Goal: Transaction & Acquisition: Purchase product/service

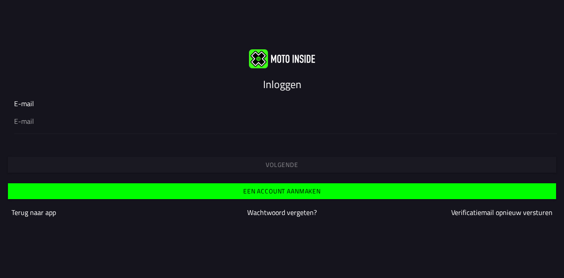
click at [46, 125] on input "email" at bounding box center [282, 121] width 536 height 11
click at [328, 111] on div "rensweren@gmail.com" at bounding box center [282, 121] width 536 height 25
click at [328, 116] on input "rensweren@gmail.com" at bounding box center [282, 121] width 536 height 11
click at [0, 0] on slot "Volgende" at bounding box center [0, 0] width 0 height 0
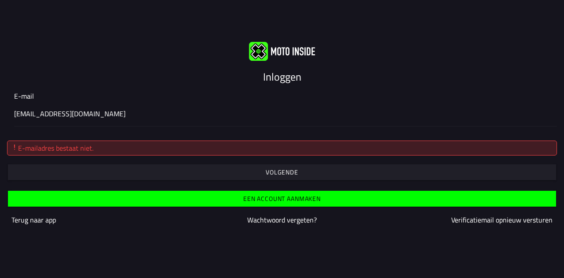
click at [97, 112] on input "rensweren@gmail.com" at bounding box center [282, 113] width 536 height 11
drag, startPoint x: 91, startPoint y: 112, endPoint x: 0, endPoint y: 92, distance: 93.1
click at [0, 92] on div "E-mail rensweren@gmail.com" at bounding box center [282, 109] width 564 height 50
type input "info@lagerhuismill.nl"
click at [120, 90] on div "E-mail info@lagerhuismill.nl" at bounding box center [282, 109] width 564 height 50
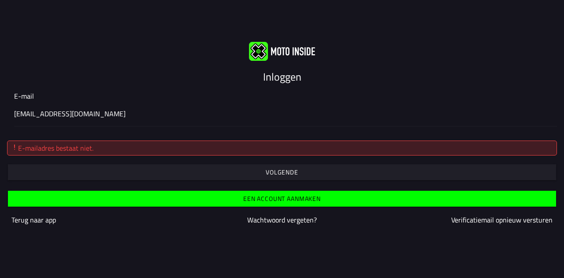
click at [252, 172] on span "button" at bounding box center [282, 172] width 535 height 6
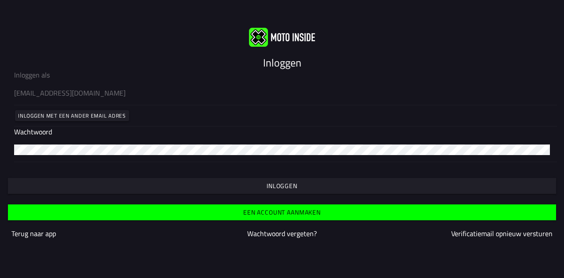
click at [165, 184] on span "Inloggen" at bounding box center [282, 186] width 535 height 6
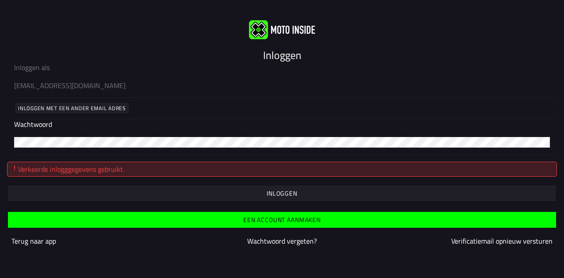
click at [159, 194] on span "button" at bounding box center [282, 193] width 535 height 6
click at [102, 190] on span "button" at bounding box center [282, 193] width 535 height 6
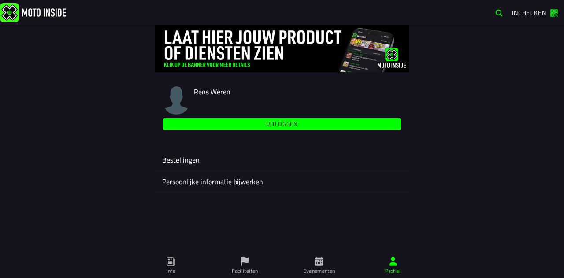
click at [169, 160] on ion-label "Bestellingen" at bounding box center [282, 160] width 240 height 11
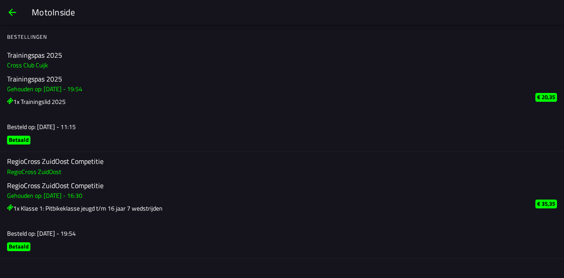
click at [14, 11] on span "back" at bounding box center [12, 12] width 11 height 21
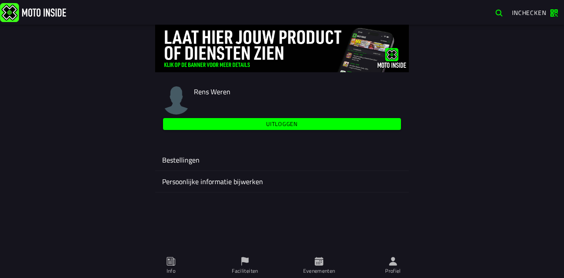
click at [314, 265] on span "Evenementen" at bounding box center [318, 265] width 63 height 25
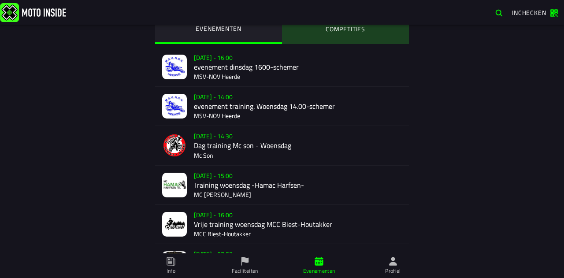
click at [345, 35] on ion-segment-button "COMPETITIES" at bounding box center [345, 29] width 127 height 30
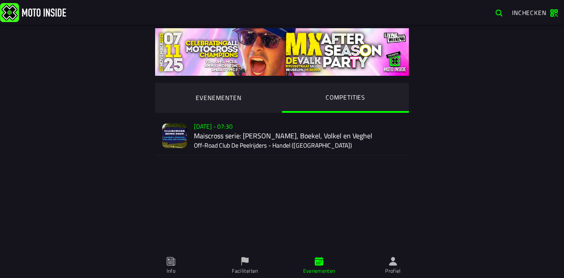
click at [212, 132] on div "[DATE] - 07:30 Maiscross serie: Handel, Boekel, Volkel en Veghel Off-Road Club …" at bounding box center [298, 135] width 208 height 39
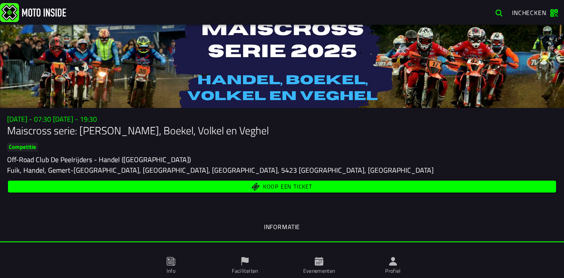
click at [185, 186] on span "Koop een ticket" at bounding box center [282, 186] width 538 height 8
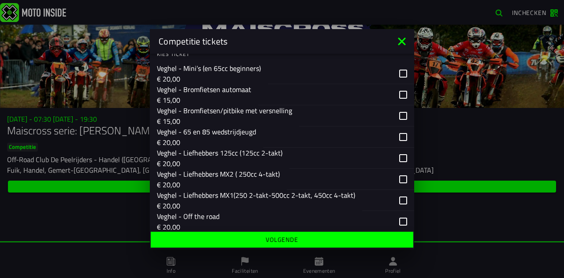
scroll to position [1395, 0]
click at [397, 112] on div "button" at bounding box center [356, 114] width 115 height 21
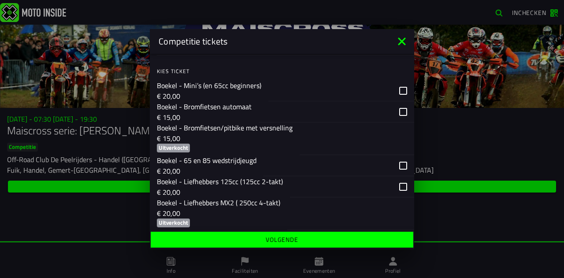
scroll to position [580, 0]
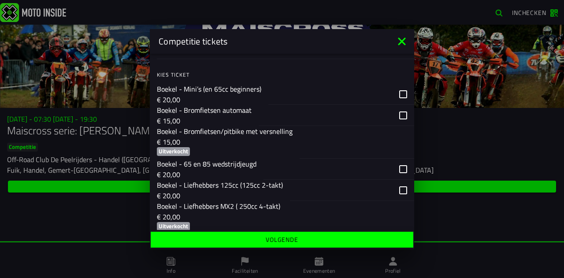
click at [294, 138] on button "Boekel - Bromfietsen/pitbike met versnelling € 15,00 Uitverkocht" at bounding box center [282, 142] width 264 height 33
click at [243, 142] on p "€ 15,00" at bounding box center [225, 142] width 136 height 11
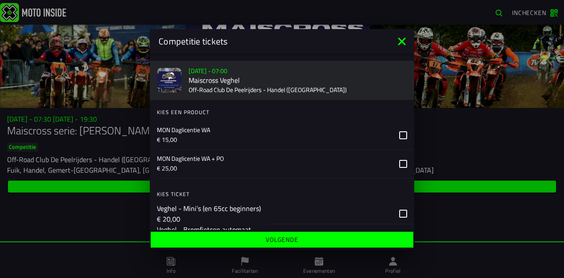
scroll to position [1455, 0]
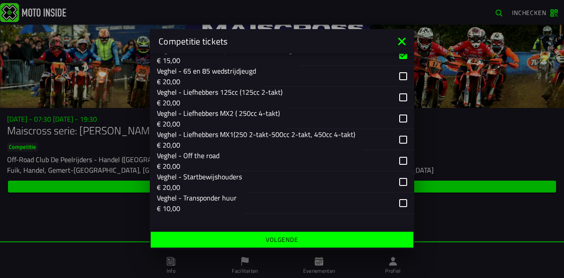
click at [252, 238] on span "Volgende" at bounding box center [281, 240] width 249 height 6
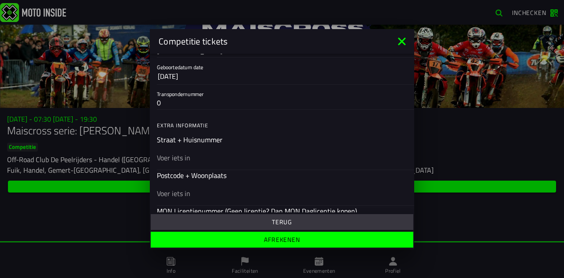
scroll to position [219, 0]
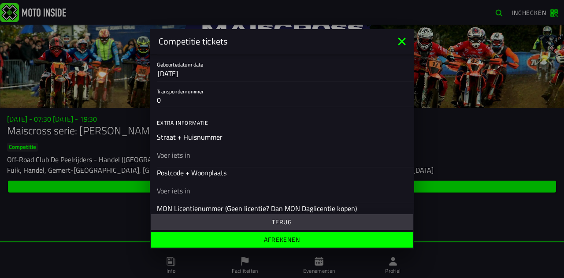
click at [178, 100] on input "0" at bounding box center [282, 99] width 250 height 11
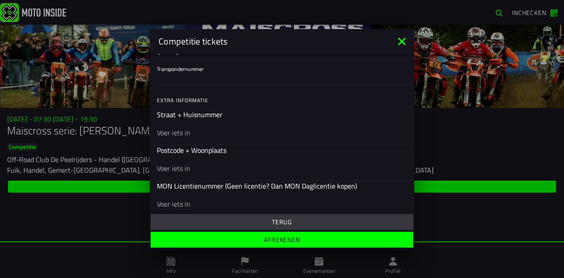
scroll to position [242, 0]
click at [172, 115] on ion-input "Straat + Huisnummer" at bounding box center [282, 126] width 250 height 35
click at [171, 127] on input "text" at bounding box center [282, 131] width 250 height 11
type input "Beerseweg 11"
click at [179, 163] on input "text" at bounding box center [282, 167] width 250 height 11
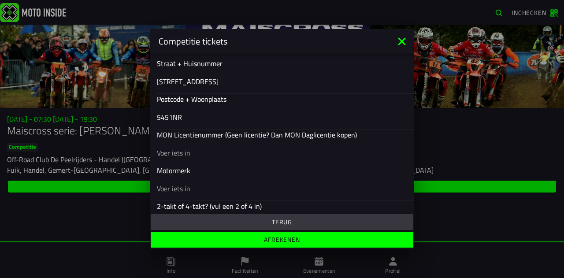
scroll to position [300, 0]
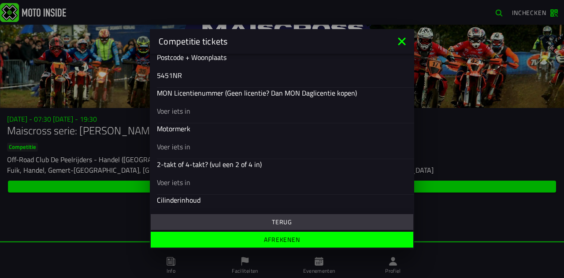
type input "5451NR"
click at [181, 148] on input "text" at bounding box center [282, 146] width 250 height 11
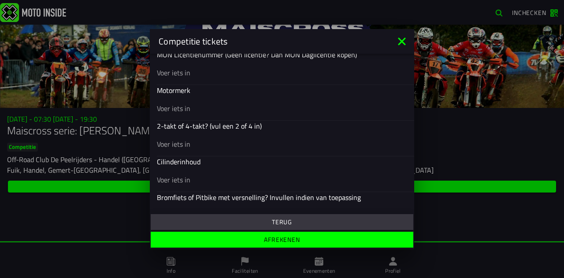
scroll to position [375, 0]
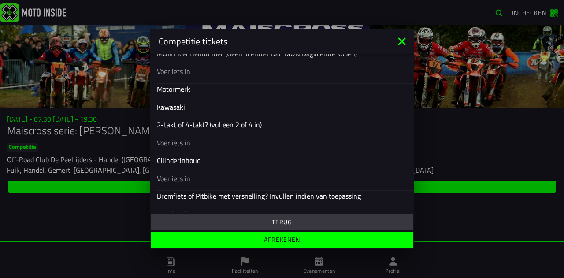
type input "Kawasaki"
click at [188, 138] on input "text" at bounding box center [282, 142] width 250 height 11
type input "4"
click at [183, 179] on input "text" at bounding box center [282, 178] width 250 height 11
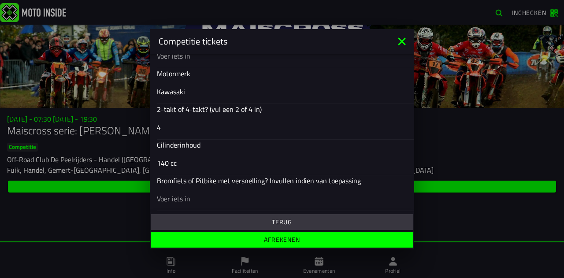
type input "140 cc"
click at [184, 196] on input "text" at bounding box center [282, 198] width 250 height 11
click at [178, 198] on input "text" at bounding box center [282, 198] width 250 height 11
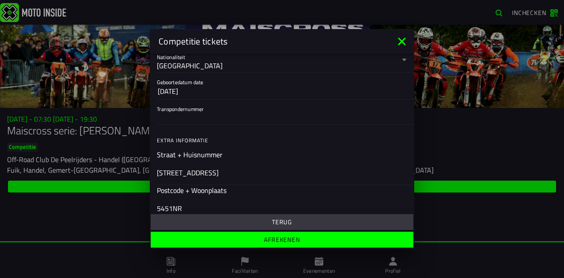
scroll to position [203, 0]
type input "pitbike met versnelling"
click at [186, 117] on input "Transpondernummer" at bounding box center [282, 116] width 250 height 11
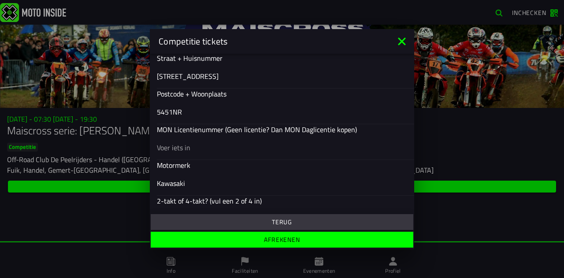
scroll to position [306, 0]
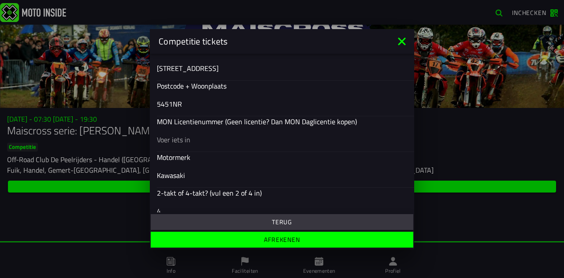
type input "0"
click at [185, 143] on input "text" at bounding box center [282, 139] width 250 height 11
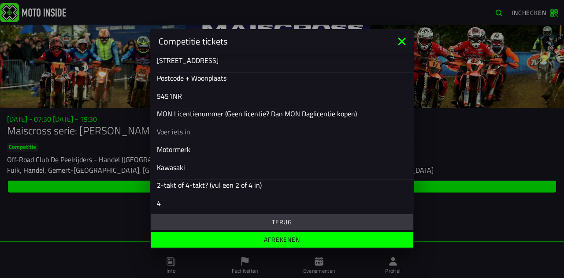
scroll to position [312, 0]
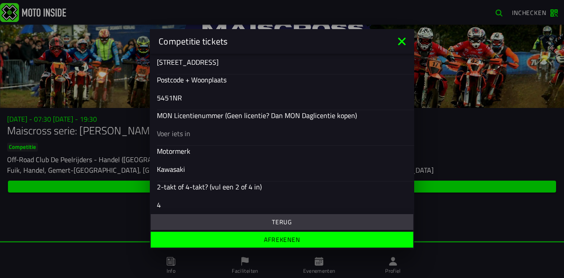
click at [175, 131] on input "text" at bounding box center [282, 133] width 250 height 11
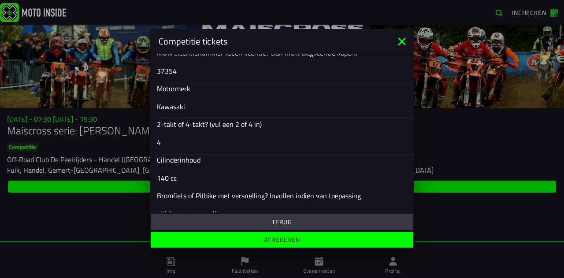
scroll to position [390, 0]
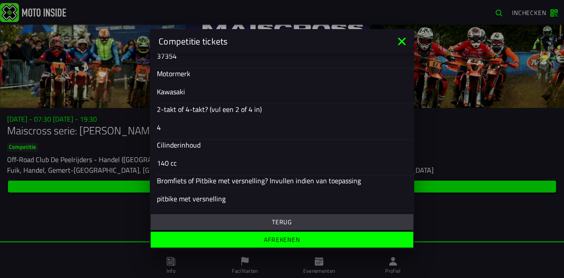
type input "37354"
click at [246, 242] on span "Afrekenen" at bounding box center [281, 240] width 249 height 6
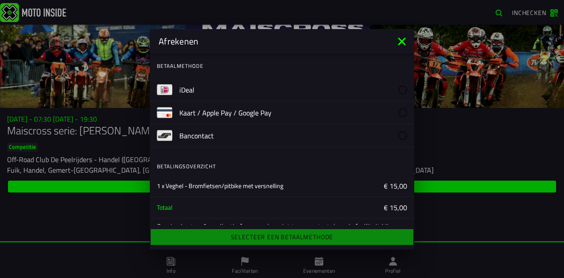
click at [200, 81] on label "iDeal" at bounding box center [293, 89] width 228 height 22
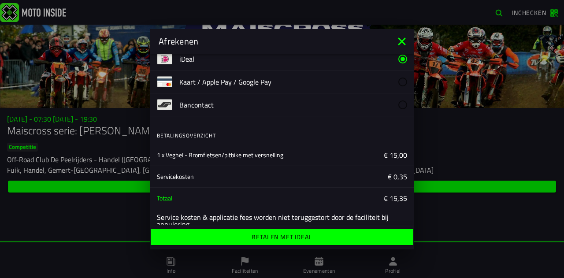
scroll to position [41, 0]
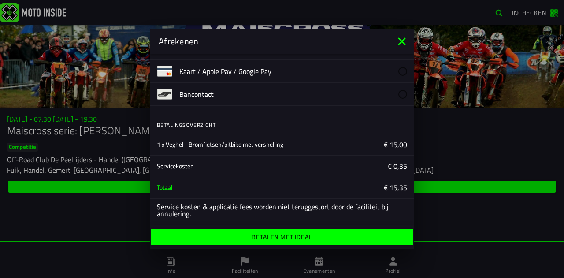
click at [261, 238] on ion-label "Betalen met iDeal" at bounding box center [282, 237] width 60 height 6
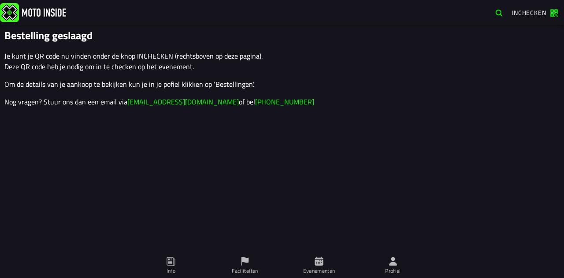
click at [153, 148] on div "Bestelling geslaagd Je kunt je QR code nu vinden onder de knop INCHECKEN (recht…" at bounding box center [282, 151] width 564 height 253
click at [317, 264] on icon at bounding box center [319, 261] width 8 height 8
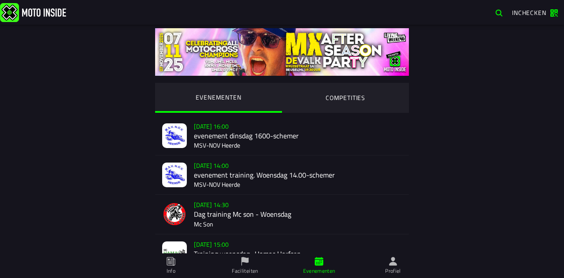
click at [335, 98] on ion-segment-button "COMPETITIES" at bounding box center [345, 98] width 127 height 30
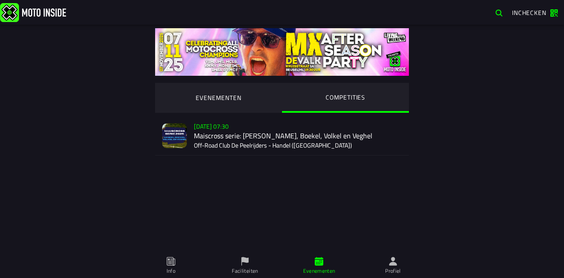
click at [217, 135] on div "[DATE] - 07:30 Maiscross serie: Handel, Boekel, Volkel en Veghel Off-Road Club …" at bounding box center [298, 135] width 208 height 39
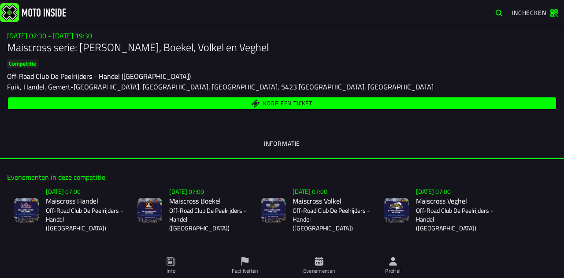
scroll to position [84, 0]
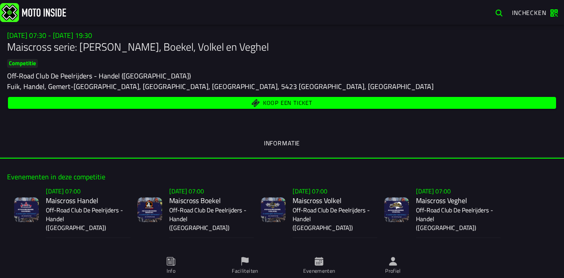
click at [187, 104] on span "Koop een ticket" at bounding box center [282, 103] width 538 height 8
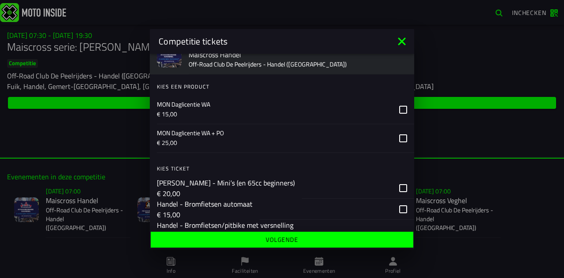
scroll to position [4, 0]
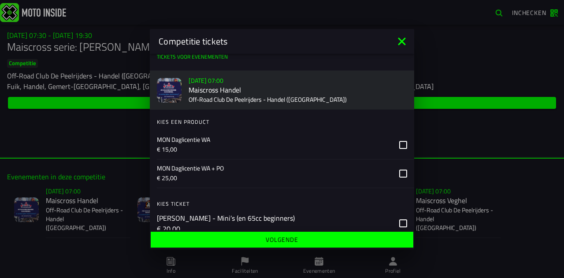
click at [402, 40] on icon at bounding box center [402, 41] width 14 height 14
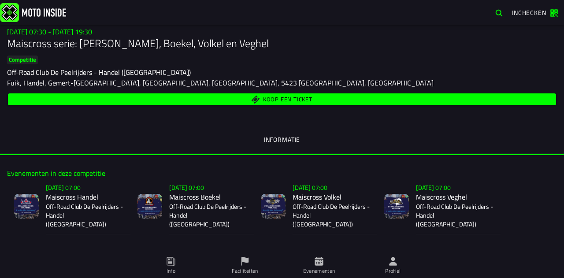
scroll to position [0, 0]
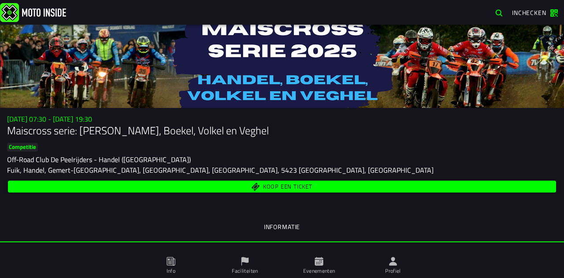
click at [311, 189] on span "Koop een ticket" at bounding box center [282, 186] width 538 height 8
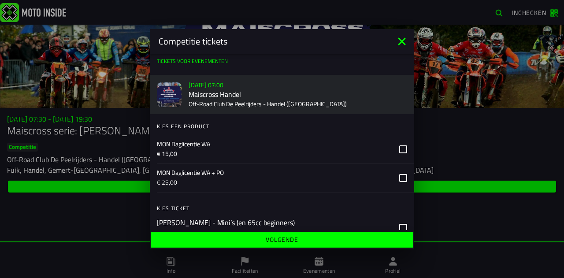
click at [238, 105] on p "Off-Road Club De Peelrijders - Handel ([GEOGRAPHIC_DATA])" at bounding box center [298, 104] width 219 height 9
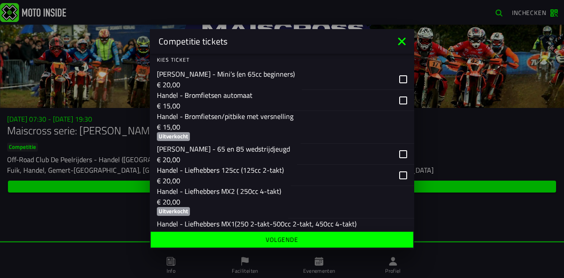
scroll to position [152, 0]
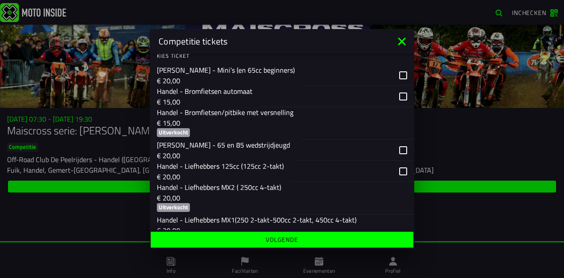
click at [273, 125] on p "€ 15,00" at bounding box center [225, 123] width 137 height 11
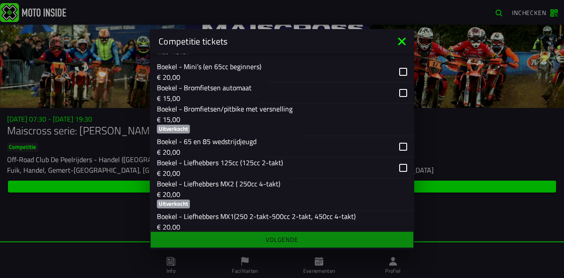
scroll to position [603, 0]
click at [264, 122] on p "€ 15,00" at bounding box center [225, 119] width 136 height 11
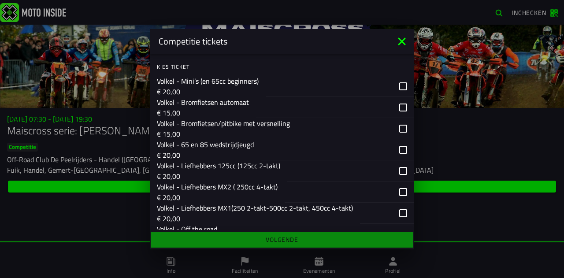
scroll to position [1001, 0]
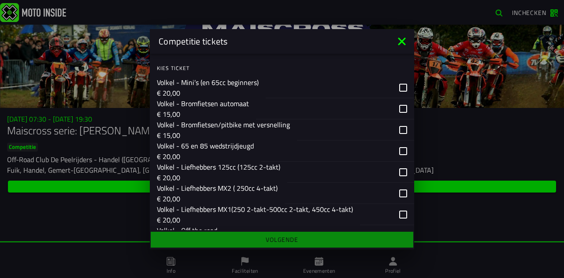
click at [398, 129] on div "button" at bounding box center [355, 129] width 117 height 21
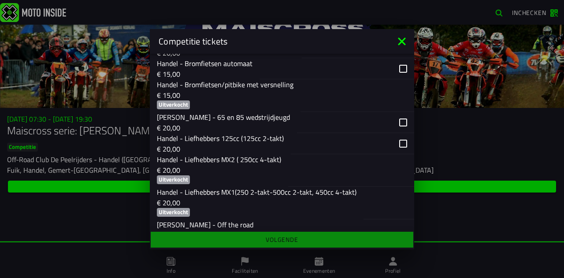
scroll to position [144, 0]
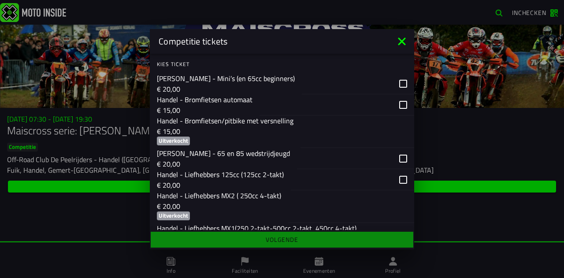
click at [270, 241] on ion-footer "Volgende" at bounding box center [282, 239] width 264 height 19
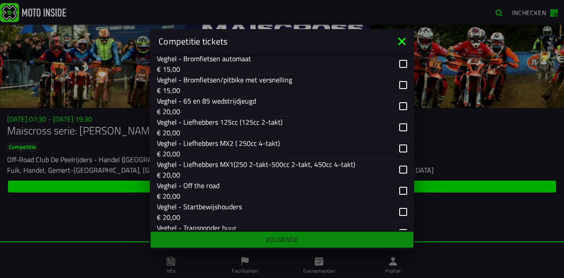
scroll to position [1414, 0]
click at [398, 43] on icon at bounding box center [402, 41] width 14 height 14
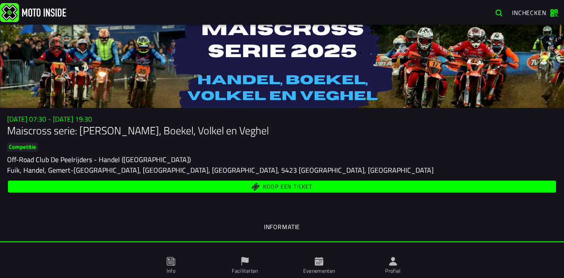
click at [270, 184] on span "Koop een ticket" at bounding box center [287, 187] width 49 height 6
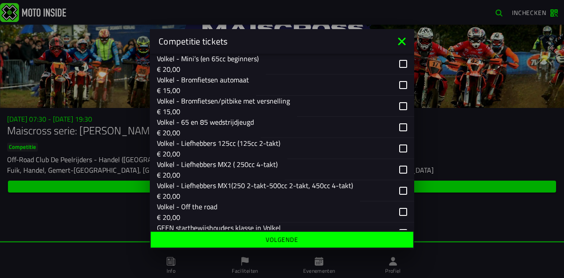
scroll to position [1011, 0]
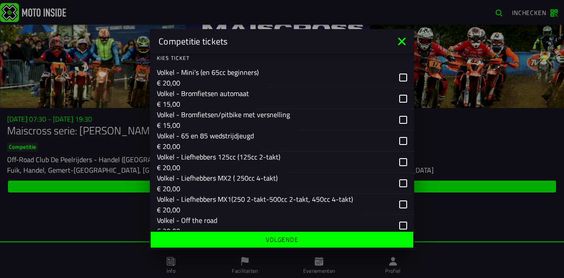
click at [312, 108] on div "button" at bounding box center [324, 98] width 136 height 21
click at [312, 122] on div "button" at bounding box center [344, 119] width 95 height 21
click at [398, 95] on div "button" at bounding box center [335, 98] width 158 height 21
click at [0, 0] on slot "Volgende" at bounding box center [0, 0] width 0 height 0
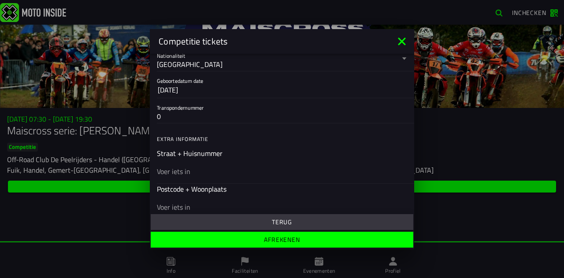
scroll to position [237, 0]
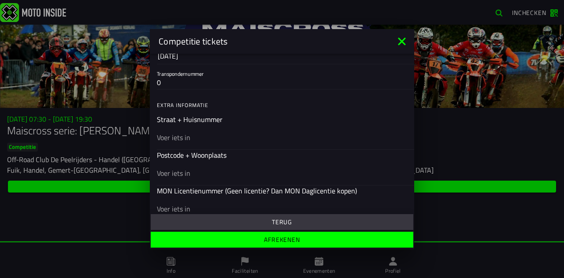
click at [182, 130] on div at bounding box center [282, 137] width 250 height 25
click at [182, 132] on input "text" at bounding box center [282, 137] width 250 height 11
type input "Beerseweg 11"
click at [178, 168] on input "text" at bounding box center [282, 172] width 250 height 11
type input "B"
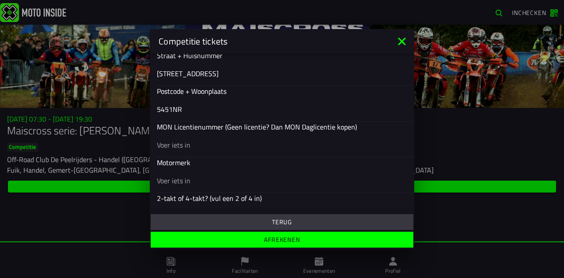
scroll to position [303, 0]
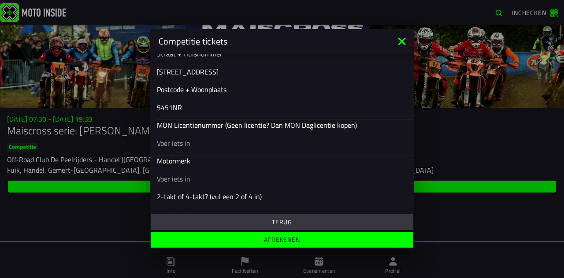
type input "5451NR"
click at [184, 142] on input "text" at bounding box center [282, 143] width 250 height 11
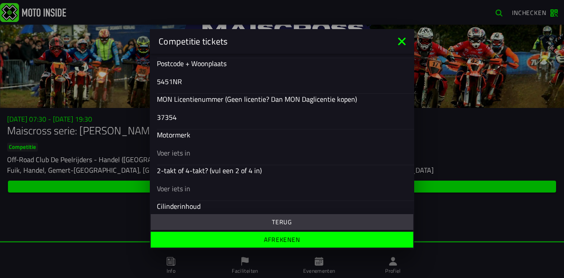
type input "37354"
click at [180, 151] on input "text" at bounding box center [282, 152] width 250 height 11
type input "Kawasaki"
click at [175, 193] on div at bounding box center [282, 188] width 250 height 25
click at [175, 193] on input "text" at bounding box center [282, 188] width 250 height 11
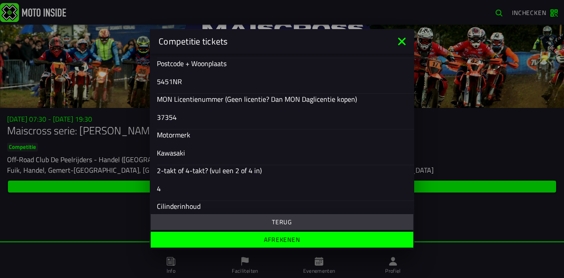
scroll to position [390, 0]
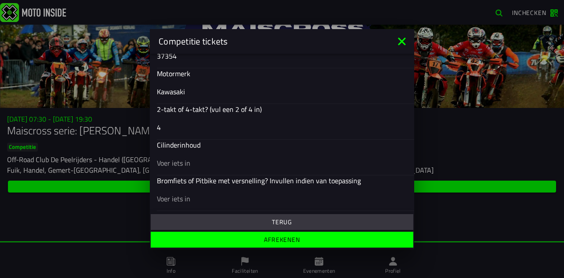
type input "4"
click at [176, 163] on input "text" at bounding box center [282, 162] width 250 height 11
type input "140cc"
click at [175, 198] on input "text" at bounding box center [282, 198] width 250 height 11
type input "pitbike met versnelling"
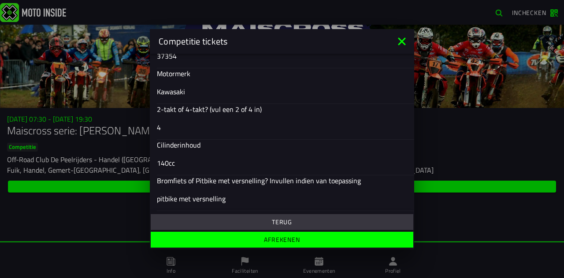
click at [256, 241] on span "Afrekenen" at bounding box center [281, 240] width 249 height 6
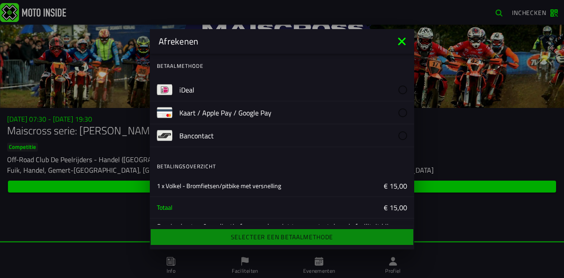
click at [203, 89] on label "iDeal" at bounding box center [293, 89] width 228 height 22
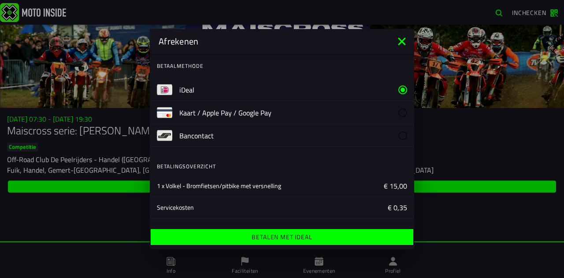
click at [277, 238] on ion-label "Betalen met iDeal" at bounding box center [282, 237] width 60 height 6
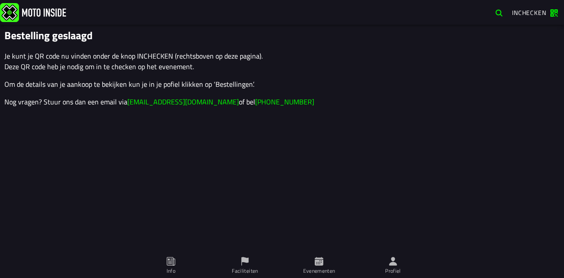
click at [223, 153] on div "Bestelling geslaagd Je kunt je QR code nu vinden onder de knop INCHECKEN (recht…" at bounding box center [282, 151] width 564 height 253
click at [320, 264] on icon at bounding box center [319, 261] width 8 height 8
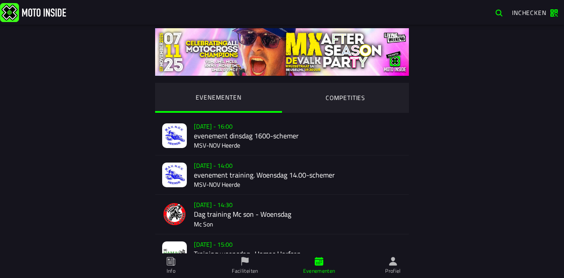
click at [337, 97] on ion-segment-button "COMPETITIES" at bounding box center [345, 98] width 127 height 30
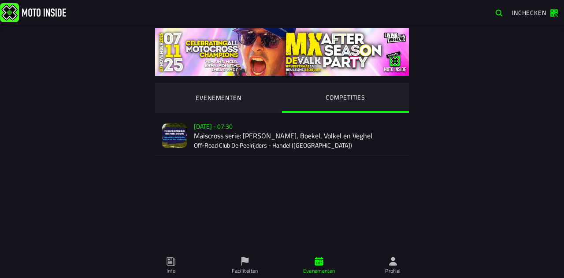
click at [219, 136] on div "[DATE] - 07:30 Maiscross serie: Handel, Boekel, Volkel en Veghel Off-Road Club …" at bounding box center [298, 135] width 208 height 39
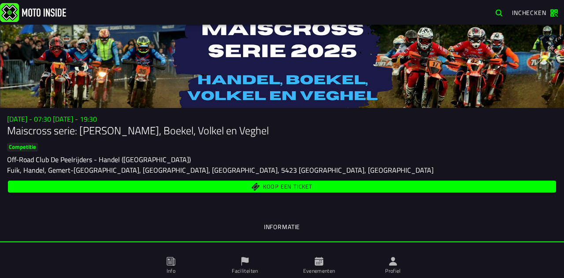
scroll to position [62, 0]
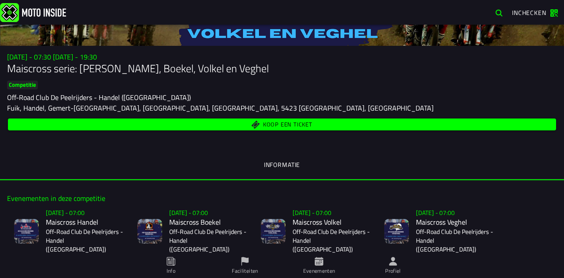
click at [277, 124] on span "Koop een ticket" at bounding box center [287, 125] width 49 height 6
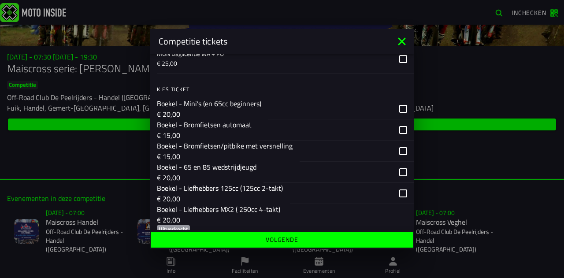
scroll to position [571, 0]
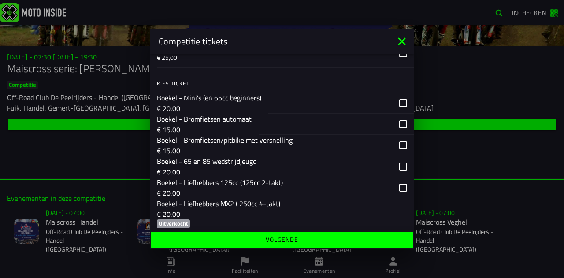
click at [286, 144] on p "Boekel - Bromfietsen/pitbike met versnelling" at bounding box center [225, 140] width 136 height 11
click at [0, 0] on slot "Volgende" at bounding box center [0, 0] width 0 height 0
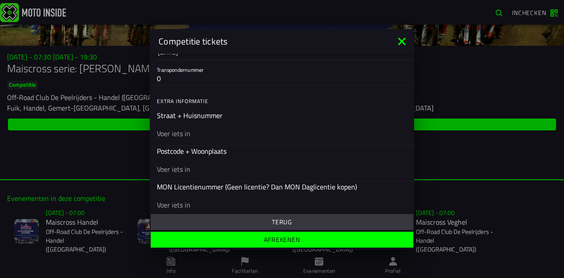
scroll to position [242, 0]
click at [183, 129] on input "text" at bounding box center [282, 131] width 250 height 11
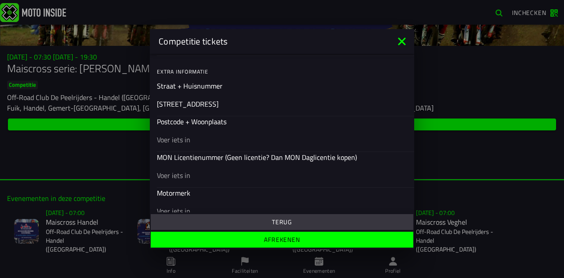
type input "Beerseweg 11"
click at [177, 143] on input "text" at bounding box center [282, 139] width 250 height 11
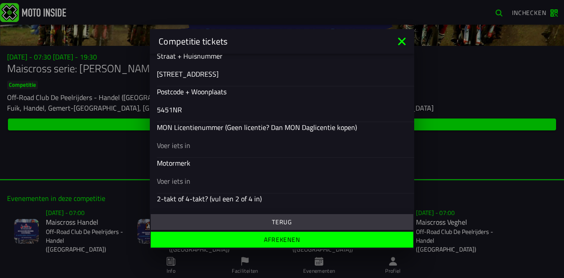
scroll to position [302, 0]
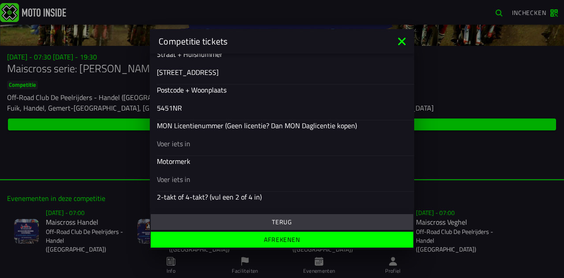
type input "5451NR"
click at [179, 144] on input "text" at bounding box center [282, 143] width 250 height 11
type input "3"
click at [175, 180] on input "text" at bounding box center [282, 179] width 250 height 11
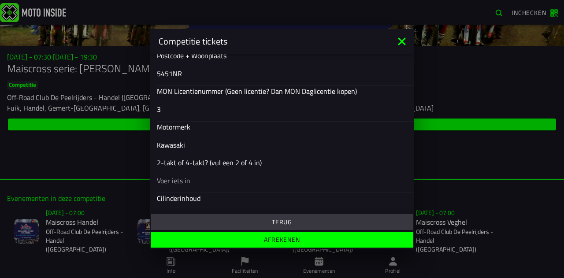
type input "Kawasaki"
click at [177, 179] on input "text" at bounding box center [282, 180] width 250 height 11
click at [172, 107] on input "3" at bounding box center [282, 109] width 250 height 11
type input "37354"
click at [173, 177] on input "text" at bounding box center [282, 180] width 250 height 11
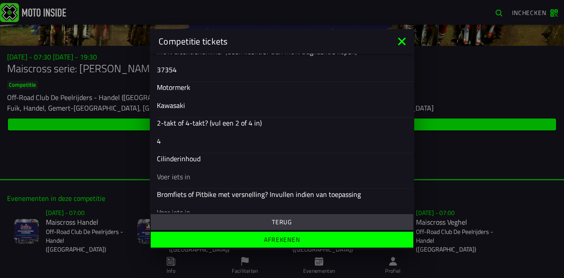
scroll to position [390, 0]
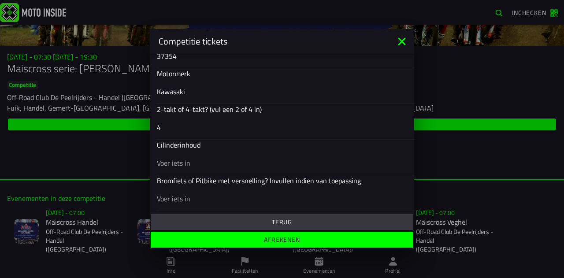
type input "4"
click at [171, 161] on input "text" at bounding box center [282, 162] width 250 height 11
type input "140cc"
click at [172, 197] on input "text" at bounding box center [282, 198] width 250 height 11
type input "pitbike met versnelling"
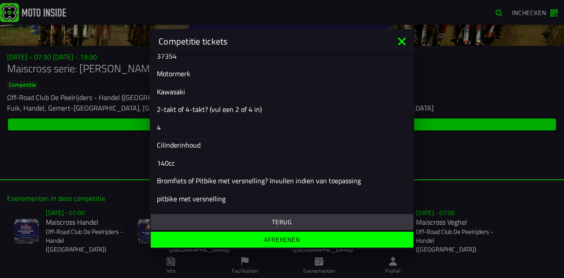
click at [246, 238] on span "Afrekenen" at bounding box center [281, 240] width 249 height 6
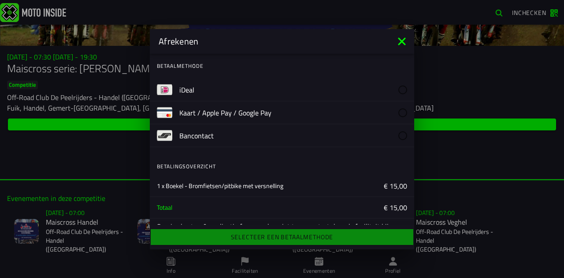
click at [200, 86] on label "iDeal" at bounding box center [293, 89] width 228 height 22
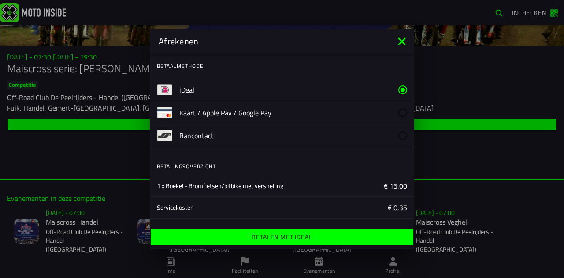
click at [261, 239] on ion-label "Betalen met iDeal" at bounding box center [282, 237] width 60 height 6
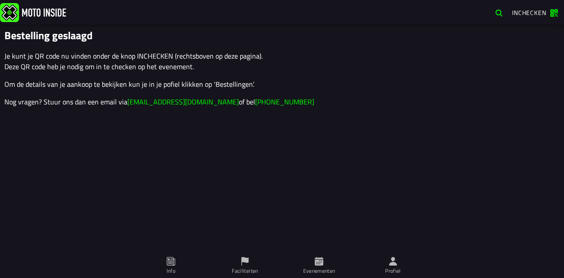
click at [316, 261] on icon at bounding box center [319, 261] width 8 height 8
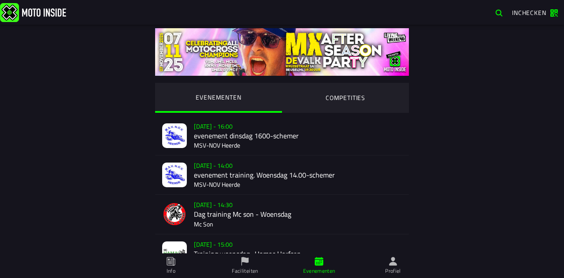
click at [334, 89] on ion-segment-button "COMPETITIES" at bounding box center [345, 98] width 127 height 30
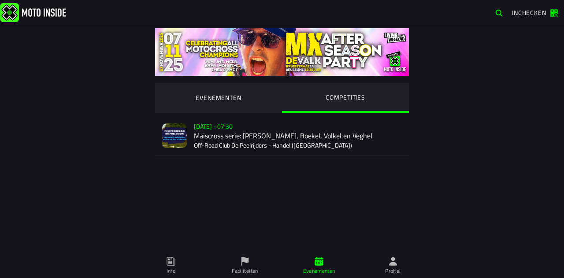
click at [212, 135] on div "[DATE] - 07:30 Maiscross serie: Handel, Boekel, Volkel en Veghel Off-Road Club …" at bounding box center [298, 135] width 208 height 39
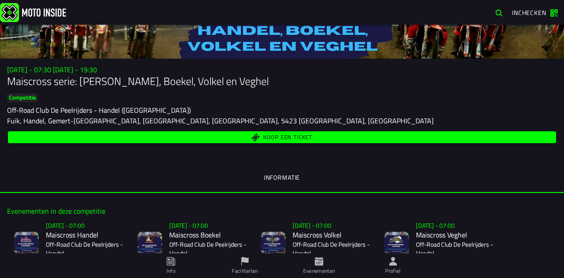
scroll to position [55, 0]
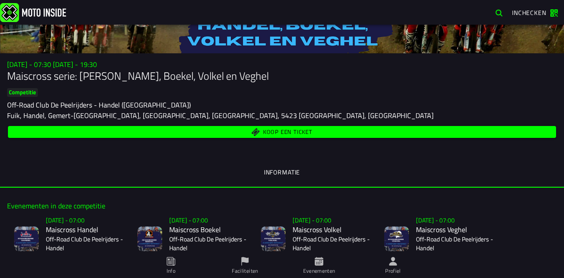
click at [280, 132] on span "Koop een ticket" at bounding box center [287, 133] width 49 height 6
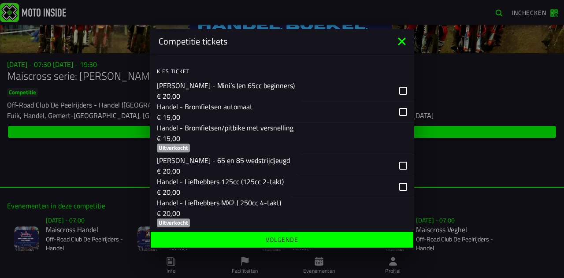
scroll to position [138, 0]
click at [399, 39] on icon at bounding box center [402, 41] width 14 height 14
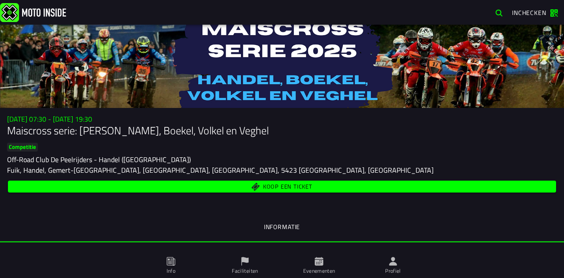
click at [276, 184] on span "Koop een ticket" at bounding box center [287, 187] width 49 height 6
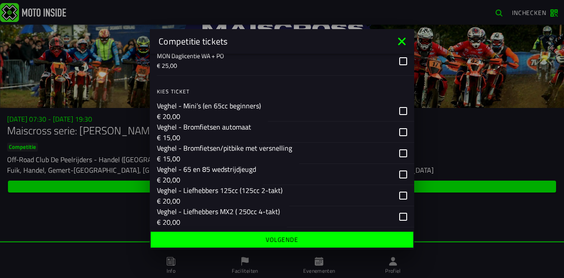
scroll to position [1444, 0]
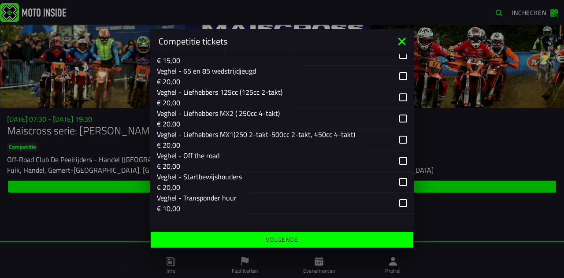
click at [401, 39] on icon at bounding box center [402, 41] width 14 height 14
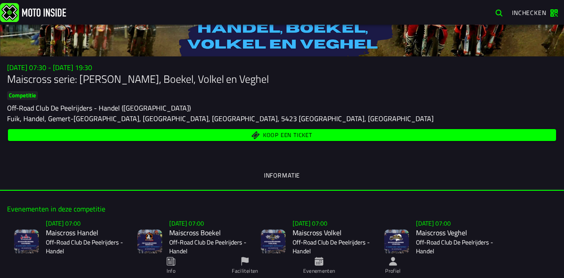
scroll to position [0, 0]
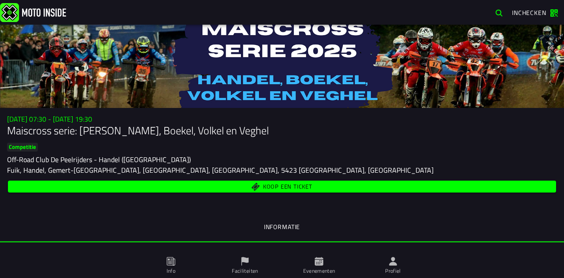
click at [399, 268] on ion-label "Profiel" at bounding box center [393, 271] width 16 height 8
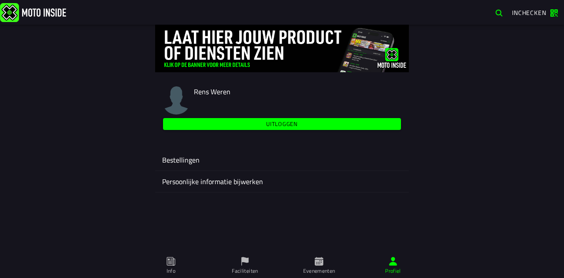
click at [185, 159] on ion-label "Bestellingen" at bounding box center [282, 160] width 240 height 11
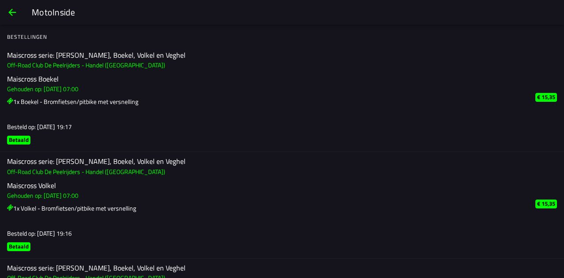
click at [13, 10] on span "back" at bounding box center [12, 12] width 11 height 21
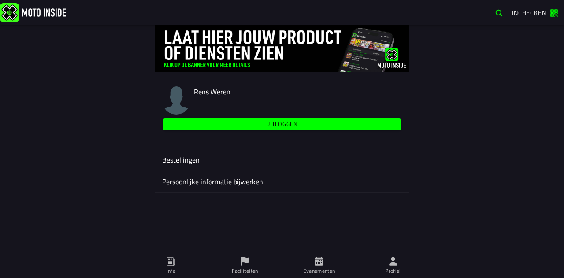
click at [315, 265] on icon at bounding box center [319, 261] width 8 height 8
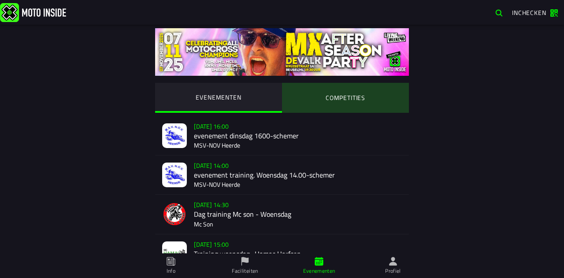
click at [361, 99] on ion-segment-button "COMPETITIES" at bounding box center [345, 98] width 127 height 30
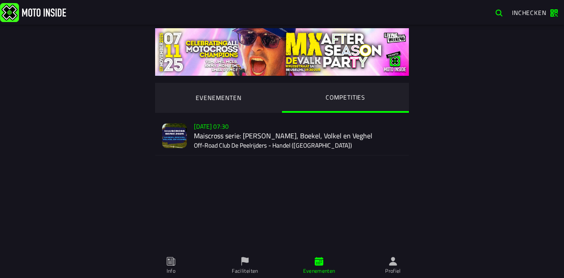
click at [220, 137] on div "[DATE] 07:30 Maiscross serie: Handel, Boekel, Volkel en Veghel Off-Road Club De…" at bounding box center [298, 135] width 208 height 39
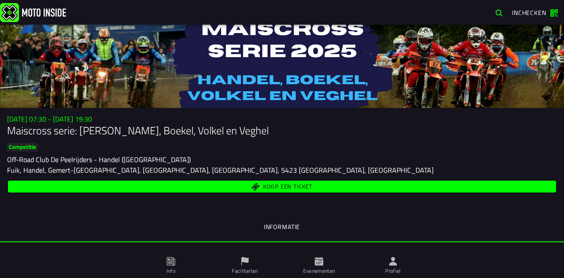
click at [258, 188] on span "Koop een ticket" at bounding box center [282, 186] width 538 height 8
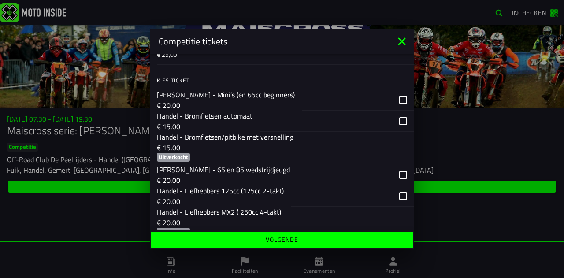
scroll to position [130, 0]
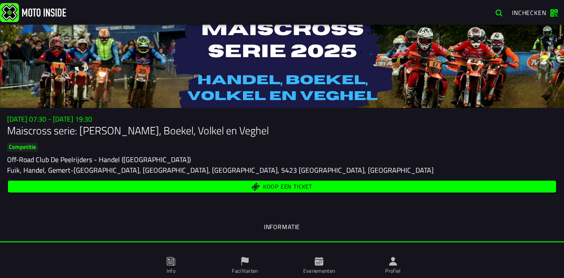
click at [257, 182] on span "Koop een ticket" at bounding box center [282, 186] width 538 height 8
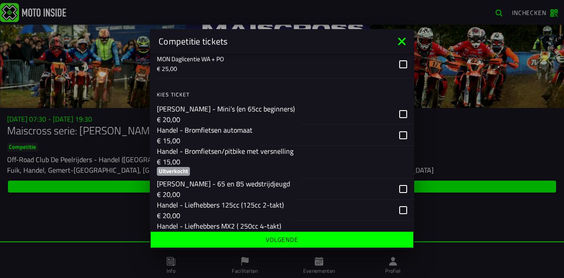
scroll to position [125, 0]
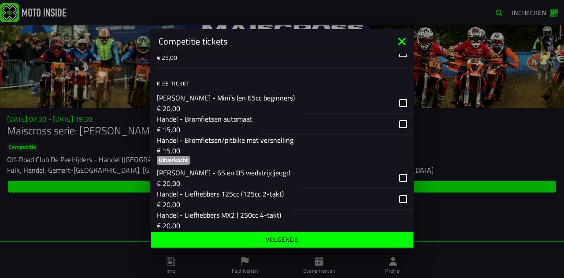
click at [401, 42] on icon at bounding box center [401, 40] width 7 height 7
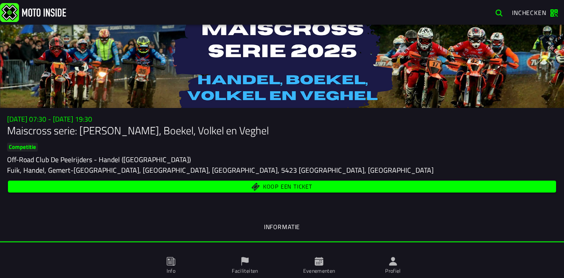
click at [272, 184] on span "Koop een ticket" at bounding box center [287, 187] width 49 height 6
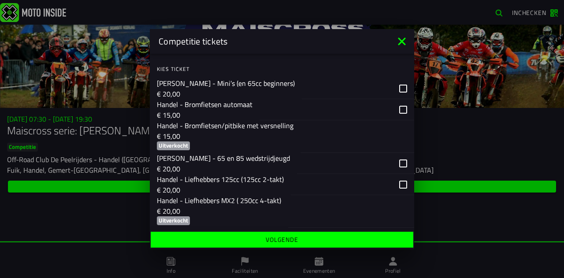
scroll to position [140, 0]
click at [309, 127] on div "button" at bounding box center [354, 135] width 107 height 32
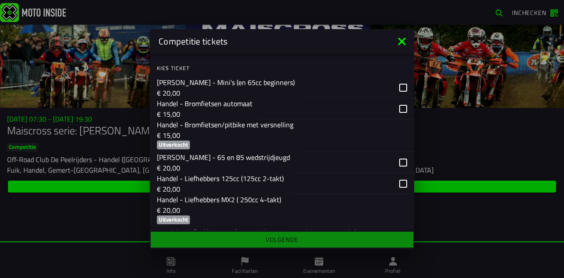
click at [402, 38] on icon at bounding box center [402, 41] width 14 height 14
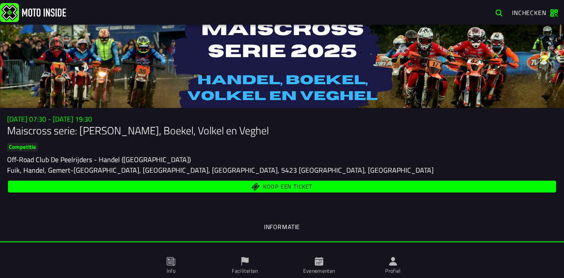
click at [288, 187] on span "Koop een ticket" at bounding box center [287, 187] width 49 height 6
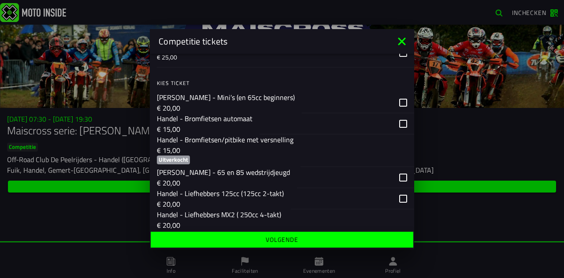
scroll to position [131, 0]
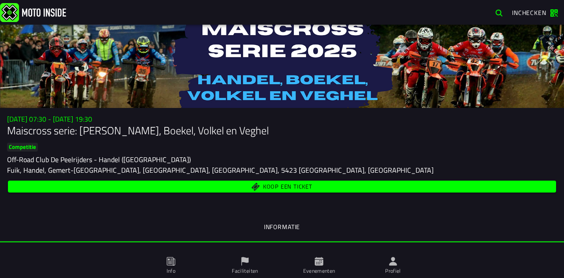
click at [290, 186] on span "Koop een ticket" at bounding box center [287, 187] width 49 height 6
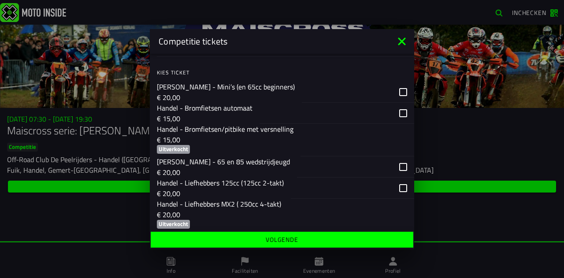
scroll to position [137, 0]
click at [402, 45] on icon at bounding box center [402, 41] width 14 height 14
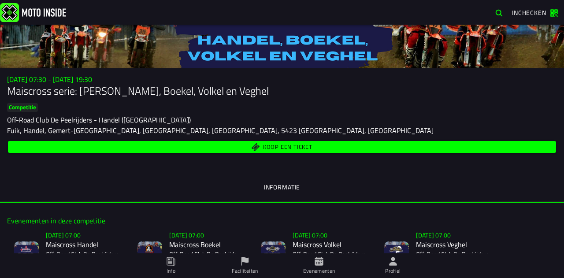
scroll to position [41, 0]
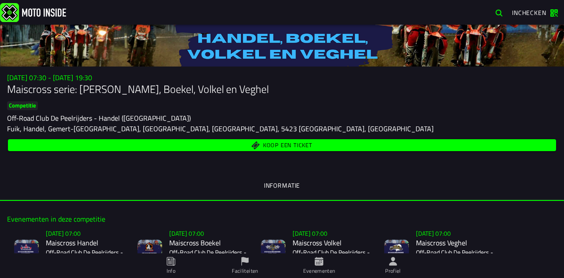
click at [267, 149] on span "Koop een ticket" at bounding box center [287, 146] width 49 height 6
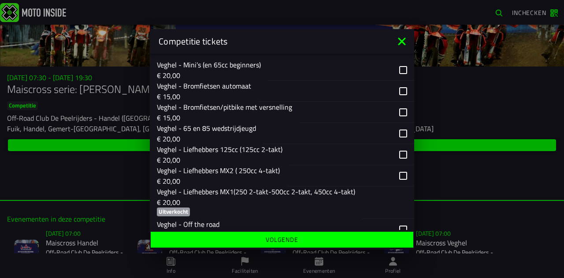
scroll to position [1441, 0]
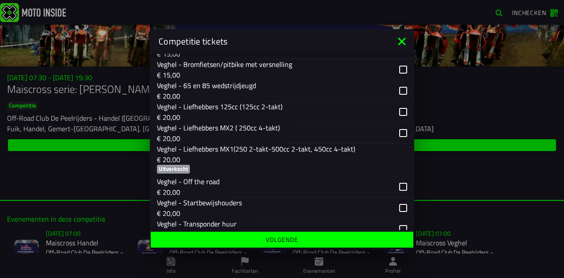
click at [404, 38] on icon at bounding box center [401, 40] width 7 height 7
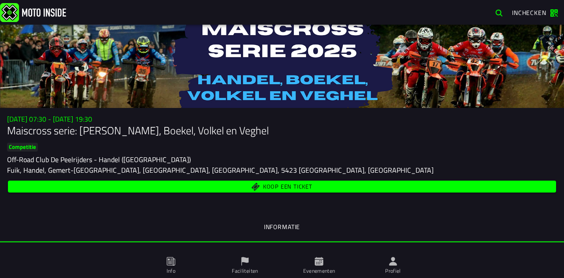
click at [274, 186] on span "Koop een ticket" at bounding box center [287, 187] width 49 height 6
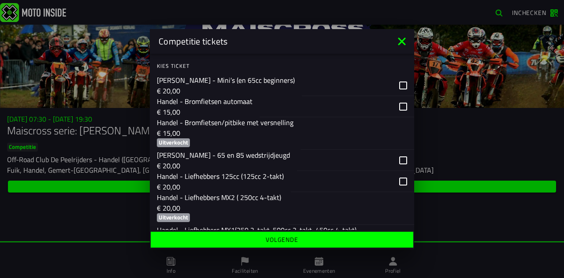
scroll to position [143, 0]
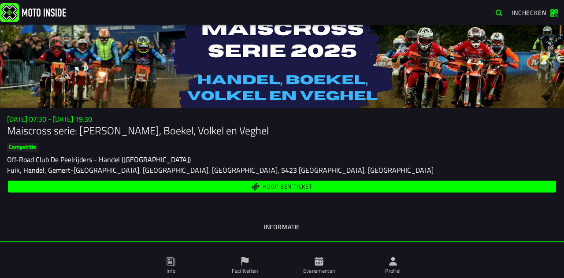
click at [284, 189] on span "Koop een ticket" at bounding box center [287, 187] width 49 height 6
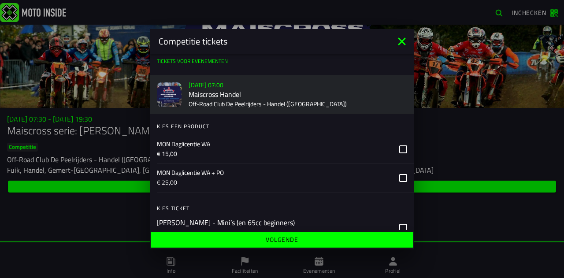
click at [476, 229] on ion-backdrop at bounding box center [282, 139] width 564 height 278
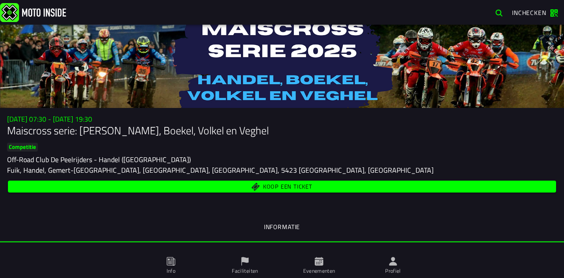
click at [324, 262] on span "Evenementen" at bounding box center [318, 265] width 63 height 25
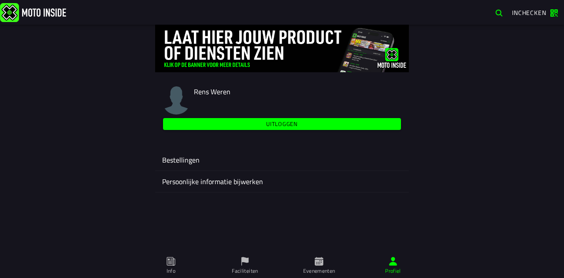
click at [183, 156] on ion-label "Bestellingen" at bounding box center [282, 160] width 240 height 11
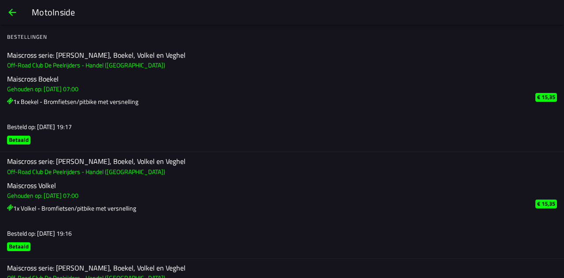
click at [14, 13] on span "back" at bounding box center [12, 12] width 11 height 21
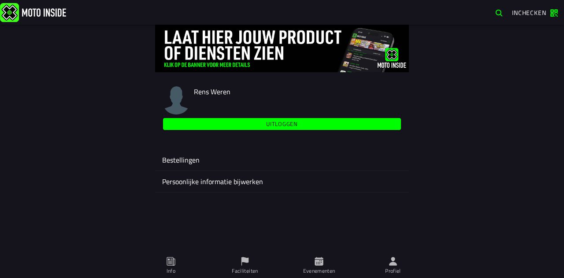
click at [310, 263] on span "Evenementen" at bounding box center [318, 265] width 63 height 25
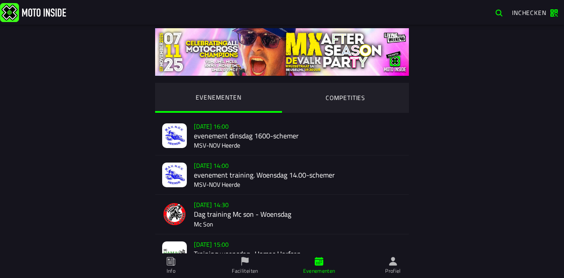
click at [335, 97] on ion-segment-button "COMPETITIES" at bounding box center [345, 98] width 127 height 30
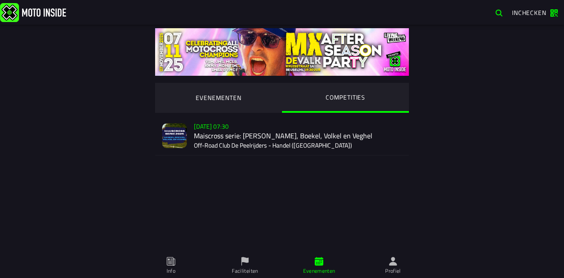
click at [210, 140] on div "[DATE] 07:30 Maiscross serie: Handel, Boekel, Volkel en Veghel Off-Road Club De…" at bounding box center [298, 135] width 208 height 39
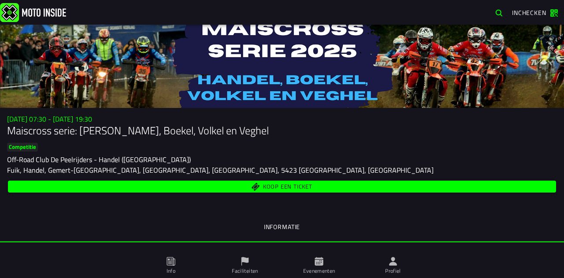
click at [269, 186] on span "Koop een ticket" at bounding box center [287, 187] width 49 height 6
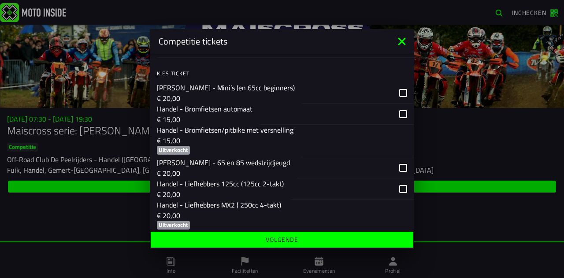
scroll to position [136, 0]
click at [266, 139] on p "€ 15,00" at bounding box center [225, 139] width 137 height 11
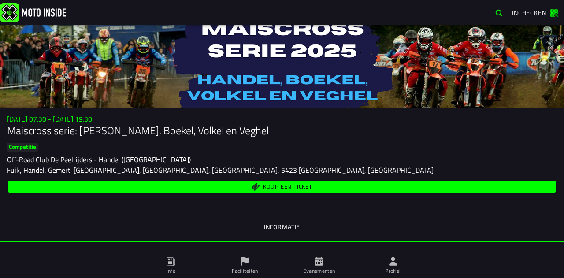
click at [289, 184] on span "Koop een ticket" at bounding box center [287, 187] width 49 height 6
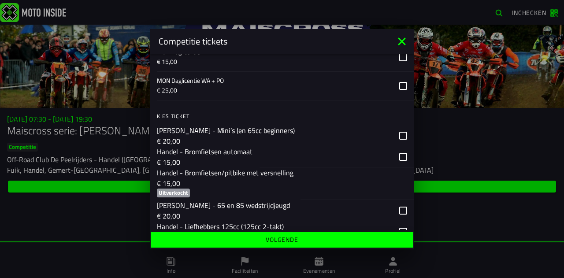
scroll to position [108, 0]
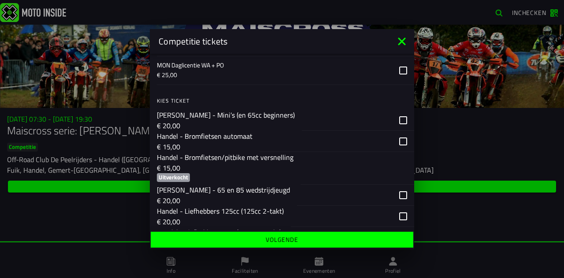
click at [403, 45] on icon at bounding box center [402, 41] width 14 height 14
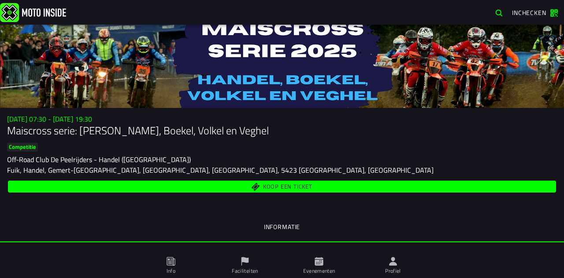
click at [391, 265] on icon at bounding box center [393, 261] width 8 height 8
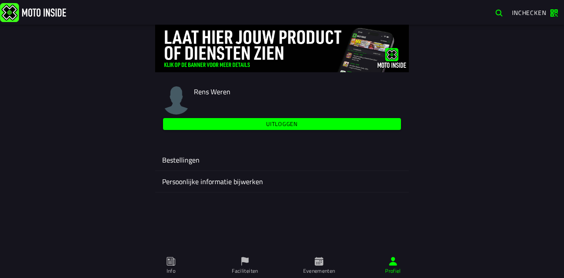
click at [284, 157] on ion-label "Bestellingen" at bounding box center [282, 160] width 240 height 11
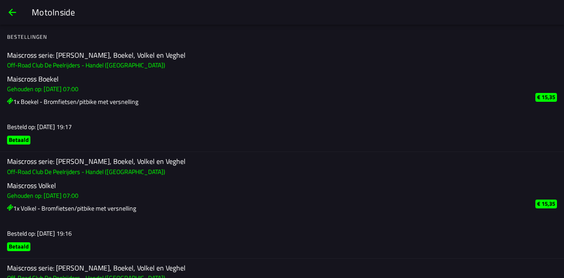
click at [17, 11] on span "back" at bounding box center [12, 12] width 11 height 21
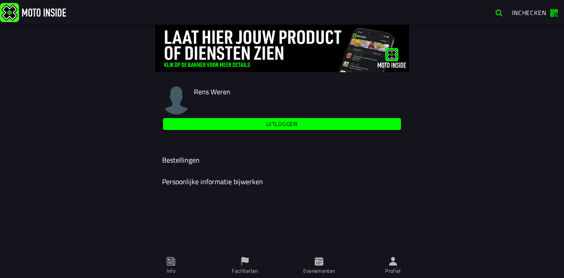
click at [322, 269] on ion-label "Evenementen" at bounding box center [319, 271] width 32 height 8
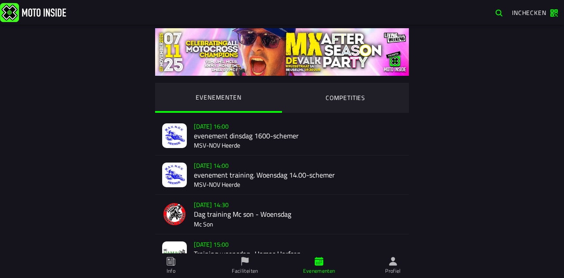
click at [337, 100] on ion-segment-button "COMPETITIES" at bounding box center [345, 98] width 127 height 30
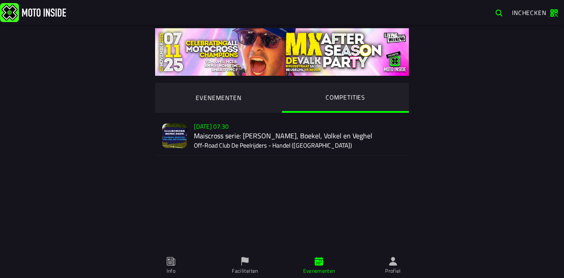
click at [226, 129] on div "[DATE] 07:30 Maiscross serie: Handel, Boekel, Volkel en Veghel Off-Road Club De…" at bounding box center [298, 135] width 208 height 39
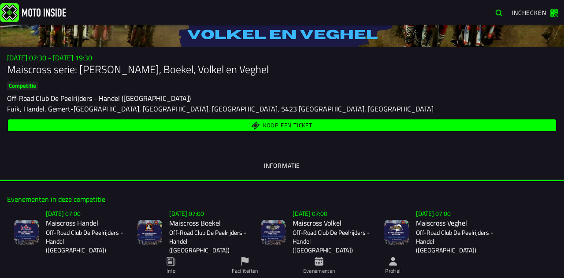
scroll to position [62, 0]
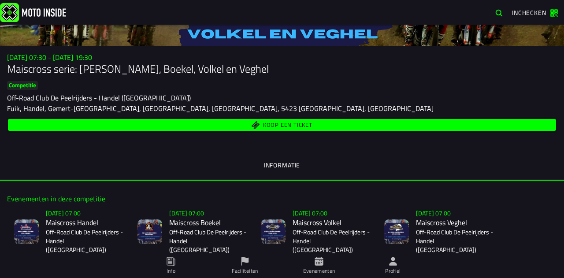
click at [272, 123] on span "Koop een ticket" at bounding box center [287, 126] width 49 height 6
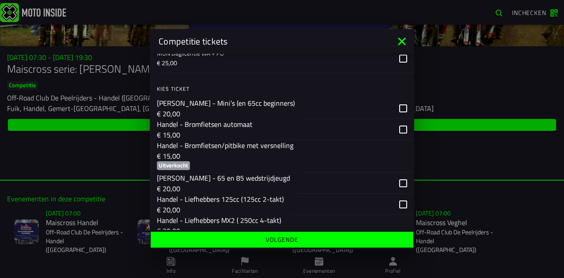
scroll to position [129, 0]
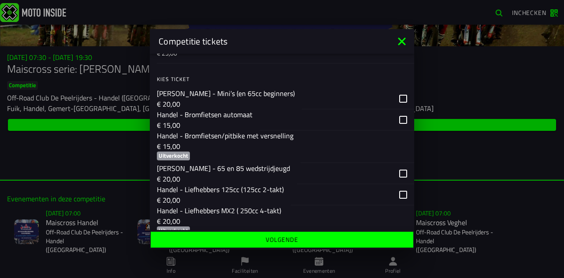
click at [271, 145] on p "€ 15,00" at bounding box center [225, 146] width 137 height 11
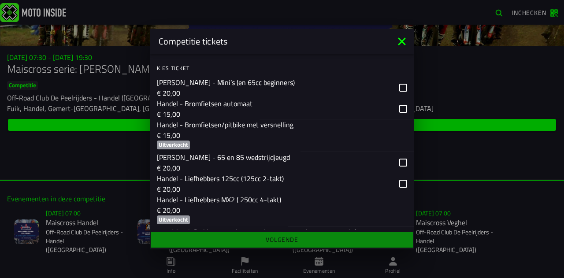
scroll to position [149, 0]
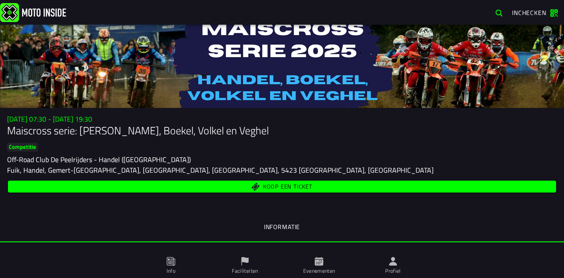
click at [269, 189] on span "Koop een ticket" at bounding box center [287, 187] width 49 height 6
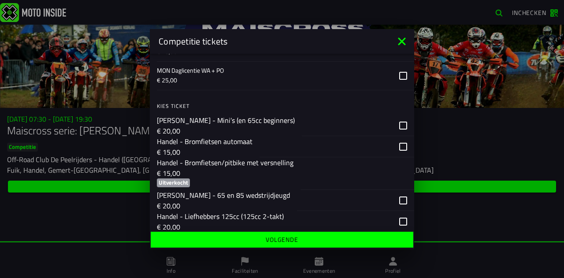
scroll to position [104, 0]
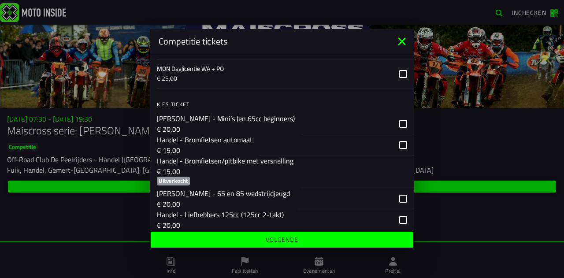
click at [402, 41] on icon at bounding box center [401, 40] width 7 height 7
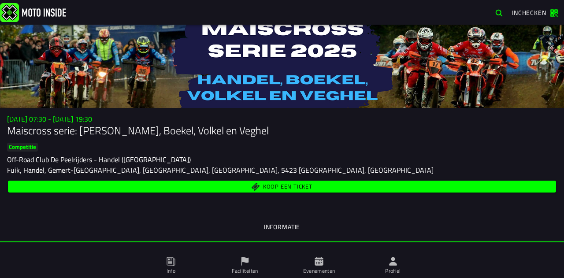
click at [271, 188] on span "Koop een ticket" at bounding box center [287, 187] width 49 height 6
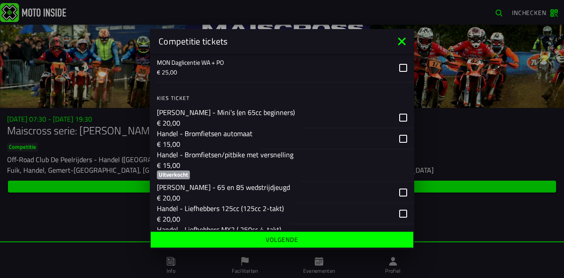
scroll to position [119, 0]
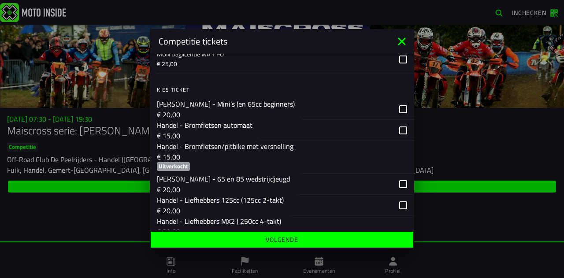
click at [238, 154] on p "€ 15,00" at bounding box center [225, 157] width 137 height 11
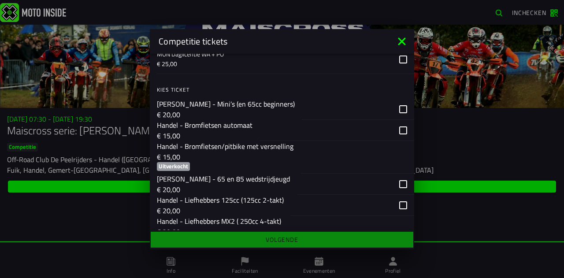
click at [402, 42] on icon at bounding box center [401, 40] width 7 height 7
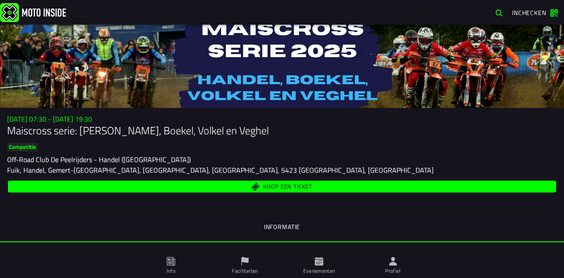
click at [270, 188] on span "Koop een ticket" at bounding box center [287, 187] width 49 height 6
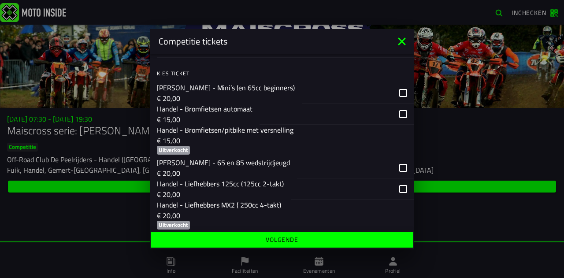
scroll to position [135, 0]
click at [249, 137] on p "€ 15,00" at bounding box center [225, 140] width 137 height 11
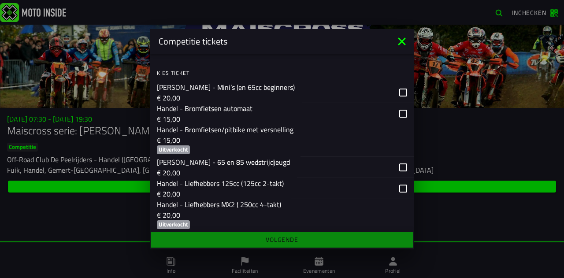
click at [399, 42] on icon at bounding box center [402, 41] width 14 height 14
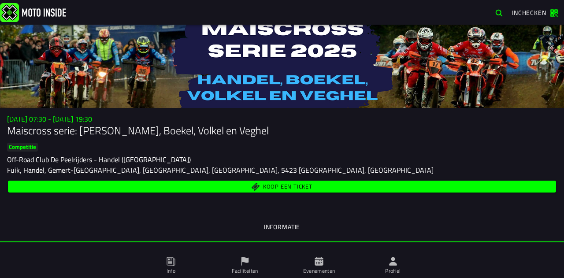
click at [274, 186] on span "Koop een ticket" at bounding box center [287, 187] width 49 height 6
click at [271, 191] on button "Koop een ticket" at bounding box center [282, 187] width 548 height 12
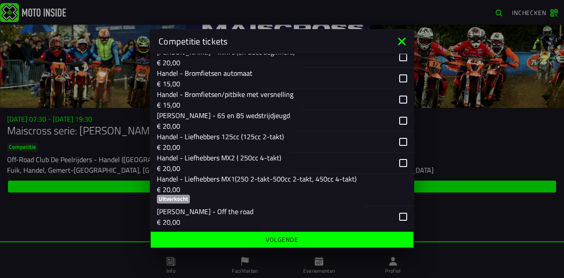
scroll to position [170, 0]
click at [245, 104] on p "€ 15,00" at bounding box center [225, 105] width 137 height 11
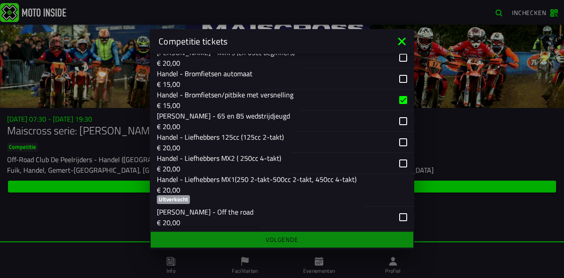
click at [294, 102] on button "Handel - Bromfietsen/pitbike met versnelling € 15,00" at bounding box center [282, 99] width 264 height 21
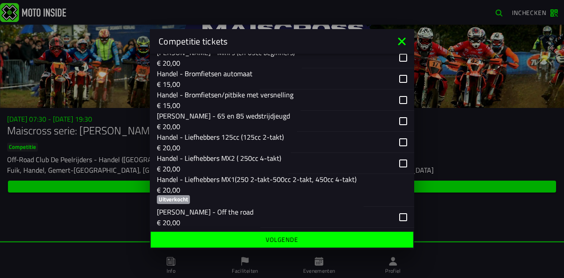
click at [294, 98] on button "Handel - Bromfietsen/pitbike met versnelling € 15,00" at bounding box center [282, 99] width 264 height 21
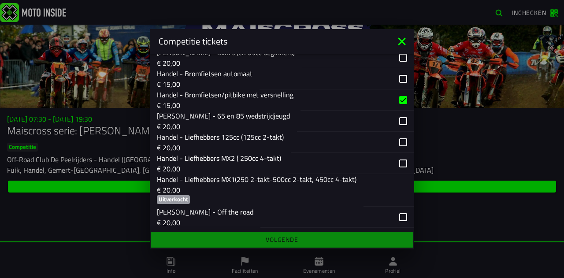
click at [293, 244] on ion-footer "Volgende" at bounding box center [282, 239] width 264 height 19
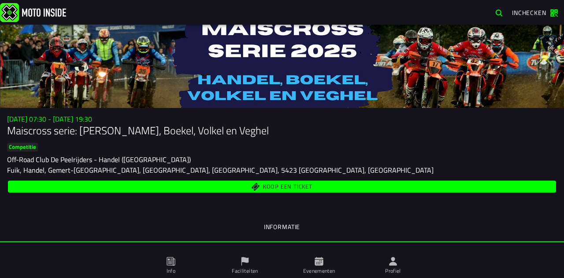
click at [249, 190] on span "Koop een ticket" at bounding box center [282, 186] width 538 height 8
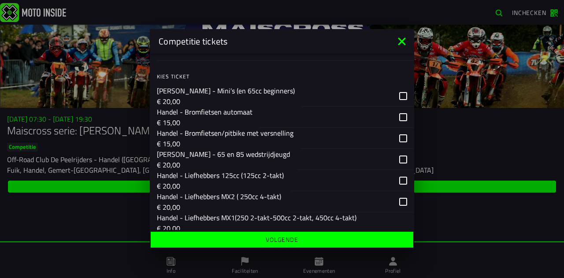
scroll to position [132, 0]
click at [218, 135] on p "Handel - Bromfietsen/pitbike met versnelling" at bounding box center [225, 132] width 137 height 11
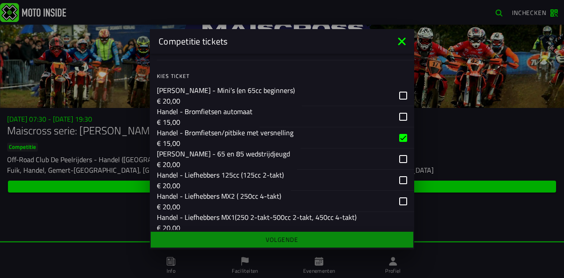
click at [279, 242] on ion-footer "Volgende" at bounding box center [282, 239] width 264 height 19
click at [294, 238] on ion-footer "Volgende" at bounding box center [282, 239] width 264 height 19
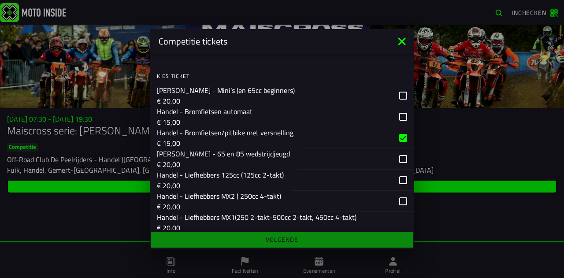
click at [294, 238] on ion-footer "Volgende" at bounding box center [282, 239] width 264 height 19
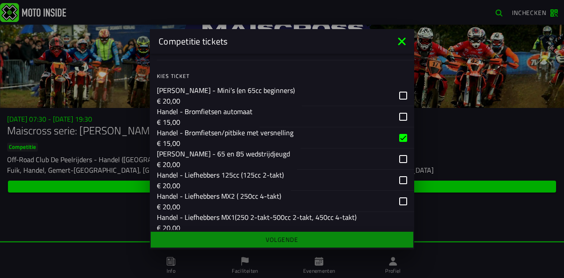
click at [294, 238] on ion-footer "Volgende" at bounding box center [282, 239] width 264 height 19
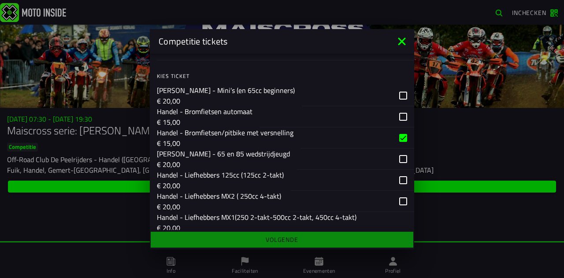
click at [294, 238] on ion-footer "Volgende" at bounding box center [282, 239] width 264 height 19
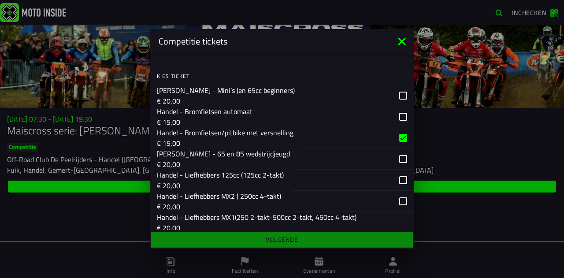
click at [294, 238] on ion-footer "Volgende" at bounding box center [282, 239] width 264 height 19
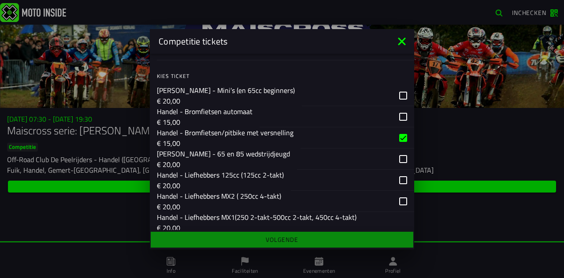
click at [400, 43] on icon at bounding box center [401, 40] width 7 height 7
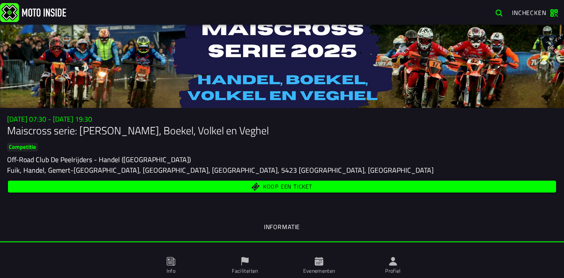
click at [234, 186] on span "Koop een ticket" at bounding box center [282, 186] width 538 height 8
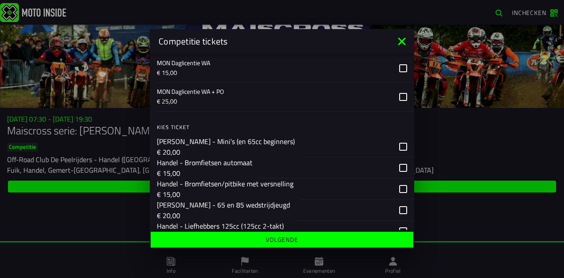
scroll to position [97, 0]
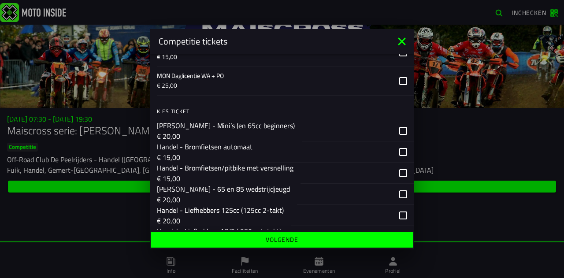
click at [246, 174] on p "€ 15,00" at bounding box center [225, 178] width 137 height 11
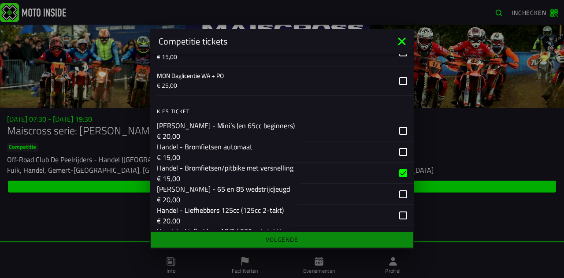
click at [279, 242] on ion-footer "Volgende" at bounding box center [282, 239] width 264 height 19
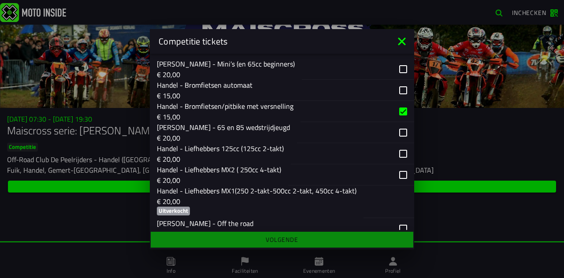
click at [258, 110] on p "Handel - Bromfietsen/pitbike met versnelling" at bounding box center [225, 106] width 137 height 11
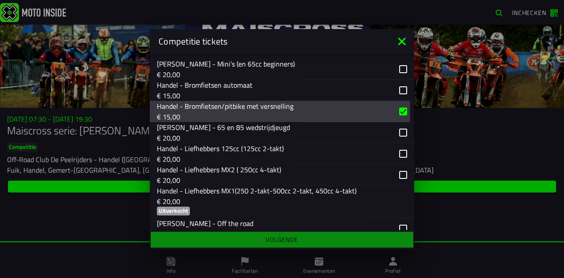
click at [258, 110] on p "Handel - Bromfietsen/pitbike met versnelling" at bounding box center [225, 106] width 137 height 11
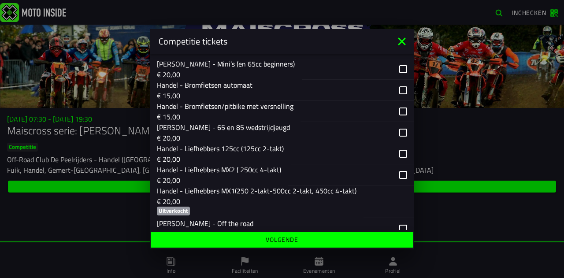
click at [258, 110] on p "Handel - Bromfietsen/pitbike met versnelling" at bounding box center [225, 106] width 137 height 11
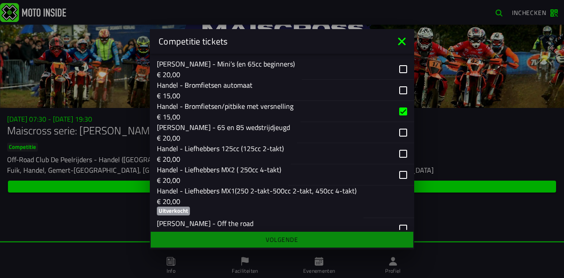
click at [281, 241] on ion-footer "Volgende" at bounding box center [282, 239] width 264 height 19
click at [402, 37] on icon at bounding box center [402, 41] width 14 height 14
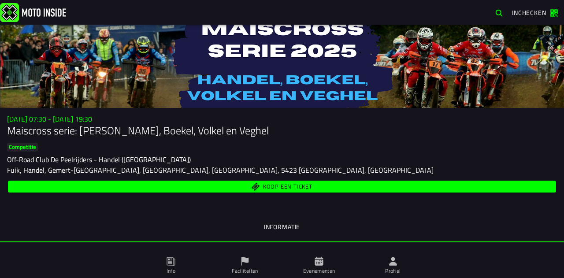
click at [256, 186] on span "Koop een ticket" at bounding box center [282, 186] width 538 height 8
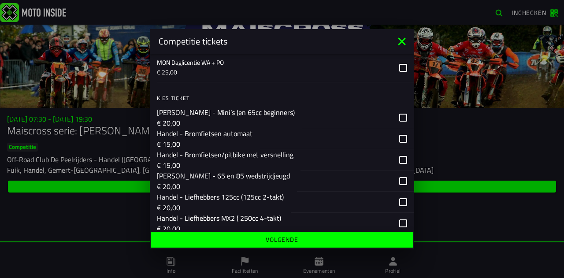
scroll to position [118, 0]
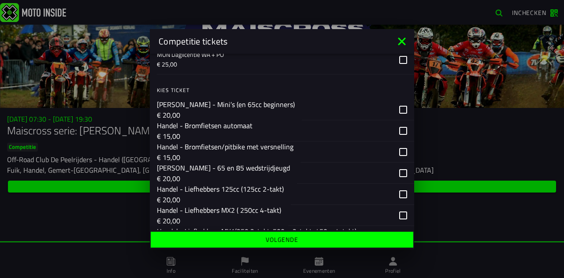
click at [240, 145] on p "Handel - Bromfietsen/pitbike met versnelling" at bounding box center [225, 146] width 137 height 11
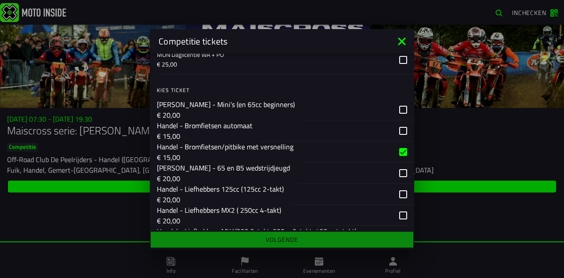
click at [272, 241] on ion-footer "Volgende" at bounding box center [282, 239] width 264 height 19
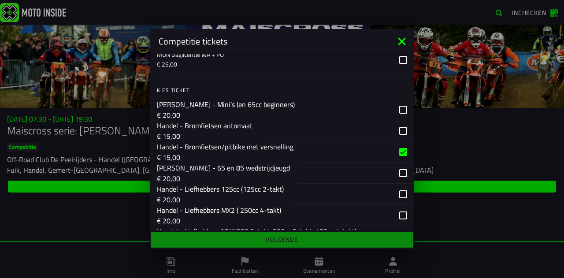
click at [278, 153] on p "€ 15,00" at bounding box center [225, 157] width 137 height 11
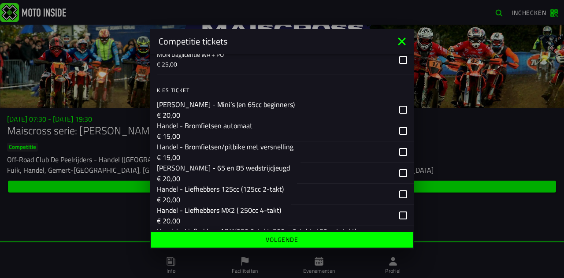
click at [405, 41] on icon at bounding box center [402, 41] width 14 height 14
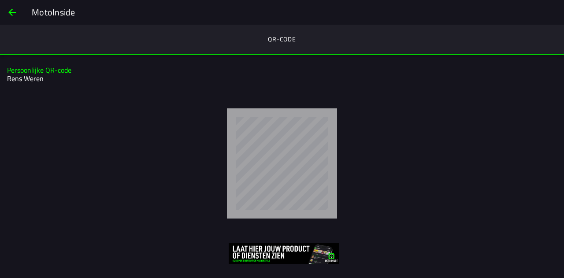
click at [8, 11] on span "back" at bounding box center [12, 12] width 11 height 21
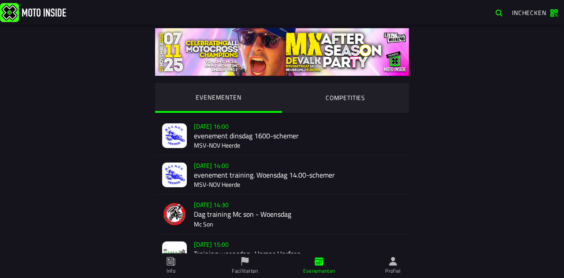
click at [401, 268] on ion-label "Profiel" at bounding box center [393, 271] width 16 height 8
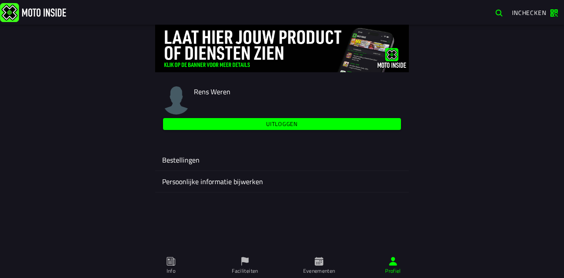
click at [319, 266] on icon at bounding box center [319, 262] width 10 height 10
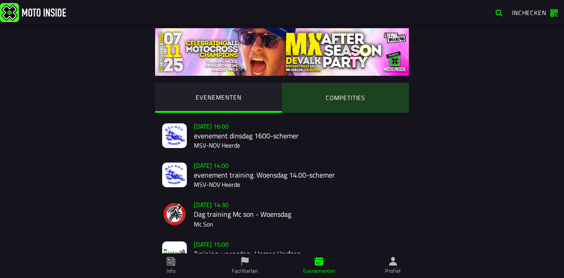
click at [317, 104] on ion-segment-button "COMPETITIES" at bounding box center [345, 98] width 127 height 30
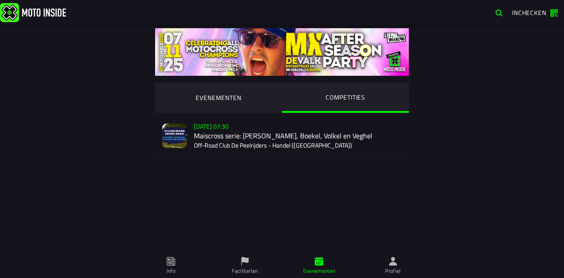
click at [253, 146] on div "Su 2 Nov - 07:30 Maiscross serie: Handel, Boekel, Volkel en Veghel Off-Road Clu…" at bounding box center [298, 135] width 208 height 39
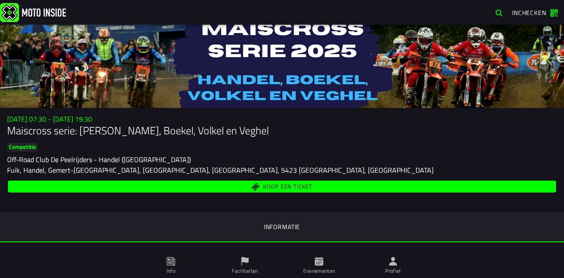
click at [253, 185] on span "Koop een ticket" at bounding box center [282, 186] width 538 height 8
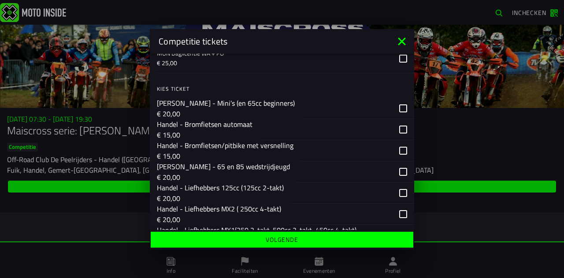
scroll to position [125, 0]
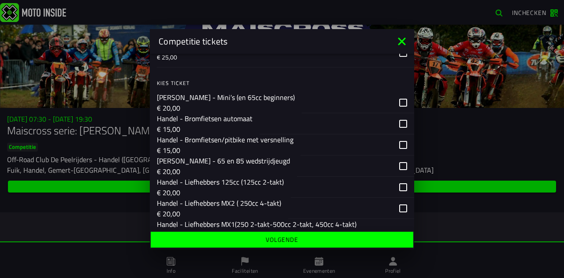
click at [231, 145] on p "€ 15,00" at bounding box center [225, 150] width 137 height 11
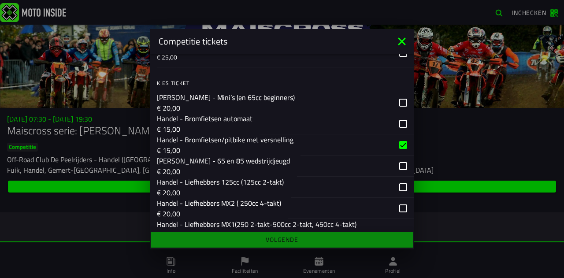
click at [264, 244] on ion-footer "Volgende" at bounding box center [282, 239] width 264 height 19
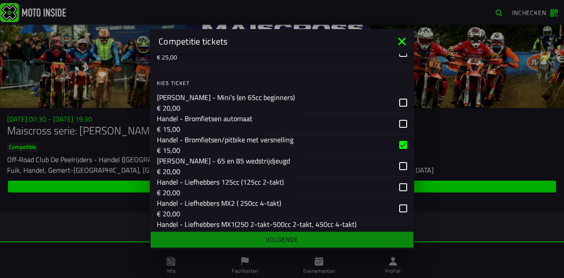
click at [265, 149] on p "€ 15,00" at bounding box center [225, 150] width 137 height 11
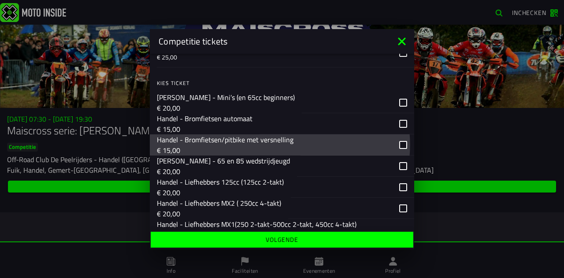
click at [265, 149] on p "€ 15,00" at bounding box center [225, 150] width 137 height 11
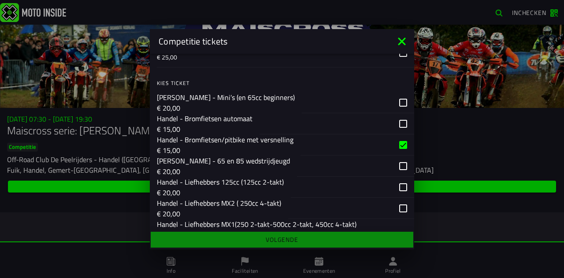
click at [272, 241] on ion-footer "Volgende" at bounding box center [282, 239] width 264 height 19
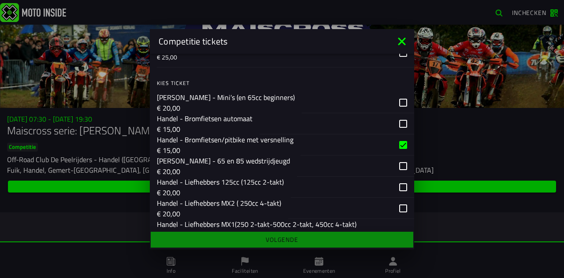
click at [403, 38] on icon at bounding box center [402, 41] width 14 height 14
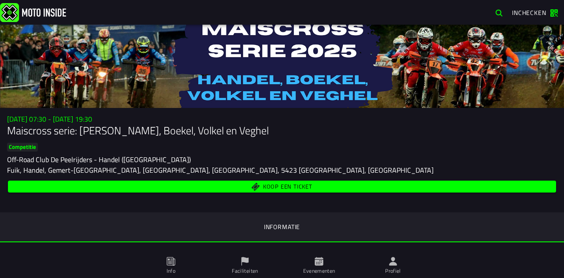
click at [252, 186] on span "Koop een ticket" at bounding box center [282, 186] width 538 height 8
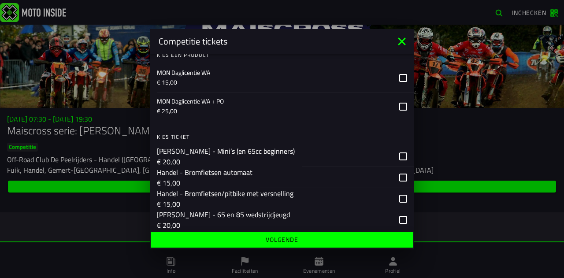
scroll to position [113, 0]
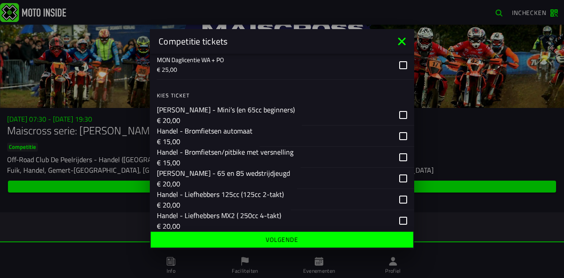
click at [252, 156] on p "Handel - Bromfietsen/pitbike met versnelling" at bounding box center [225, 152] width 137 height 11
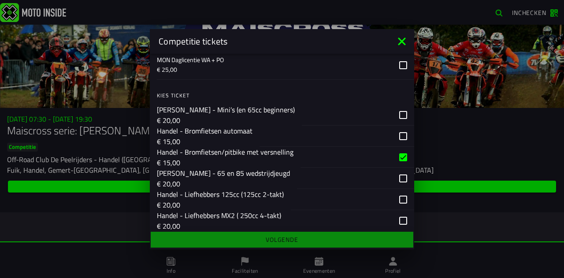
click at [277, 242] on ion-footer "Volgende" at bounding box center [282, 239] width 264 height 19
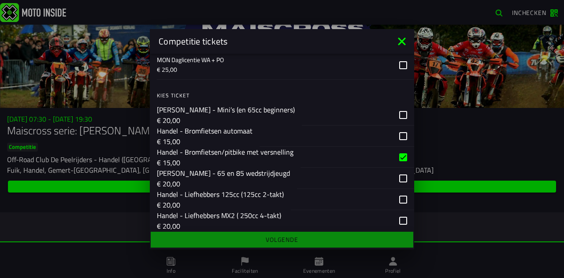
click at [277, 242] on ion-footer "Volgende" at bounding box center [282, 239] width 264 height 19
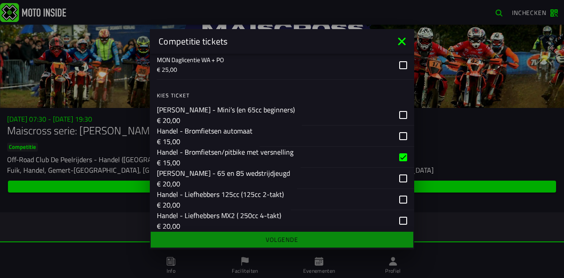
click at [277, 242] on ion-footer "Volgende" at bounding box center [282, 239] width 264 height 19
click at [307, 159] on div "button" at bounding box center [347, 157] width 92 height 21
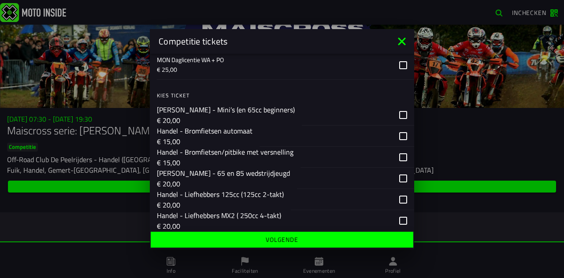
click at [308, 156] on div "button" at bounding box center [347, 157] width 92 height 21
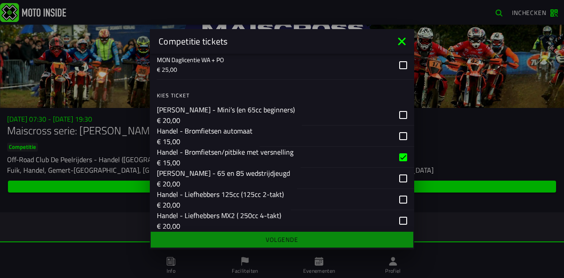
click at [297, 242] on ion-footer "Volgende" at bounding box center [282, 239] width 264 height 19
click at [405, 40] on icon at bounding box center [402, 41] width 14 height 14
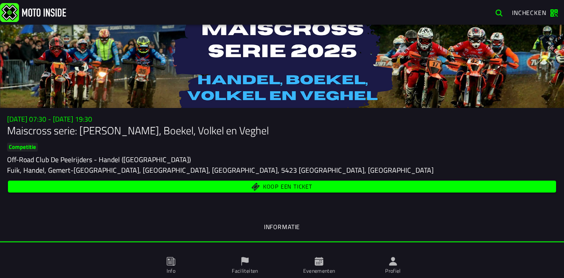
click at [263, 187] on span "Koop een ticket" at bounding box center [287, 187] width 49 height 6
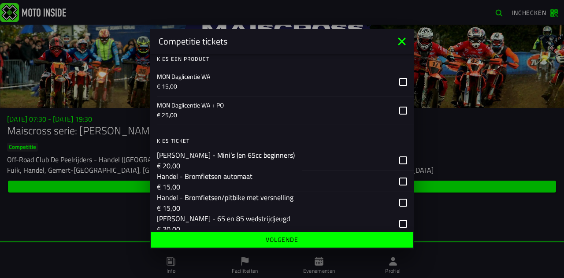
scroll to position [82, 0]
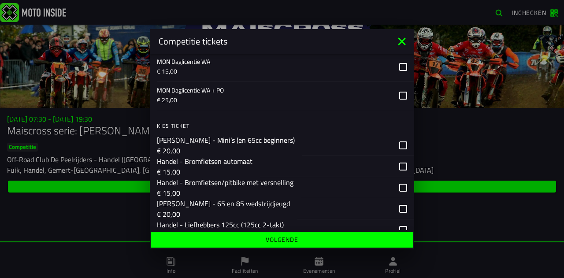
click at [254, 186] on p "Handel - Bromfietsen/pitbike met versnelling" at bounding box center [225, 182] width 137 height 11
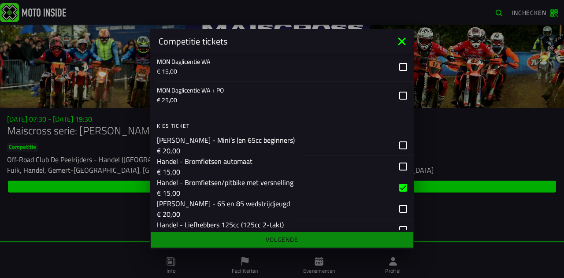
click at [279, 244] on ion-footer "Volgende" at bounding box center [282, 239] width 264 height 19
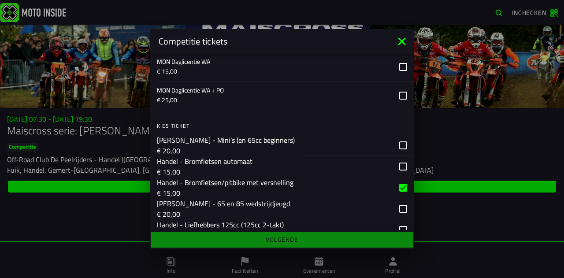
click at [279, 244] on ion-footer "Volgende" at bounding box center [282, 239] width 264 height 19
click at [401, 42] on icon at bounding box center [401, 40] width 7 height 7
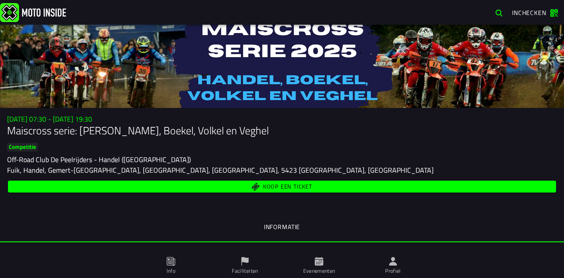
click at [254, 187] on span "Koop een ticket" at bounding box center [282, 186] width 538 height 8
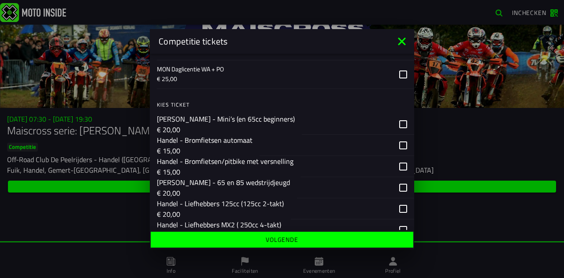
scroll to position [112, 0]
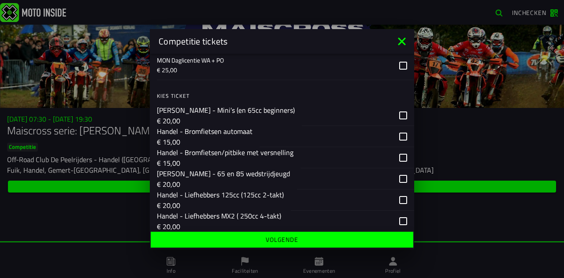
click at [274, 161] on p "€ 15,00" at bounding box center [225, 163] width 137 height 11
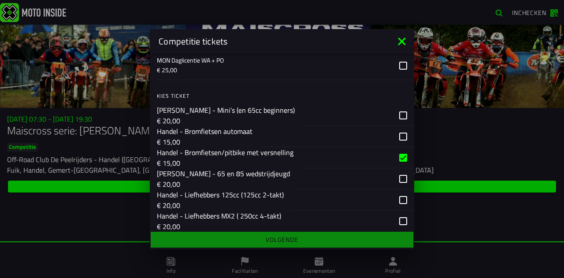
click at [292, 241] on ion-footer "Volgende" at bounding box center [282, 239] width 264 height 19
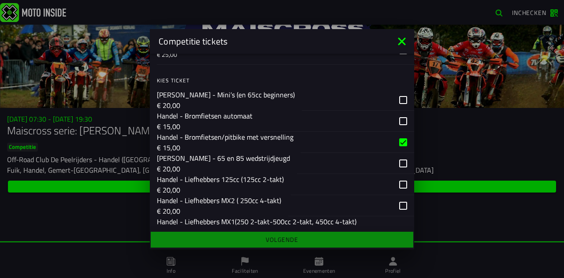
scroll to position [102, 0]
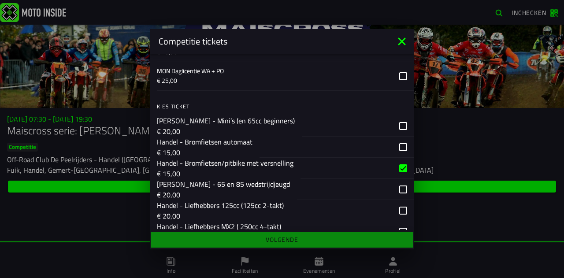
click at [253, 169] on p "€ 15,00" at bounding box center [225, 173] width 137 height 11
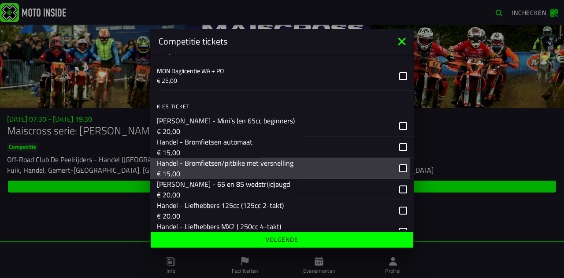
click at [253, 169] on p "€ 15,00" at bounding box center [225, 173] width 137 height 11
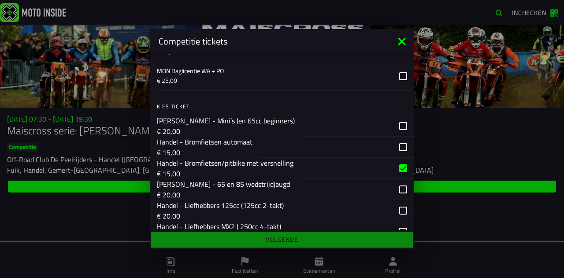
click at [275, 239] on ion-footer "Volgende" at bounding box center [282, 239] width 264 height 19
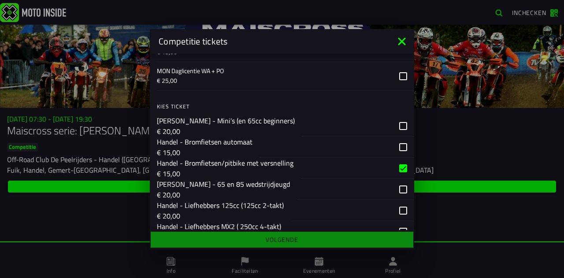
click at [275, 239] on ion-footer "Volgende" at bounding box center [282, 239] width 264 height 19
click at [402, 43] on icon at bounding box center [402, 41] width 14 height 14
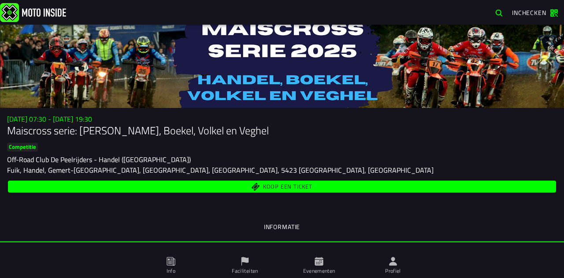
click at [273, 186] on span "Koop een ticket" at bounding box center [287, 187] width 49 height 6
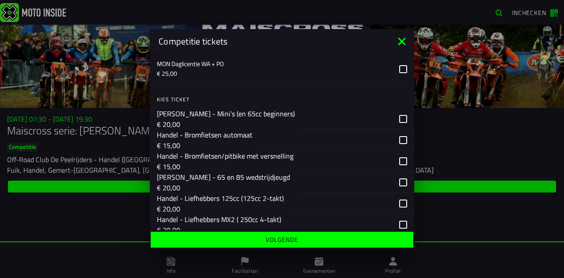
scroll to position [109, 0]
click at [239, 160] on p "Handel - Bromfietsen/pitbike met versnelling" at bounding box center [225, 155] width 137 height 11
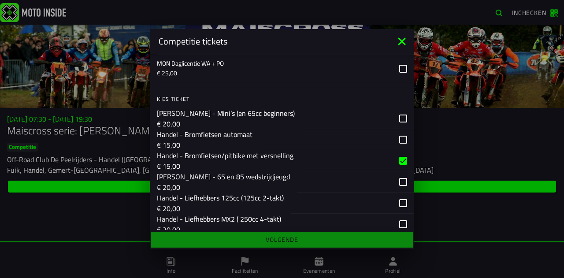
click at [262, 240] on ion-footer "Volgende" at bounding box center [282, 239] width 264 height 19
click at [277, 163] on p "€ 15,00" at bounding box center [225, 166] width 137 height 11
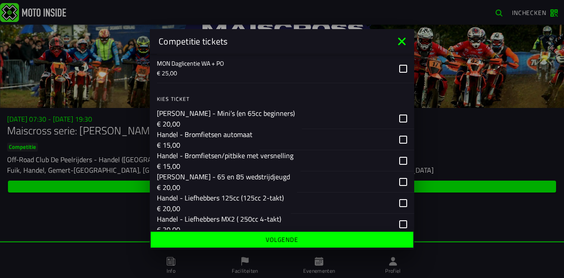
click at [277, 163] on p "€ 15,00" at bounding box center [225, 166] width 137 height 11
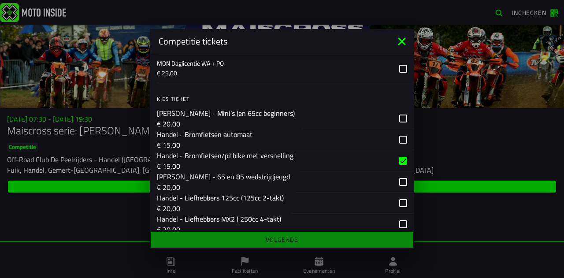
click at [275, 243] on ion-footer "Volgende" at bounding box center [282, 239] width 264 height 19
click at [265, 160] on p "Handel - Bromfietsen/pitbike met versnelling" at bounding box center [225, 155] width 137 height 11
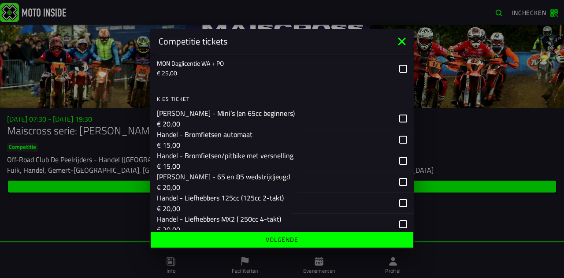
click at [302, 164] on div "button" at bounding box center [347, 160] width 92 height 21
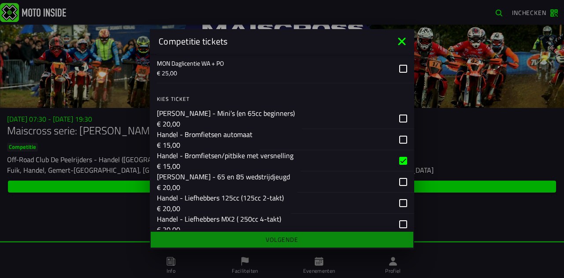
click at [273, 238] on ion-footer "Volgende" at bounding box center [282, 239] width 264 height 19
click at [334, 160] on div "button" at bounding box center [347, 160] width 92 height 21
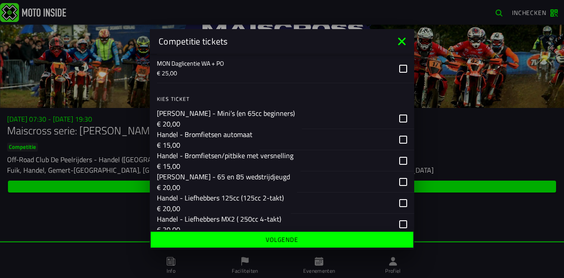
click at [334, 160] on div "button" at bounding box center [347, 160] width 92 height 21
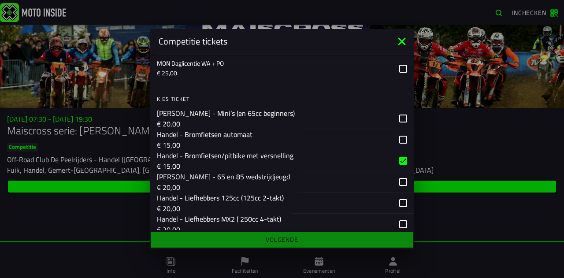
click at [399, 40] on icon at bounding box center [402, 41] width 14 height 14
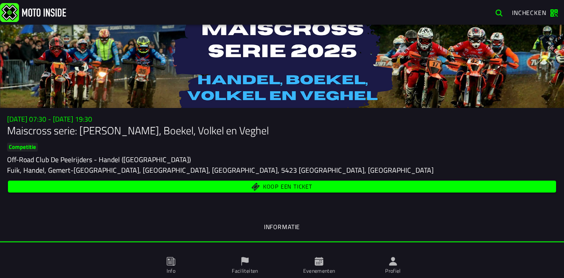
click at [231, 187] on span "Koop een ticket" at bounding box center [282, 186] width 538 height 8
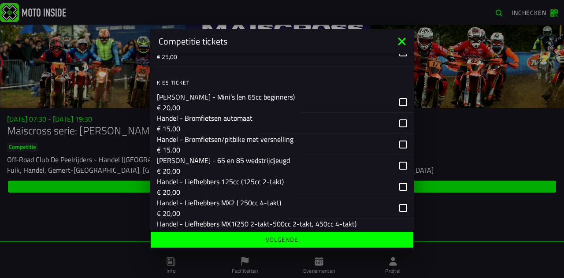
scroll to position [139, 0]
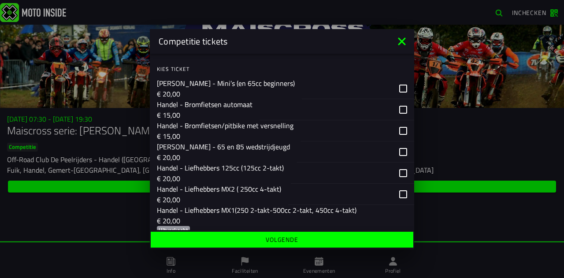
click at [254, 128] on p "Handel - Bromfietsen/pitbike met versnelling" at bounding box center [225, 125] width 137 height 11
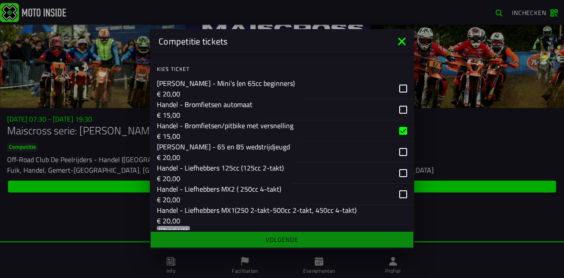
click at [278, 238] on ion-footer "Volgende" at bounding box center [282, 239] width 264 height 19
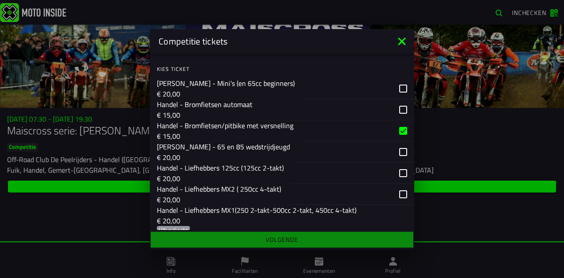
click at [278, 238] on ion-footer "Volgende" at bounding box center [282, 239] width 264 height 19
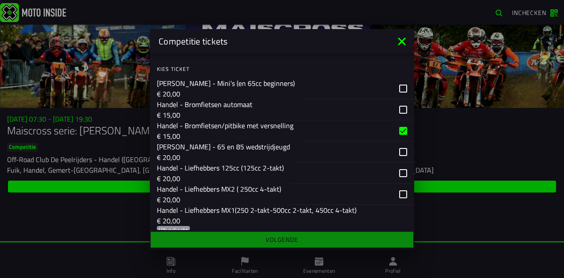
click at [402, 41] on icon at bounding box center [401, 40] width 7 height 7
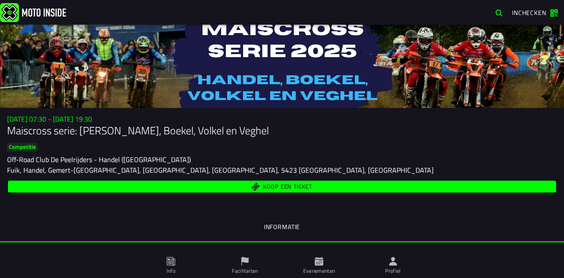
click at [176, 186] on span "Koop een ticket" at bounding box center [282, 186] width 538 height 8
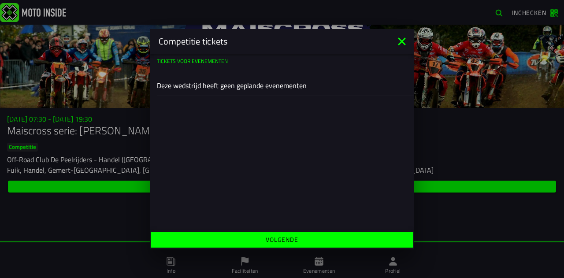
click at [404, 40] on icon at bounding box center [402, 41] width 14 height 14
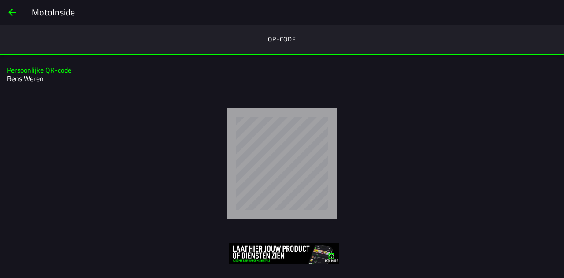
click at [0, 0] on slot "MotoInside" at bounding box center [0, 0] width 0 height 0
click at [0, 0] on slot "Persoonlijke QR-code" at bounding box center [0, 0] width 0 height 0
click at [11, 15] on span "back" at bounding box center [12, 12] width 11 height 21
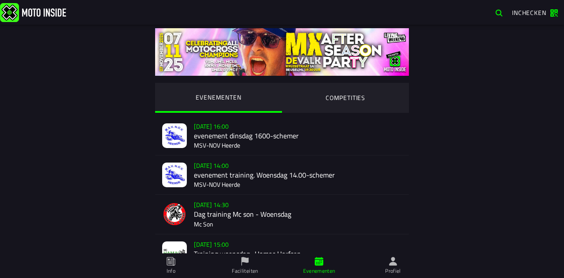
click at [336, 87] on ion-segment-button "COMPETITIES" at bounding box center [345, 98] width 127 height 30
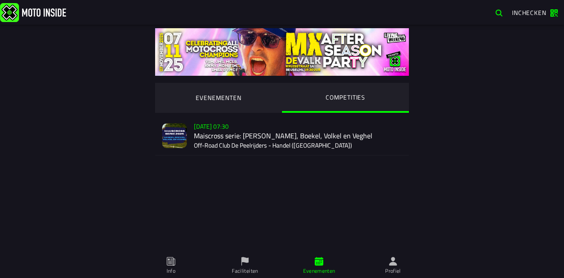
click at [254, 147] on div "Su 2 Nov - 07:30 Maiscross serie: Handel, Boekel, Volkel en Veghel Off-Road Clu…" at bounding box center [298, 135] width 208 height 39
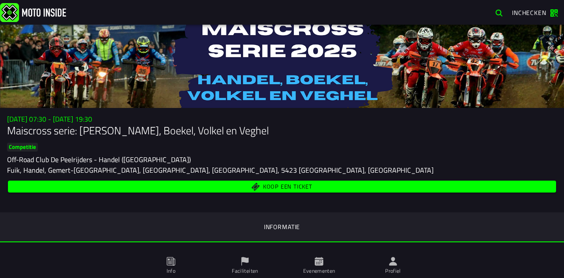
scroll to position [11, 0]
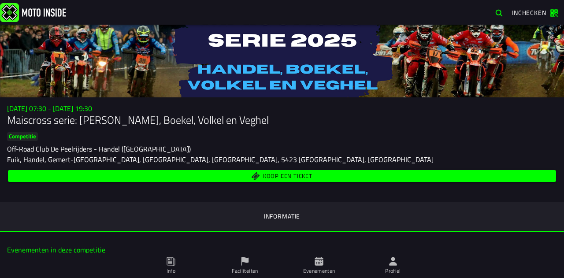
click at [271, 176] on span "Koop een ticket" at bounding box center [287, 177] width 49 height 6
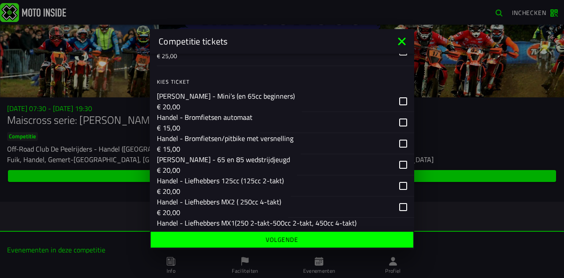
scroll to position [131, 0]
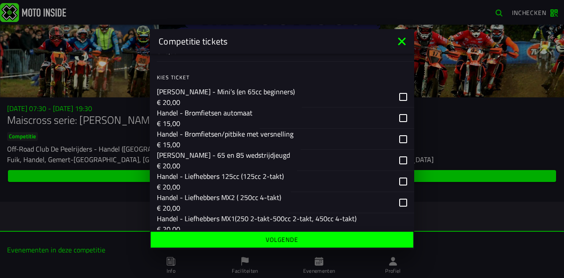
click at [261, 141] on p "€ 15,00" at bounding box center [225, 144] width 137 height 11
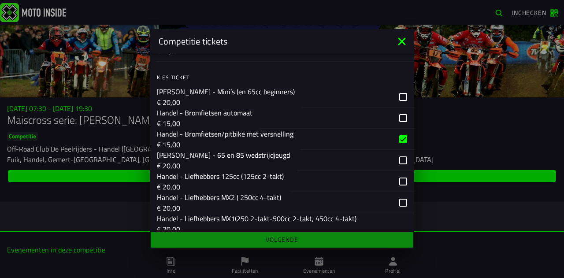
click at [401, 37] on icon at bounding box center [402, 41] width 14 height 14
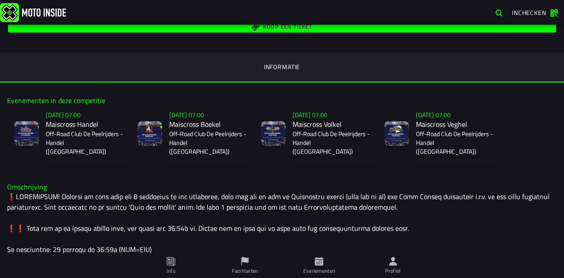
scroll to position [161, 0]
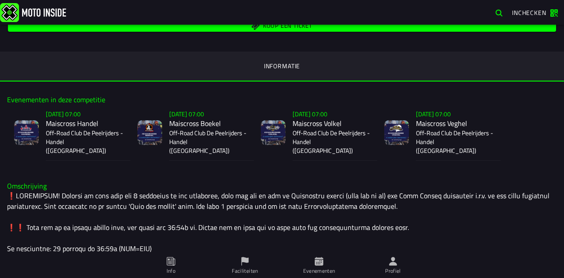
click at [383, 264] on span "Profiel" at bounding box center [392, 265] width 63 height 25
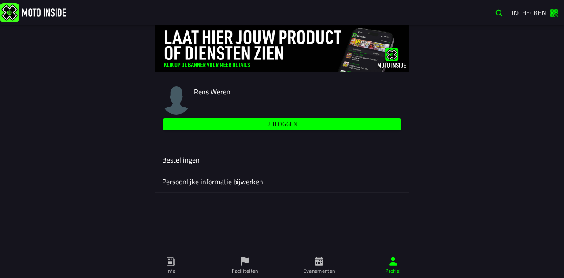
click at [286, 164] on ion-label "Bestellingen" at bounding box center [282, 160] width 240 height 11
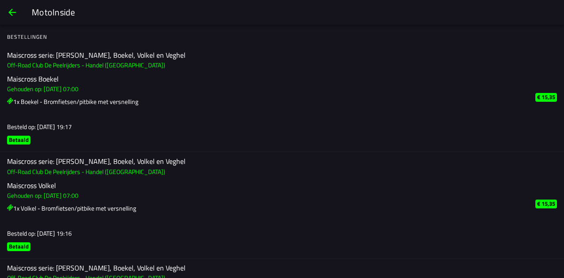
click at [7, 14] on span "back" at bounding box center [12, 12] width 11 height 21
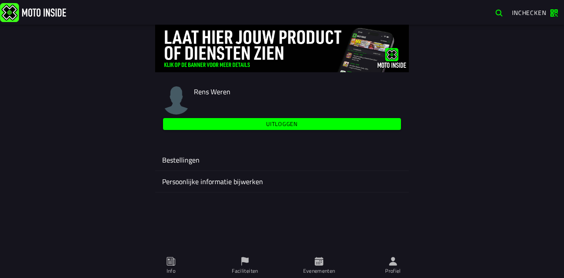
click at [311, 268] on ion-label "Evenementen" at bounding box center [319, 271] width 32 height 8
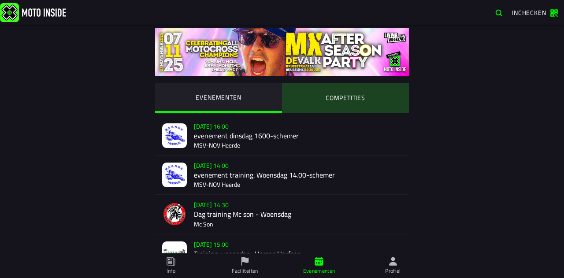
click at [321, 101] on ion-segment-button "COMPETITIES" at bounding box center [345, 98] width 127 height 30
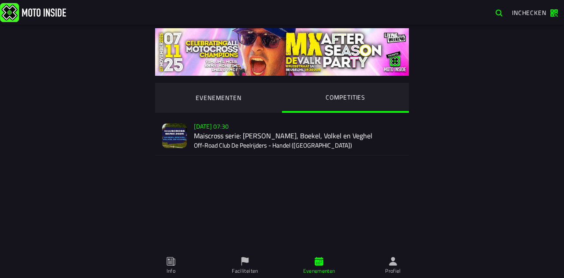
click at [248, 141] on div "Su 2 Nov - 07:30 Maiscross serie: Handel, Boekel, Volkel en Veghel Off-Road Clu…" at bounding box center [298, 135] width 208 height 39
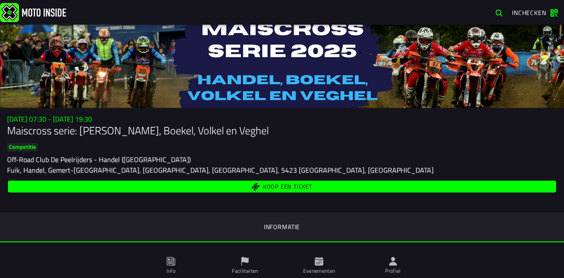
click at [263, 188] on span "Koop een ticket" at bounding box center [287, 187] width 49 height 6
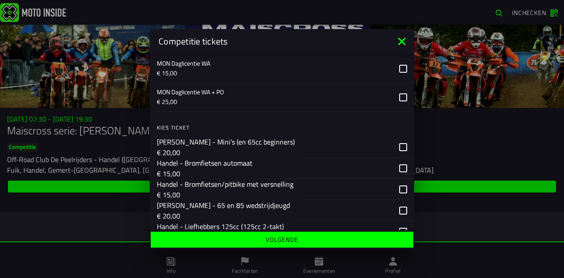
scroll to position [82, 0]
click at [265, 183] on p "Handel - Bromfietsen/pitbike met versnelling" at bounding box center [225, 183] width 137 height 11
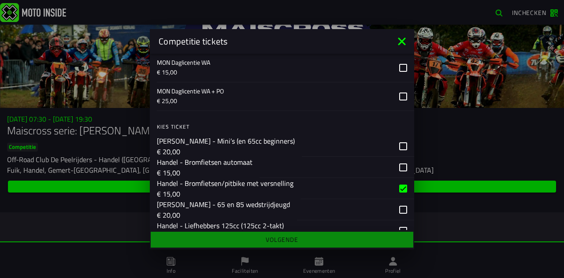
click at [280, 244] on ion-footer "Volgende" at bounding box center [282, 239] width 264 height 19
click at [401, 40] on icon at bounding box center [401, 40] width 7 height 7
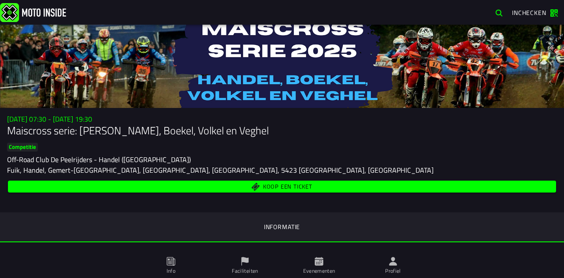
click at [256, 188] on span "Koop een ticket" at bounding box center [282, 186] width 538 height 8
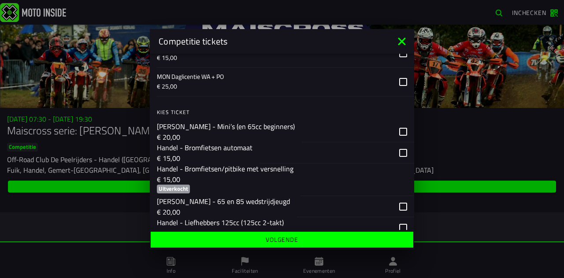
scroll to position [108, 0]
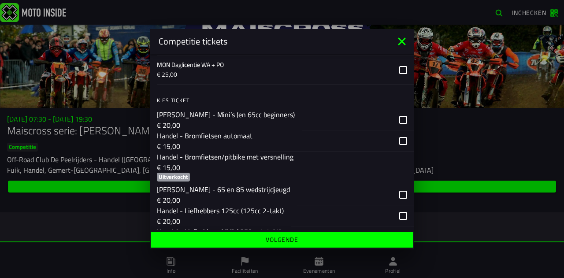
click at [237, 164] on p "€ 15,00" at bounding box center [225, 167] width 137 height 11
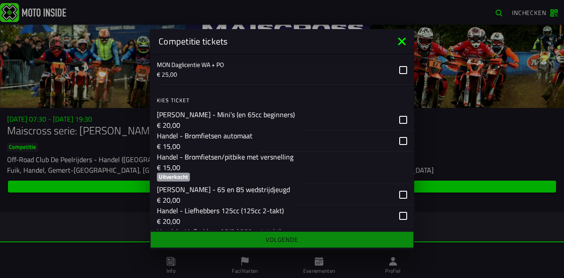
click at [402, 44] on icon at bounding box center [402, 41] width 14 height 14
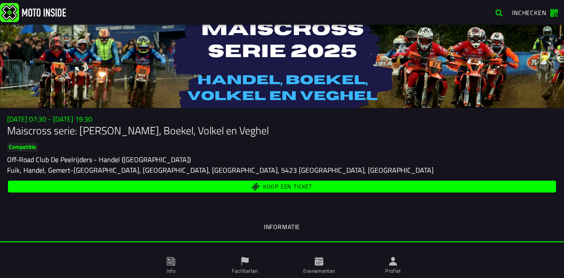
click at [274, 185] on span "Koop een ticket" at bounding box center [287, 187] width 49 height 6
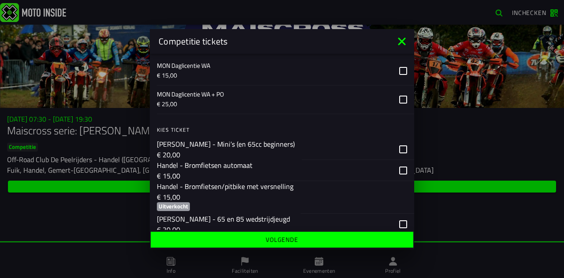
scroll to position [85, 0]
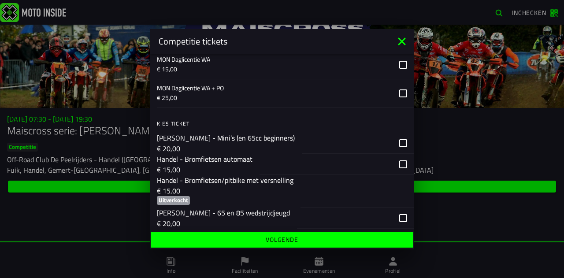
click at [260, 195] on p "€ 15,00" at bounding box center [225, 191] width 137 height 11
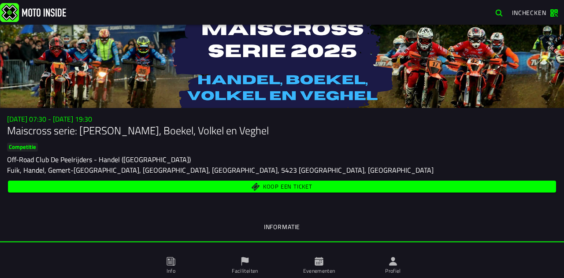
click at [283, 187] on span "Koop een ticket" at bounding box center [287, 187] width 49 height 6
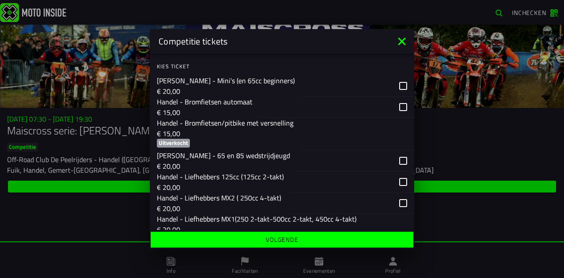
scroll to position [143, 0]
click at [238, 134] on p "€ 15,00" at bounding box center [225, 132] width 137 height 11
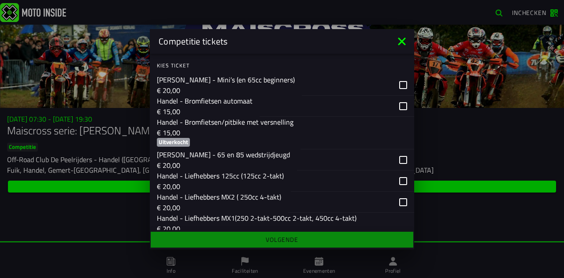
click at [297, 126] on button "Handel - Bromfietsen/pitbike met versnelling € 15,00 Uitverkocht" at bounding box center [282, 133] width 264 height 33
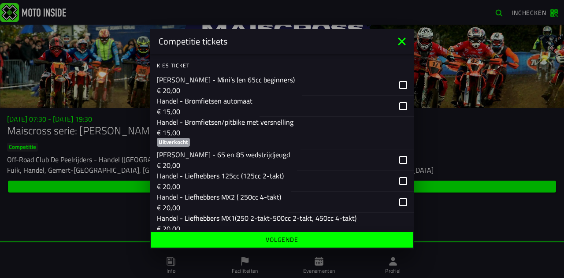
click at [400, 42] on icon at bounding box center [402, 41] width 14 height 14
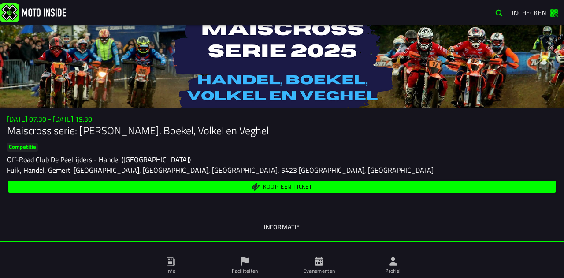
click at [273, 184] on span "Koop een ticket" at bounding box center [287, 187] width 49 height 6
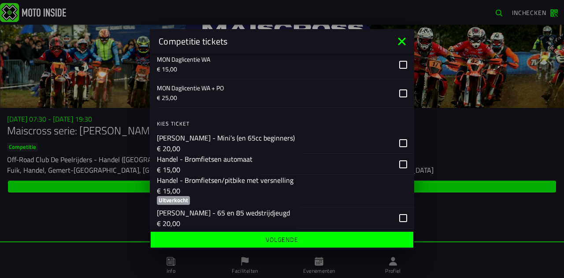
scroll to position [93, 0]
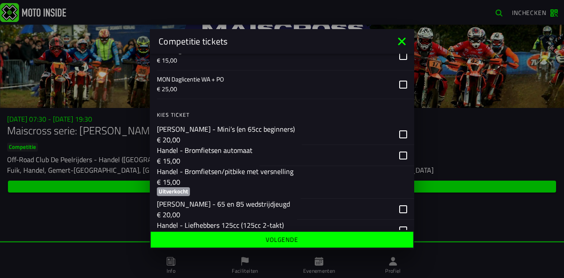
click at [257, 182] on p "€ 15,00" at bounding box center [225, 182] width 137 height 11
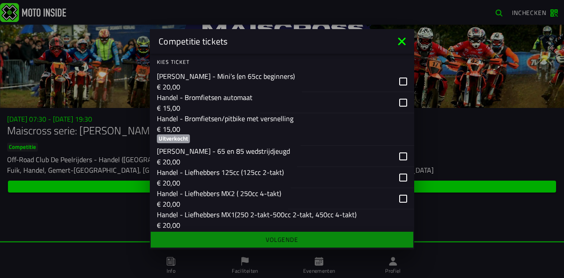
scroll to position [147, 0]
click at [234, 102] on p "€ 15,00" at bounding box center [205, 107] width 96 height 11
click at [302, 75] on div "button" at bounding box center [347, 80] width 90 height 21
click at [282, 106] on div "button" at bounding box center [326, 101] width 133 height 21
click at [302, 81] on div "button" at bounding box center [347, 80] width 90 height 21
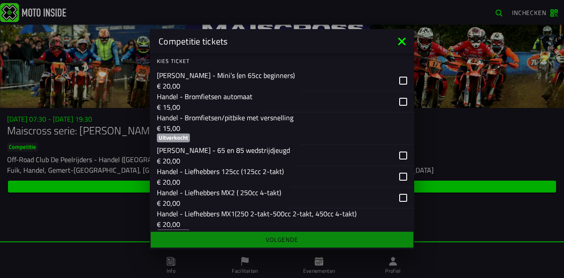
click at [331, 149] on div "button" at bounding box center [344, 155] width 95 height 21
click at [322, 181] on div "button" at bounding box center [341, 176] width 101 height 21
click at [359, 201] on div "button" at bounding box center [340, 197] width 104 height 21
click at [364, 99] on div "button" at bounding box center [326, 101] width 133 height 21
click at [289, 241] on ion-footer "Volgende" at bounding box center [282, 239] width 264 height 19
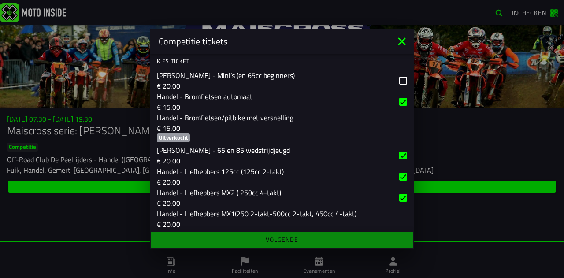
click at [289, 241] on ion-footer "Volgende" at bounding box center [282, 239] width 264 height 19
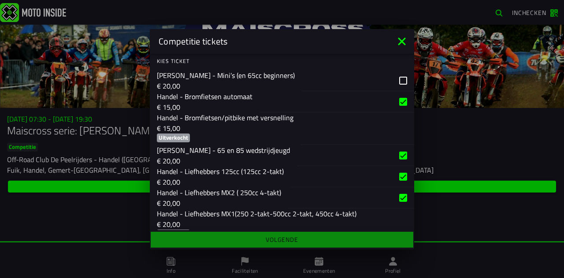
click at [289, 241] on ion-footer "Volgende" at bounding box center [282, 239] width 264 height 19
click at [281, 234] on ion-footer "Volgende" at bounding box center [282, 239] width 264 height 19
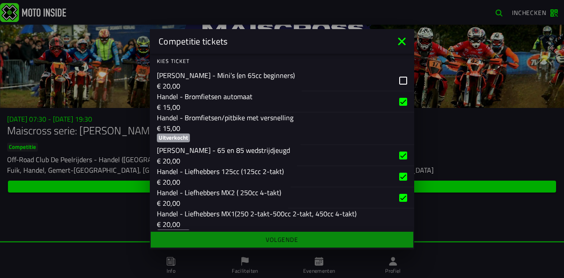
click at [281, 234] on ion-footer "Volgende" at bounding box center [282, 239] width 264 height 19
click at [391, 200] on div "button" at bounding box center [351, 197] width 126 height 21
click at [396, 183] on div "button" at bounding box center [352, 176] width 123 height 21
click at [395, 155] on div "button" at bounding box center [355, 155] width 117 height 21
click at [391, 101] on div "button" at bounding box center [337, 101] width 155 height 21
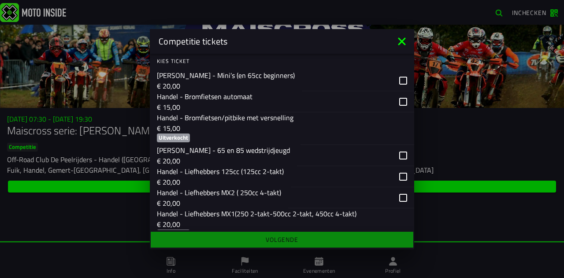
click at [296, 239] on ion-footer "Volgende" at bounding box center [282, 239] width 264 height 19
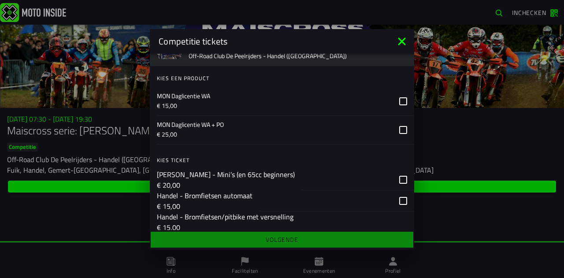
scroll to position [42, 0]
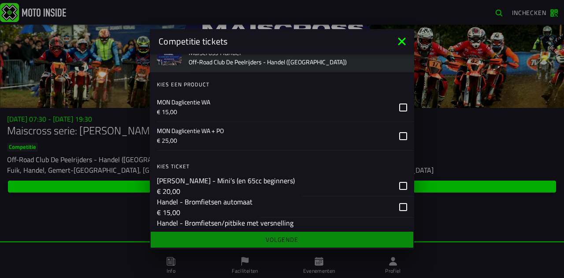
click at [404, 38] on icon at bounding box center [402, 41] width 14 height 14
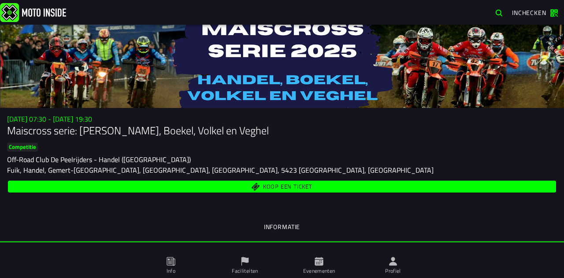
click at [284, 187] on span "Koop een ticket" at bounding box center [287, 187] width 49 height 6
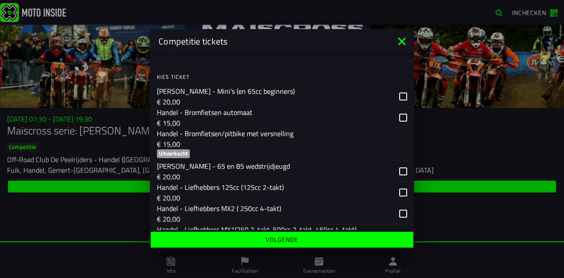
scroll to position [119, 0]
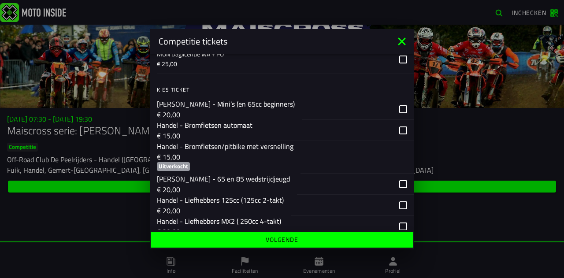
click at [0, 0] on slot "Volgende" at bounding box center [0, 0] width 0 height 0
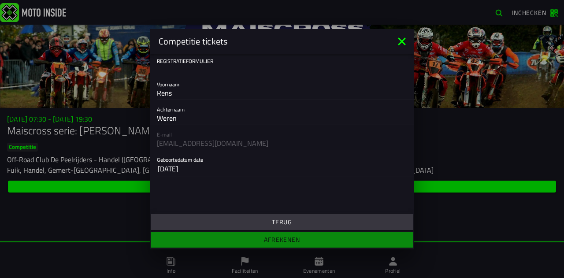
scroll to position [0, 0]
click at [0, 0] on slot "Terug" at bounding box center [0, 0] width 0 height 0
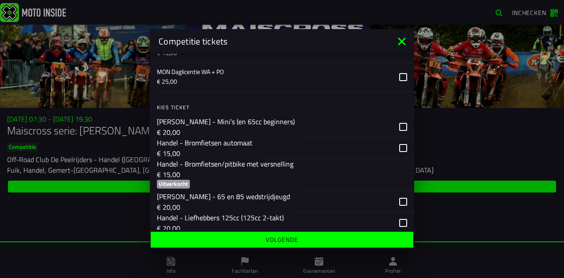
scroll to position [111, 0]
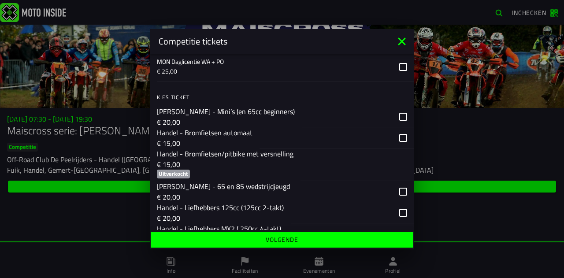
click at [396, 132] on div "button" at bounding box center [337, 137] width 155 height 21
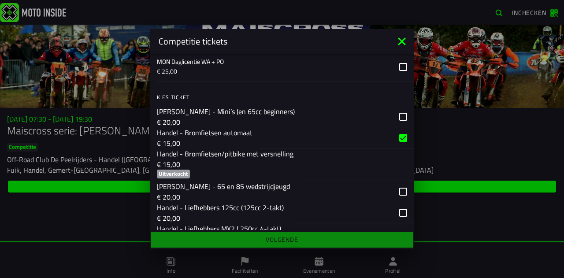
click at [273, 242] on ion-footer "Volgende" at bounding box center [282, 239] width 264 height 19
click at [346, 137] on div "button" at bounding box center [326, 137] width 133 height 21
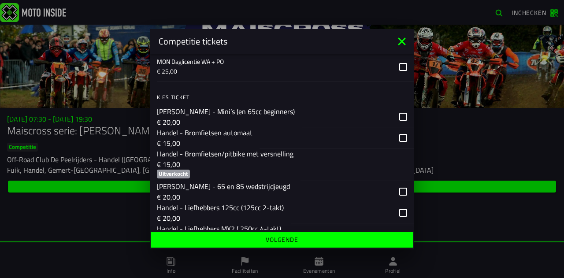
click at [404, 40] on icon at bounding box center [402, 41] width 14 height 14
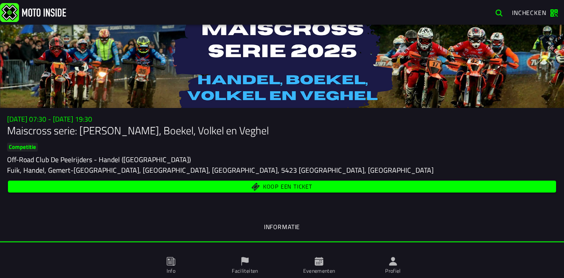
click at [283, 187] on span "Koop een ticket" at bounding box center [287, 187] width 49 height 6
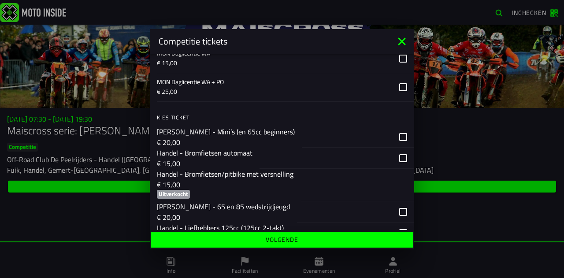
scroll to position [126, 0]
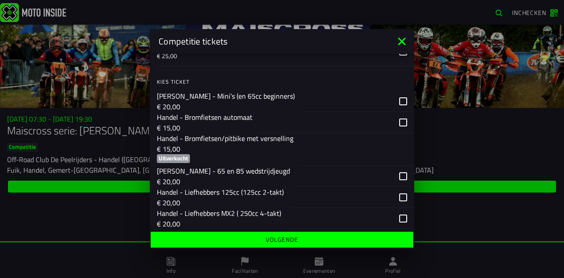
click at [308, 154] on div "button" at bounding box center [354, 149] width 107 height 32
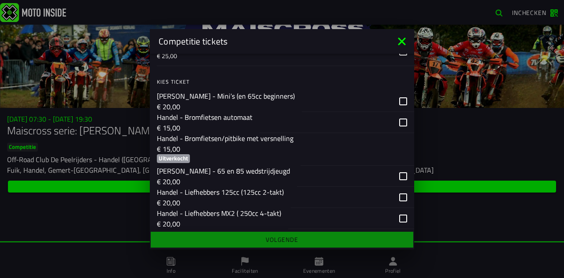
click at [402, 39] on icon at bounding box center [402, 41] width 14 height 14
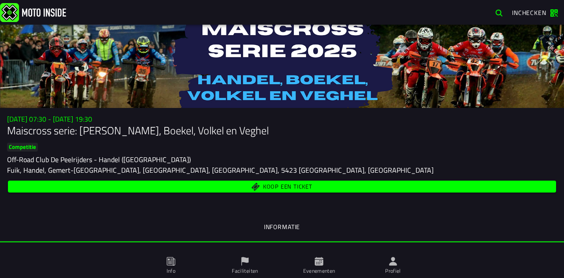
click at [301, 188] on span "Koop een ticket" at bounding box center [287, 187] width 49 height 6
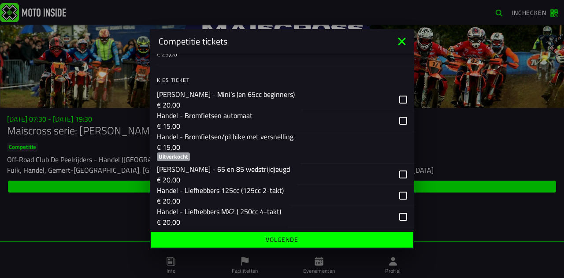
scroll to position [138, 0]
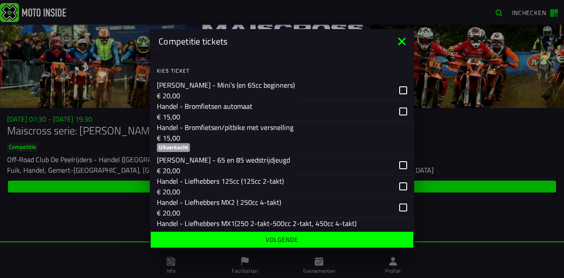
click at [402, 40] on icon at bounding box center [402, 41] width 14 height 14
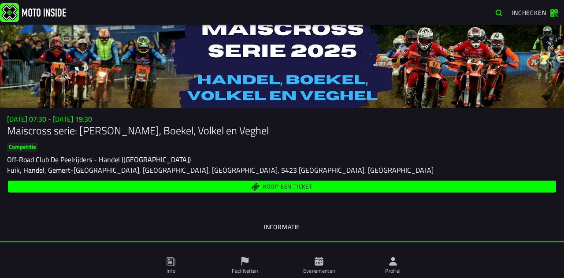
click at [276, 188] on span "Koop een ticket" at bounding box center [287, 187] width 49 height 6
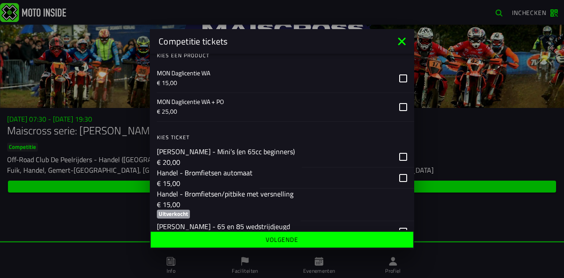
scroll to position [132, 0]
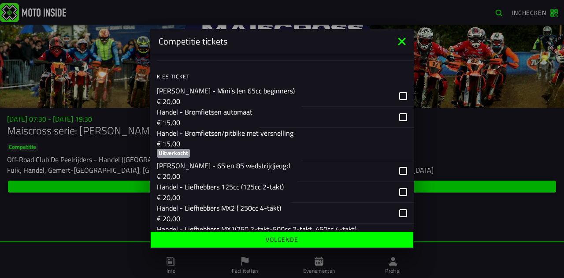
click at [264, 147] on p "€ 15,00" at bounding box center [225, 143] width 137 height 11
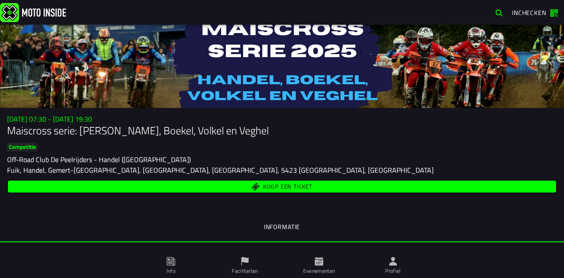
click at [286, 186] on span "Koop een ticket" at bounding box center [287, 187] width 49 height 6
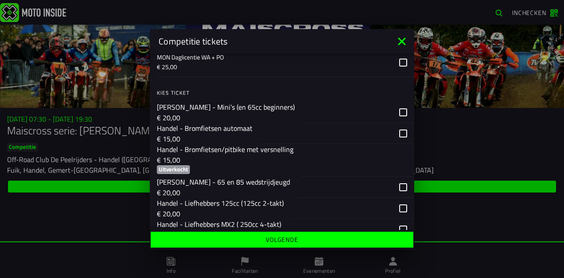
scroll to position [118, 0]
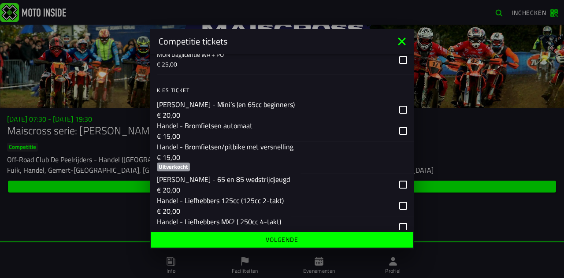
click at [262, 161] on p "€ 15,00" at bounding box center [225, 157] width 137 height 11
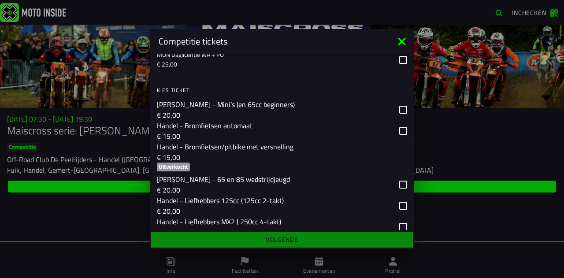
click at [402, 43] on icon at bounding box center [402, 41] width 14 height 14
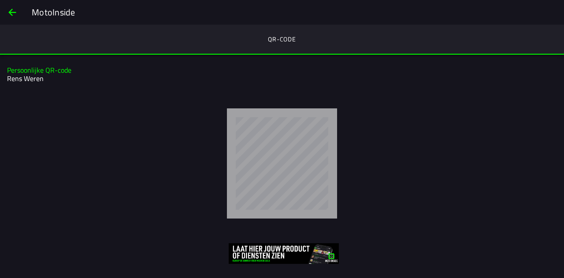
click at [8, 13] on span "back" at bounding box center [12, 12] width 11 height 21
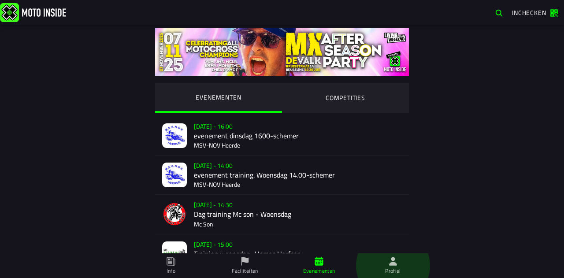
click at [393, 261] on icon at bounding box center [393, 261] width 8 height 8
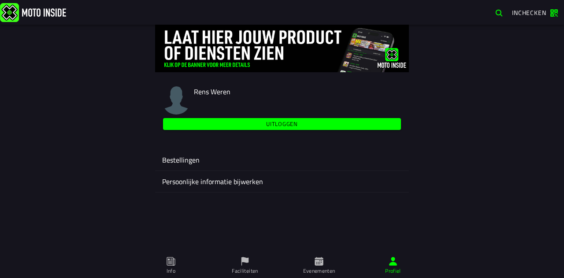
click at [331, 263] on span "Evenementen" at bounding box center [318, 265] width 63 height 25
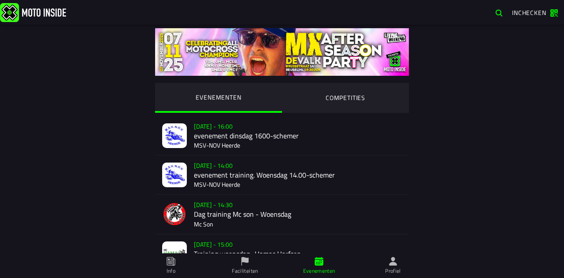
click at [336, 96] on ion-segment-button "COMPETITIES" at bounding box center [345, 98] width 127 height 30
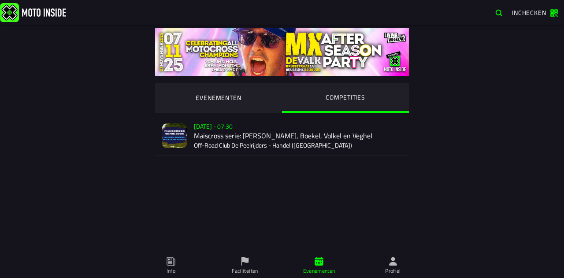
click at [246, 145] on div "[DATE] - 07:30 Maiscross serie: Handel, Boekel, Volkel en Veghel Off-Road Club …" at bounding box center [298, 135] width 208 height 39
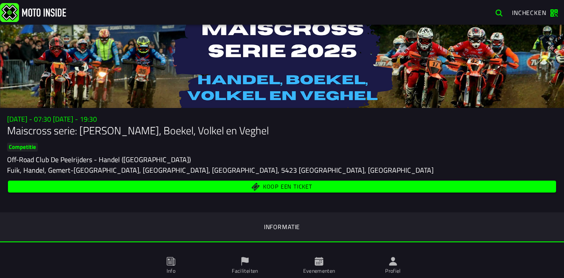
scroll to position [36, 0]
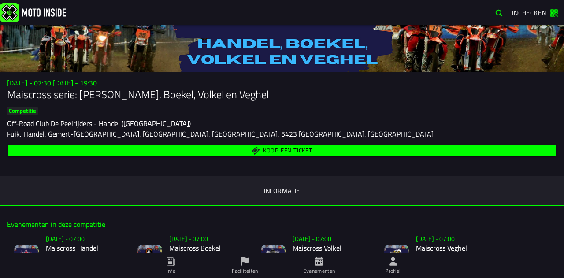
click at [259, 149] on span "Koop een ticket" at bounding box center [282, 150] width 538 height 8
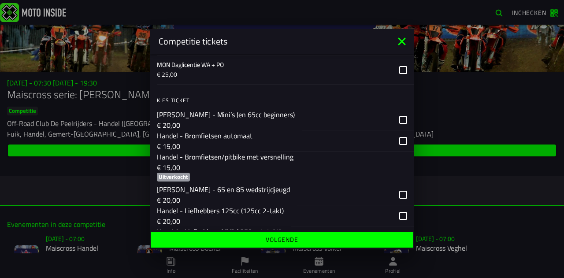
scroll to position [109, 0]
click at [267, 166] on p "€ 15,00" at bounding box center [225, 166] width 137 height 11
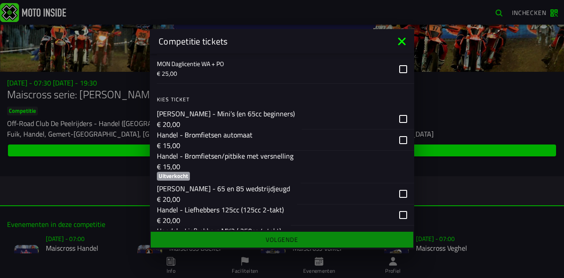
click at [402, 42] on icon at bounding box center [401, 40] width 7 height 7
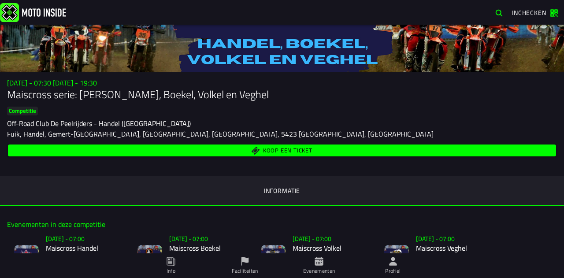
click at [393, 264] on icon at bounding box center [393, 261] width 8 height 8
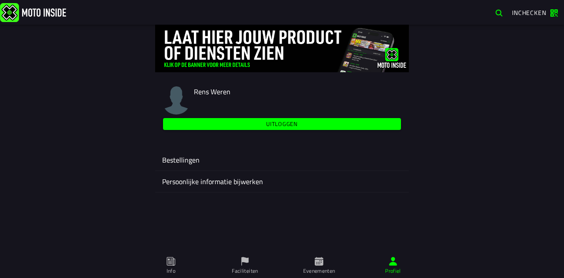
click at [312, 160] on ion-label "Bestellingen" at bounding box center [282, 160] width 240 height 11
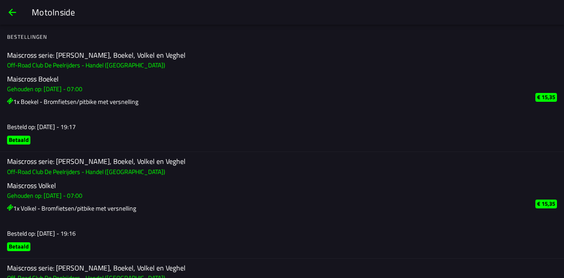
scroll to position [9, 0]
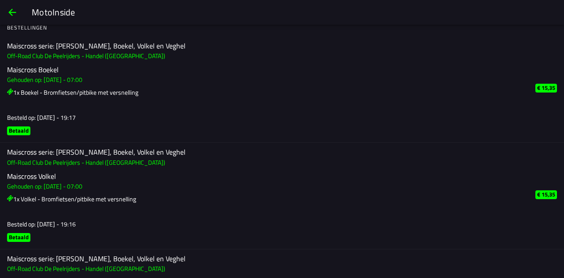
click at [325, 98] on ion-list "Maiscross Boekel Gehouden op: Su 9 Nov - 07:00 1x Boekel - Bromfietsen/pitbike …" at bounding box center [267, 85] width 521 height 48
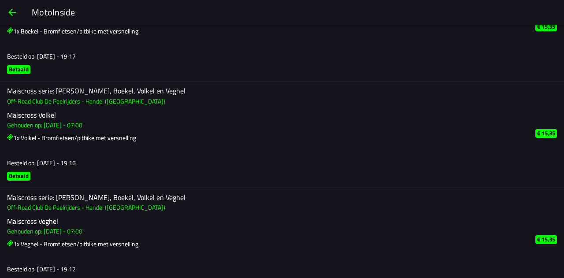
scroll to position [0, 0]
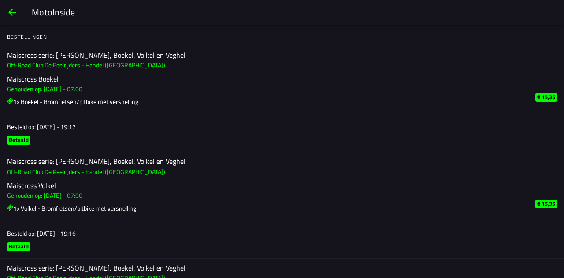
click at [14, 9] on span "back" at bounding box center [12, 12] width 11 height 21
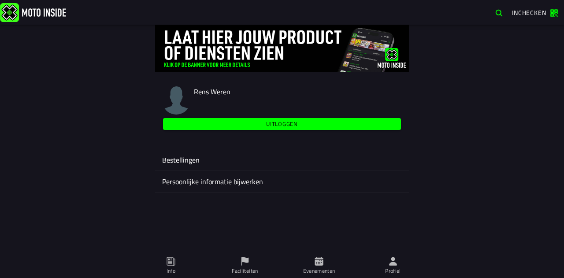
click at [319, 268] on ion-label "Evenementen" at bounding box center [319, 271] width 32 height 8
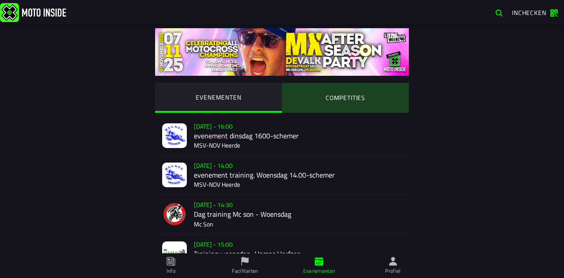
click at [322, 104] on ion-segment-button "COMPETITIES" at bounding box center [345, 98] width 127 height 30
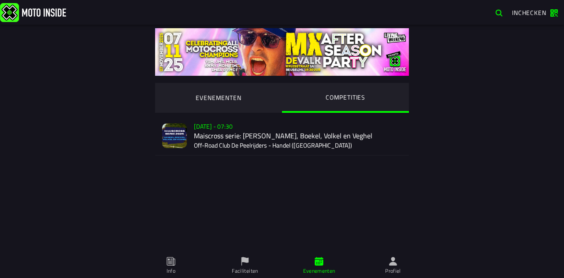
click at [339, 148] on div "Su 2 Nov - 07:30 Maiscross serie: Handel, Boekel, Volkel en Veghel Off-Road Clu…" at bounding box center [298, 135] width 208 height 39
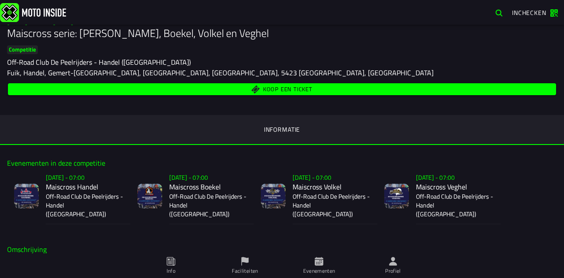
scroll to position [97, 0]
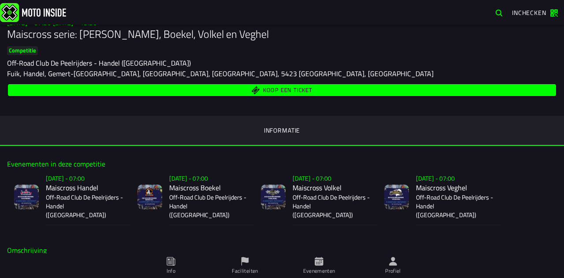
click at [240, 91] on span "Koop een ticket" at bounding box center [282, 90] width 538 height 8
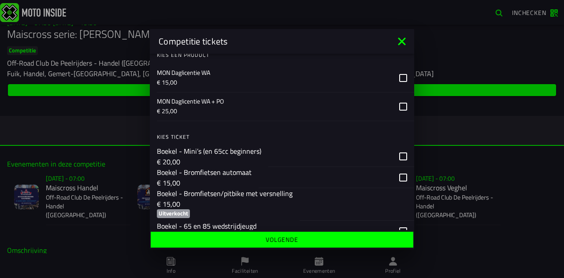
scroll to position [550, 0]
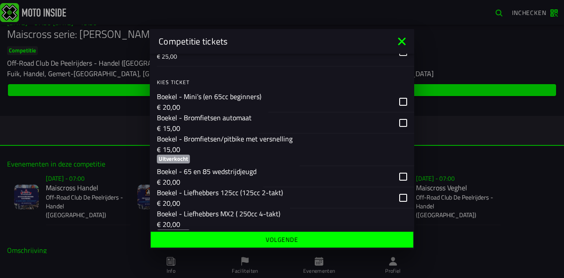
click at [248, 141] on p "Boekel - Bromfietsen/pitbike met versnelling" at bounding box center [225, 139] width 136 height 11
click at [402, 43] on icon at bounding box center [402, 41] width 14 height 14
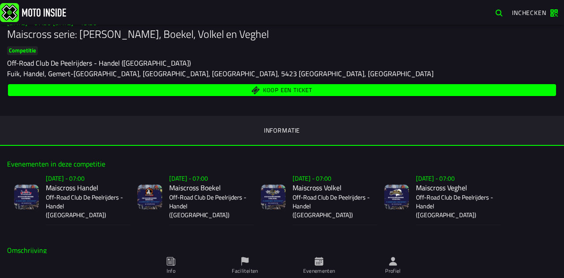
click at [386, 263] on span "Profiel" at bounding box center [392, 265] width 63 height 25
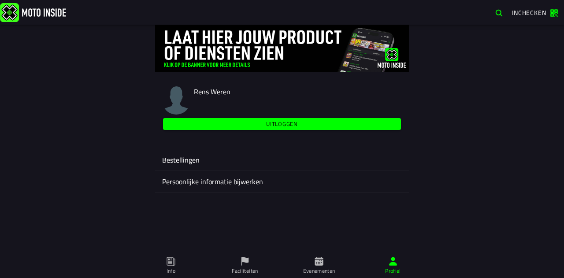
click at [216, 157] on ion-label "Bestellingen" at bounding box center [282, 160] width 240 height 11
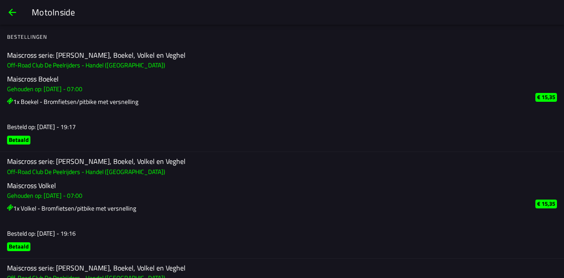
click at [34, 56] on h2 "Maiscross serie: [PERSON_NAME], Boekel, Volkel en Veghel" at bounding box center [267, 55] width 521 height 8
click at [33, 78] on h2 "Maiscross Boekel" at bounding box center [267, 79] width 521 height 8
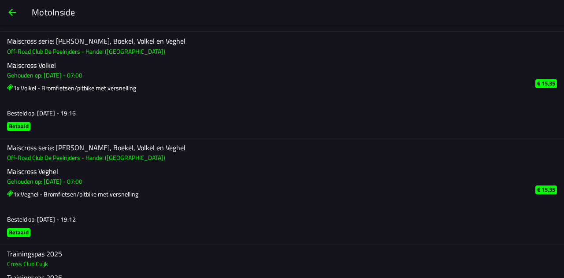
scroll to position [121, 0]
click at [57, 75] on h3 "Gehouden op: Su 16 Nov - 07:00" at bounding box center [267, 74] width 521 height 9
click at [32, 41] on h2 "Maiscross serie: [PERSON_NAME], Boekel, Volkel en Veghel" at bounding box center [267, 41] width 521 height 8
click at [14, 16] on span "back" at bounding box center [12, 12] width 11 height 21
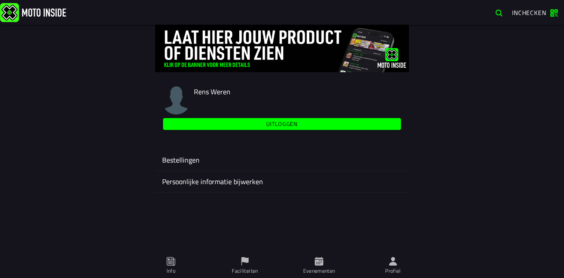
click at [327, 259] on span "Evenementen" at bounding box center [318, 265] width 63 height 25
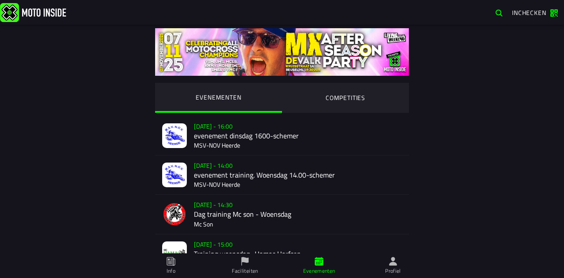
click at [335, 84] on ion-segment-button "COMPETITIES" at bounding box center [345, 98] width 127 height 30
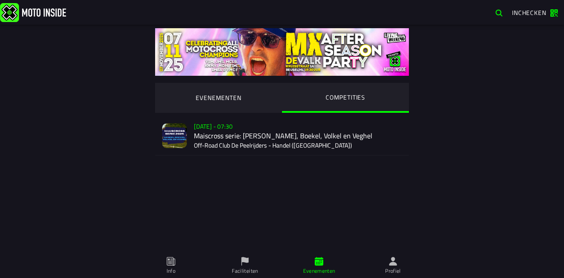
click at [249, 145] on div "Su 2 Nov - 07:30 Maiscross serie: Handel, Boekel, Volkel en Veghel Off-Road Clu…" at bounding box center [298, 135] width 208 height 39
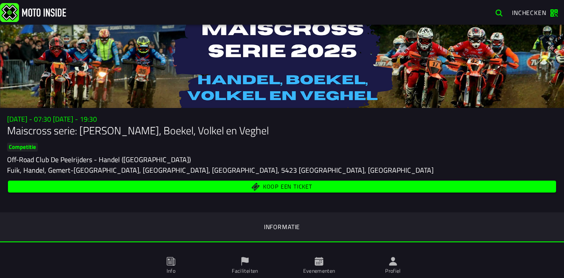
scroll to position [20, 0]
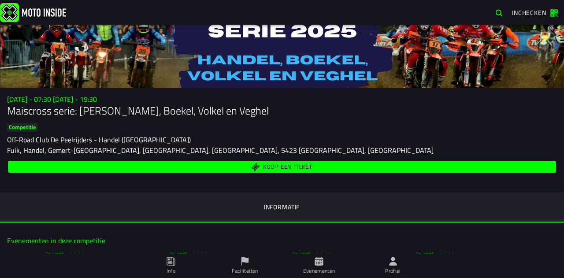
click at [266, 164] on span "Koop een ticket" at bounding box center [287, 167] width 49 height 6
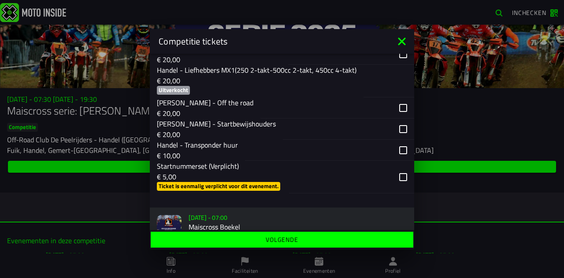
scroll to position [331, 0]
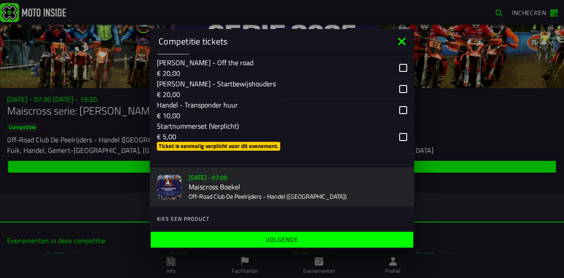
click at [396, 136] on div "button" at bounding box center [351, 137] width 125 height 33
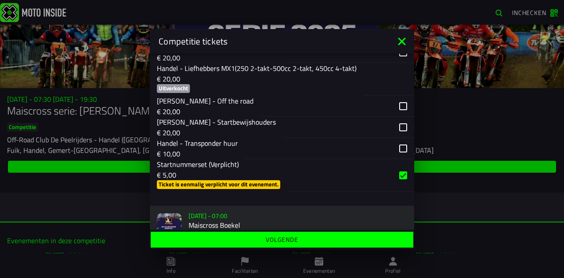
scroll to position [296, 0]
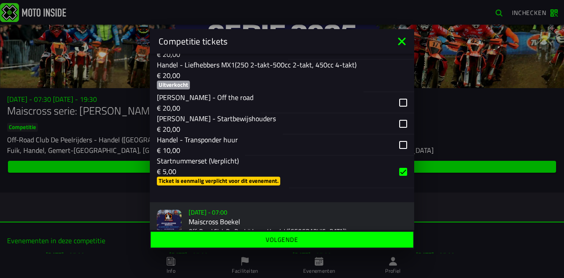
click at [361, 175] on div "button" at bounding box center [340, 172] width 103 height 32
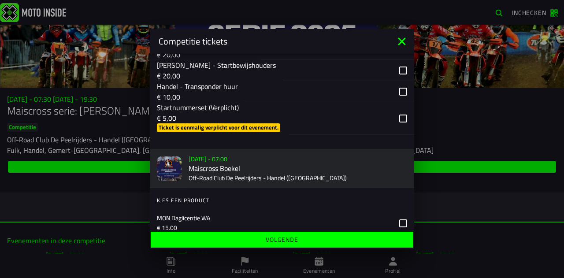
scroll to position [373, 0]
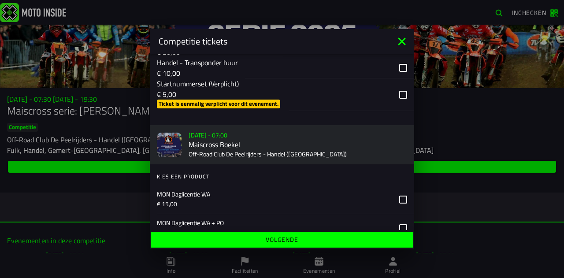
click at [378, 97] on div "button" at bounding box center [340, 94] width 103 height 32
click at [0, 0] on slot "Volgende" at bounding box center [0, 0] width 0 height 0
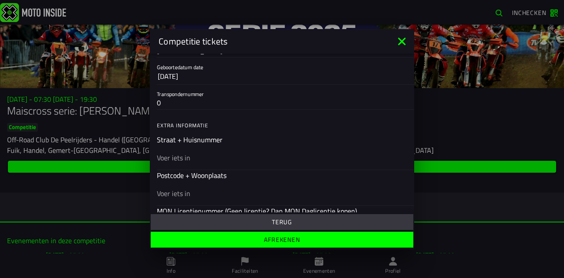
scroll to position [217, 0]
click at [178, 152] on input "text" at bounding box center [282, 157] width 250 height 11
type input "Beerseweg 11"
click at [177, 191] on input "text" at bounding box center [282, 192] width 250 height 11
type input "4"
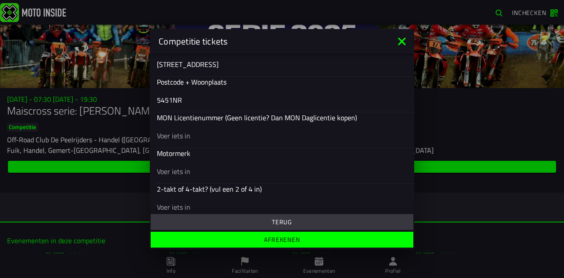
scroll to position [311, 0]
type input "5451NR"
click at [169, 133] on input "text" at bounding box center [282, 135] width 250 height 11
type input "37354"
click at [176, 174] on input "text" at bounding box center [282, 170] width 250 height 11
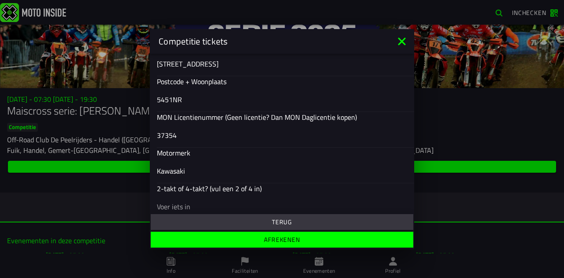
type input "Kawasaki"
click at [171, 208] on input "text" at bounding box center [282, 206] width 250 height 11
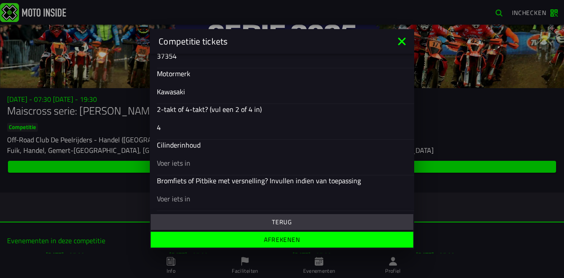
type input "4"
click at [181, 154] on div at bounding box center [282, 162] width 250 height 25
click at [181, 157] on input "text" at bounding box center [282, 162] width 250 height 11
type input "140cc"
click at [171, 202] on div at bounding box center [282, 198] width 250 height 25
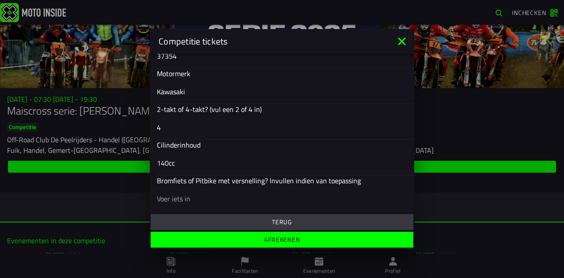
click at [171, 202] on input "text" at bounding box center [282, 198] width 250 height 11
type input "pitbike met versnelling"
click at [259, 238] on span "Afrekenen" at bounding box center [281, 240] width 249 height 6
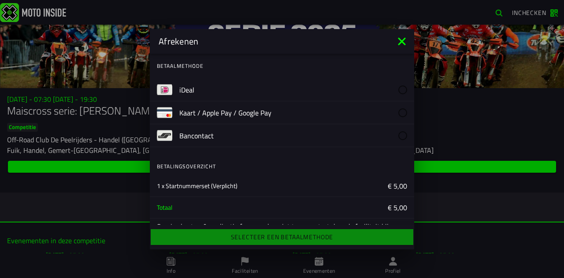
click at [212, 88] on label "iDeal" at bounding box center [293, 89] width 228 height 22
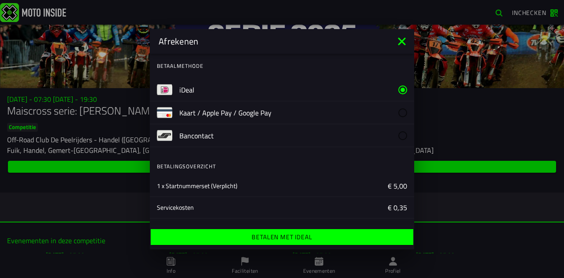
click at [286, 234] on ion-label "Betalen met iDeal" at bounding box center [282, 237] width 60 height 6
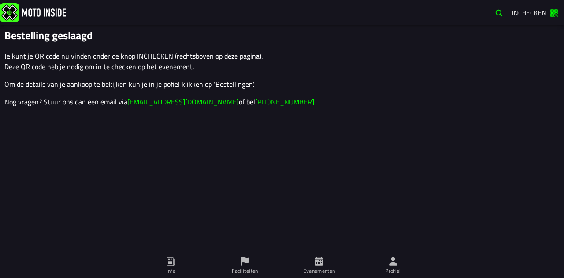
click at [318, 266] on icon at bounding box center [319, 262] width 10 height 10
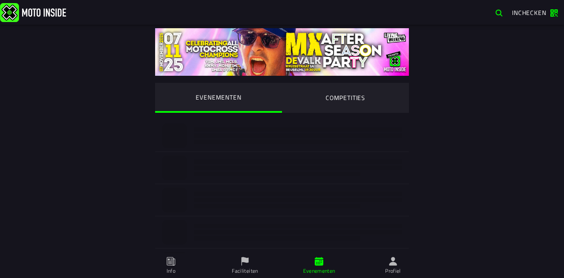
click at [390, 260] on icon at bounding box center [393, 262] width 10 height 10
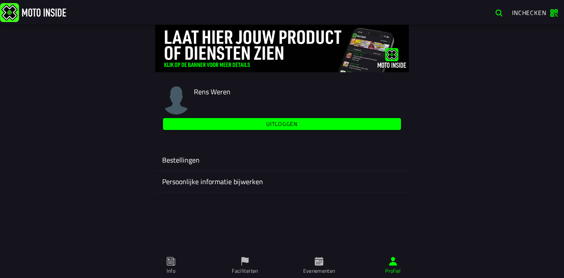
click at [324, 261] on span "Evenementen" at bounding box center [318, 265] width 63 height 25
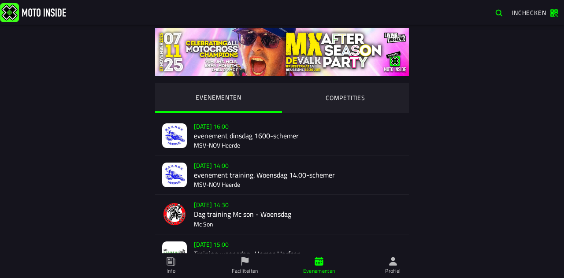
click at [329, 104] on ion-segment-button "COMPETITIES" at bounding box center [345, 98] width 127 height 30
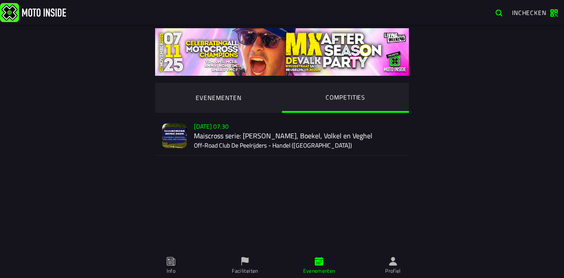
click at [233, 135] on div "Su 2 Nov - 07:30 Maiscross serie: Handel, Boekel, Volkel en Veghel Off-Road Clu…" at bounding box center [298, 135] width 208 height 39
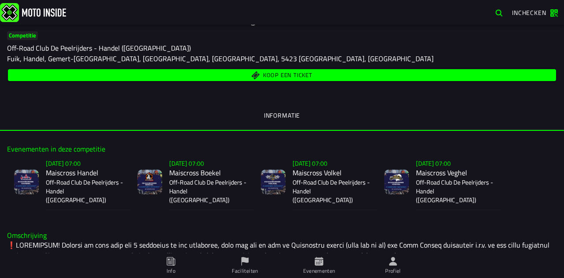
scroll to position [156, 0]
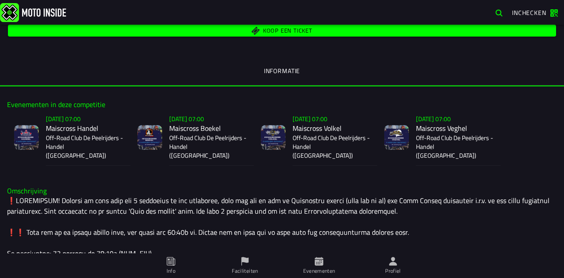
click at [247, 33] on span "Koop een ticket" at bounding box center [282, 30] width 538 height 8
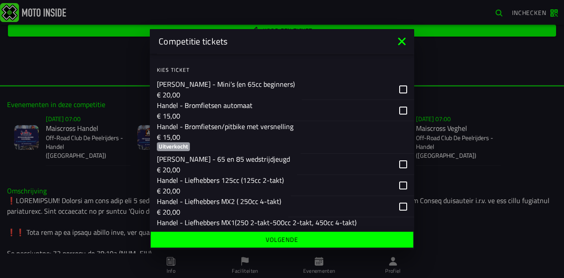
scroll to position [139, 0]
click at [234, 145] on div "Handel - Bromfietsen/pitbike met versnelling € 15,00 Uitverkocht" at bounding box center [225, 137] width 137 height 33
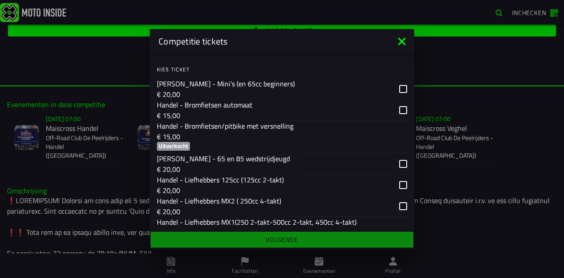
click at [400, 40] on icon at bounding box center [401, 40] width 7 height 7
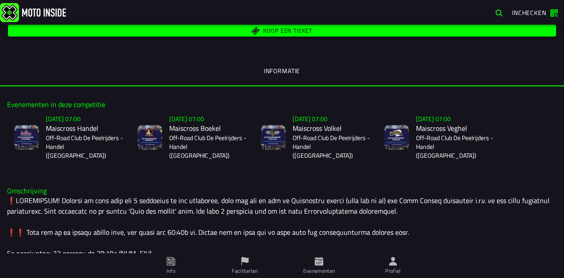
scroll to position [0, 0]
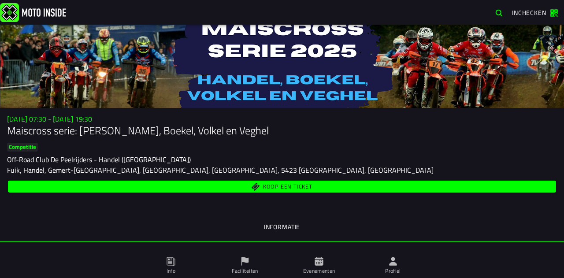
click at [294, 184] on span "Koop een ticket" at bounding box center [287, 187] width 49 height 6
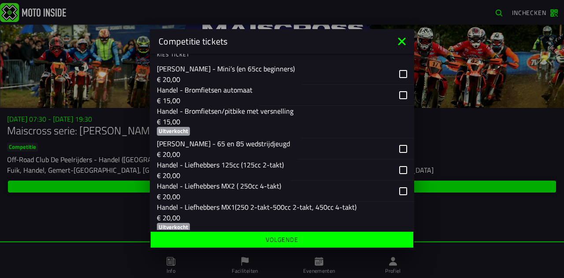
scroll to position [154, 0]
click at [279, 119] on p "€ 15,00" at bounding box center [225, 121] width 137 height 11
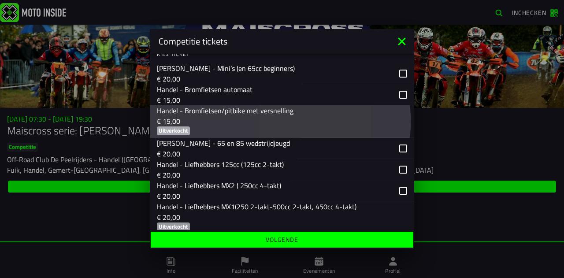
click at [279, 119] on p "€ 15,00" at bounding box center [225, 121] width 137 height 11
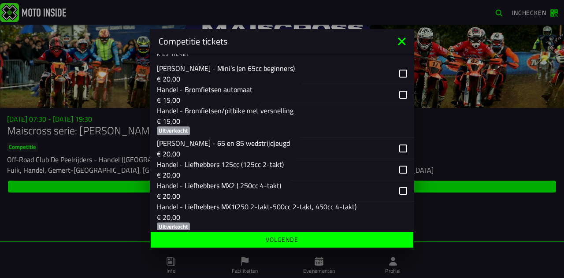
click at [297, 149] on div "button" at bounding box center [344, 148] width 95 height 21
click at [297, 145] on div "button" at bounding box center [344, 148] width 95 height 21
click at [399, 45] on icon at bounding box center [402, 41] width 14 height 14
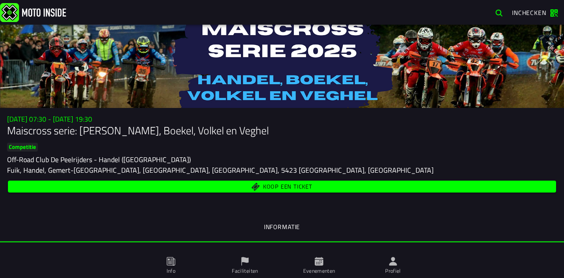
click at [277, 185] on span "Koop een ticket" at bounding box center [287, 187] width 49 height 6
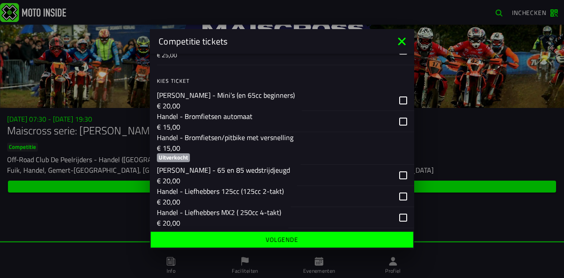
scroll to position [145, 0]
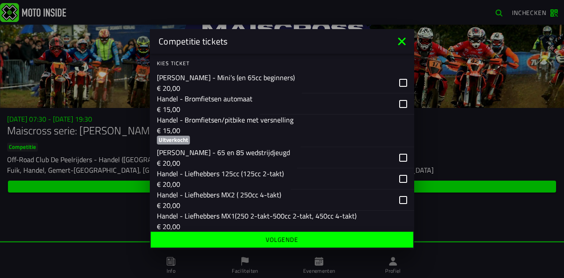
click at [297, 157] on div "button" at bounding box center [344, 157] width 95 height 21
click at [297, 160] on div "button" at bounding box center [344, 157] width 95 height 21
click at [261, 124] on p "Handel - Bromfietsen/pitbike met versnelling" at bounding box center [225, 120] width 137 height 11
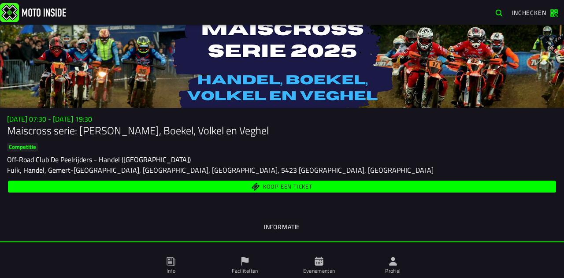
click at [294, 186] on span "Koop een ticket" at bounding box center [287, 187] width 49 height 6
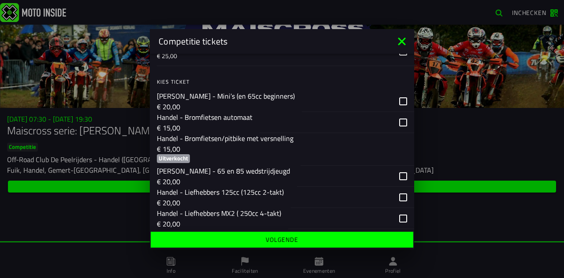
scroll to position [127, 0]
click at [235, 149] on p "€ 15,00" at bounding box center [225, 148] width 137 height 11
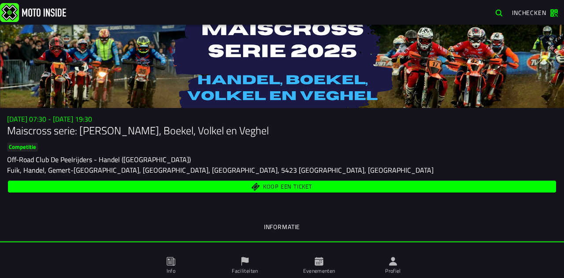
click at [279, 188] on span "Koop een ticket" at bounding box center [287, 187] width 49 height 6
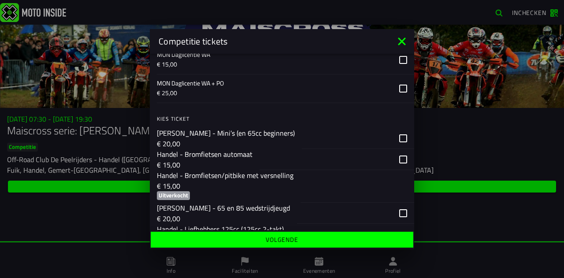
scroll to position [90, 0]
click at [259, 189] on p "€ 15,00" at bounding box center [225, 185] width 137 height 11
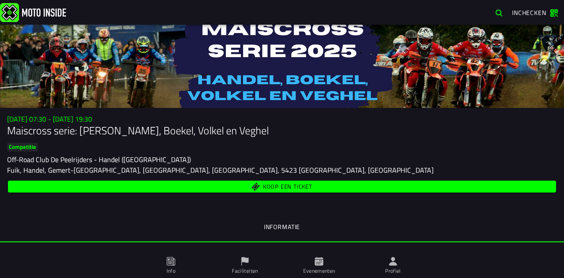
click at [390, 188] on span "Koop een ticket" at bounding box center [282, 186] width 538 height 8
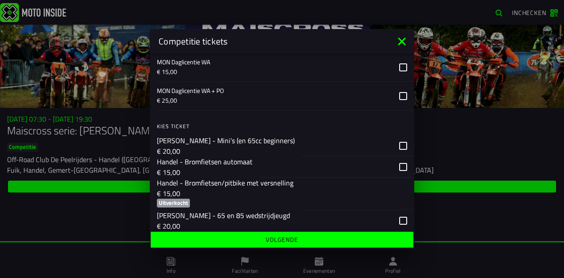
scroll to position [95, 0]
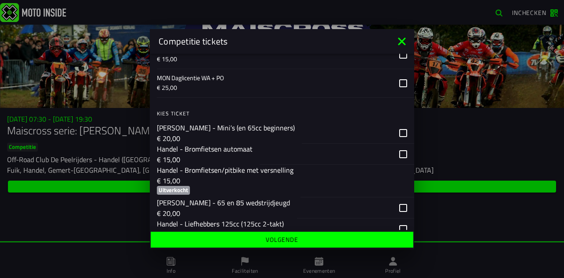
click at [325, 181] on div "button" at bounding box center [354, 181] width 107 height 32
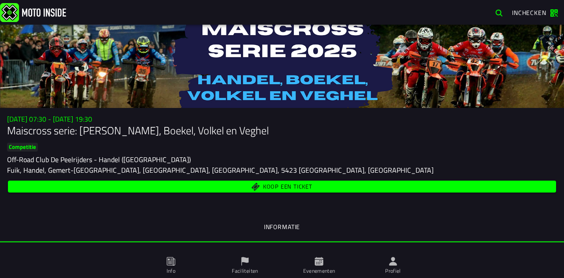
click at [270, 180] on div "Koop een ticket" at bounding box center [282, 186] width 550 height 15
click at [271, 184] on span "Koop een ticket" at bounding box center [287, 187] width 49 height 6
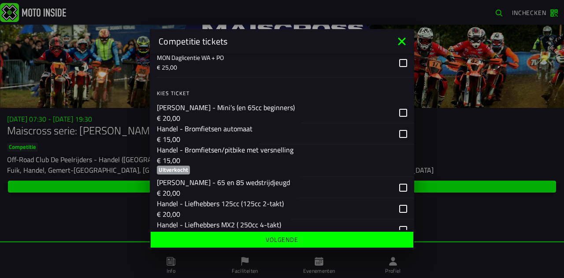
scroll to position [111, 0]
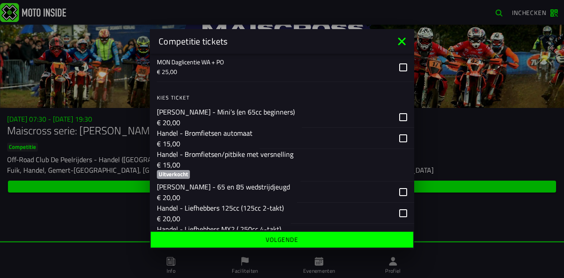
click at [401, 38] on icon at bounding box center [402, 41] width 14 height 14
